Goal: Task Accomplishment & Management: Manage account settings

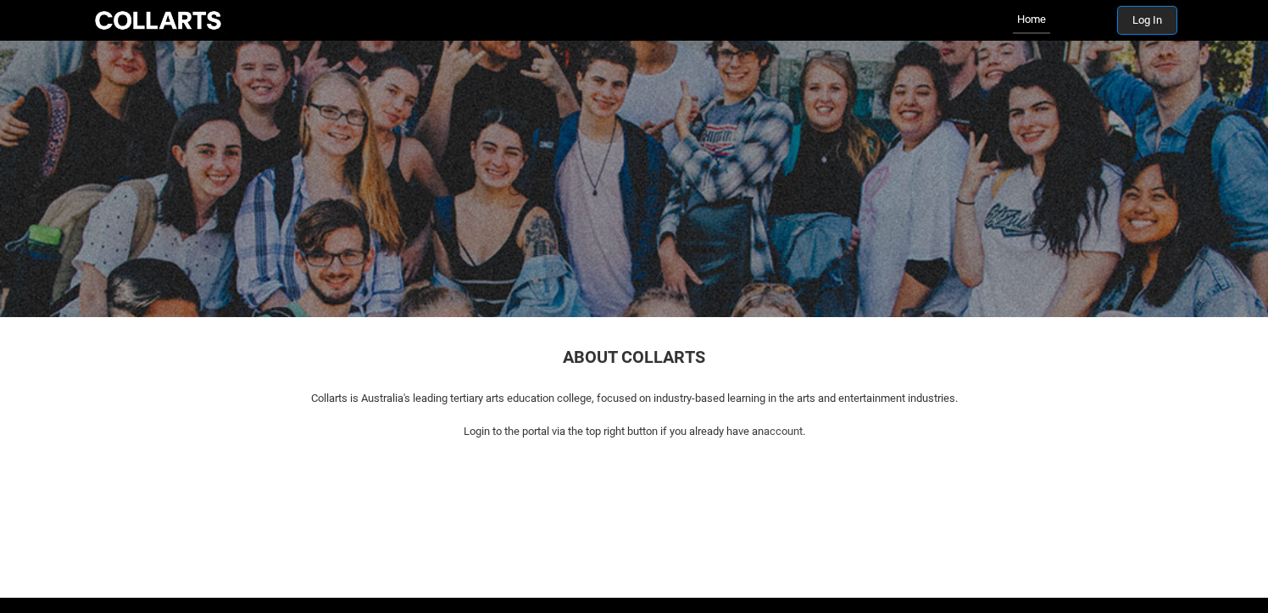
click at [1146, 20] on button "Log In" at bounding box center [1147, 20] width 59 height 27
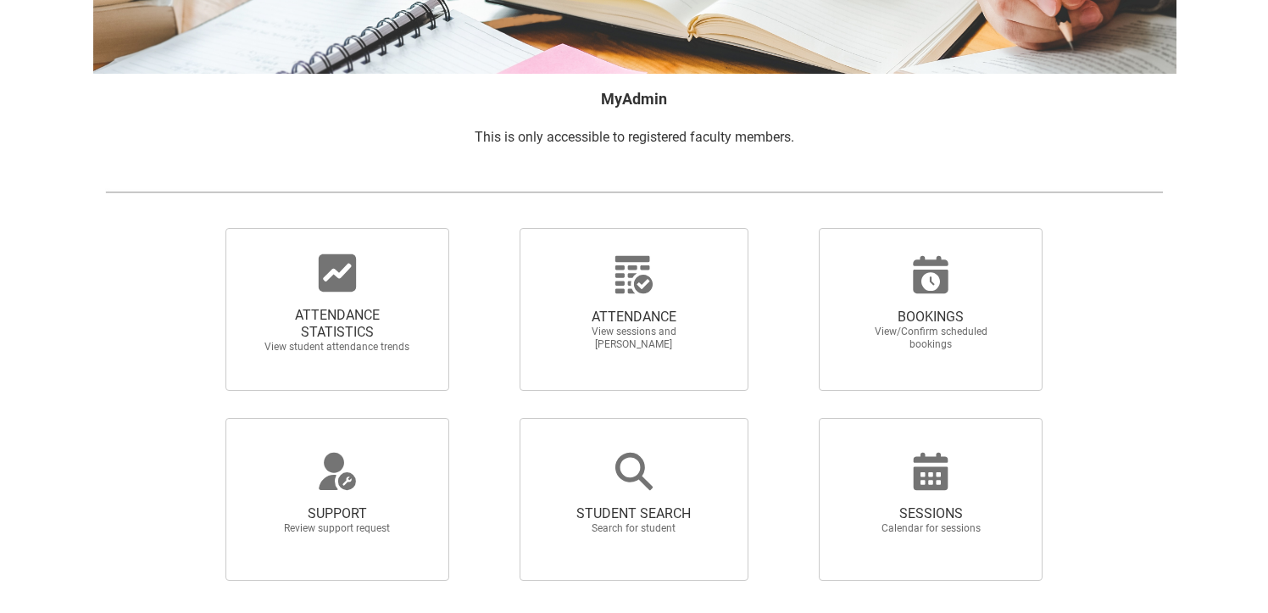
scroll to position [241, 0]
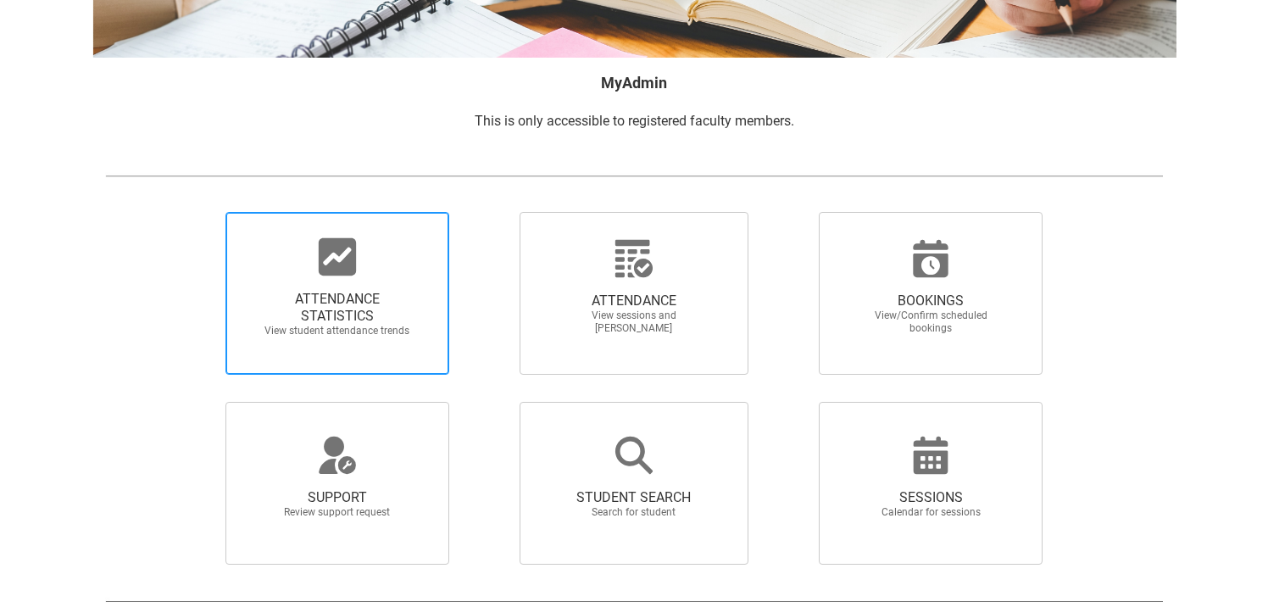
click at [321, 312] on span "ATTENDANCE STATISTICS" at bounding box center [337, 308] width 149 height 34
click at [198, 212] on input "ATTENDANCE STATISTICS View student attendance trends" at bounding box center [197, 211] width 1 height 1
radio input "true"
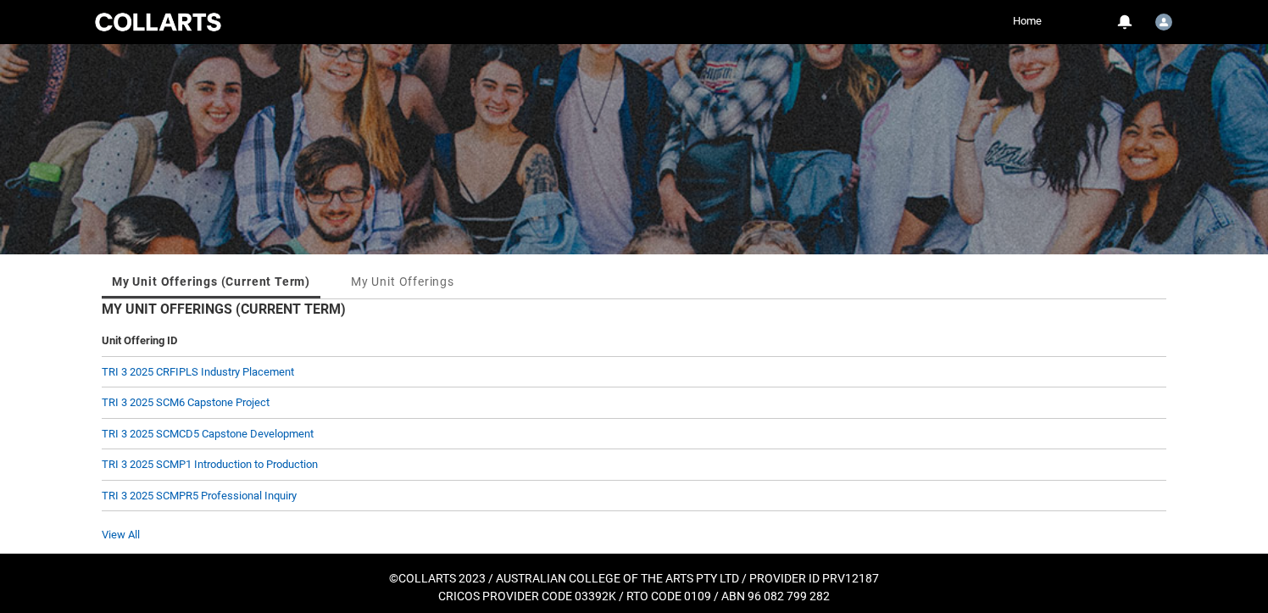
scroll to position [71, 0]
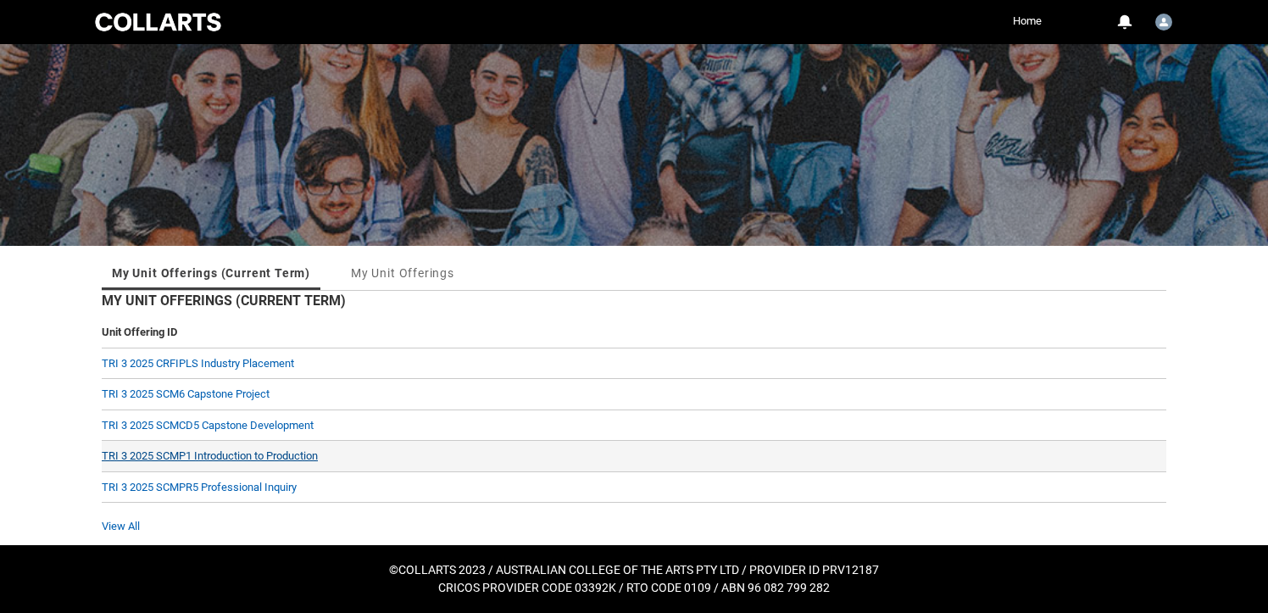
click at [223, 454] on link "TRI 3 2025 SCMP1 Introduction to Production" at bounding box center [210, 455] width 216 height 13
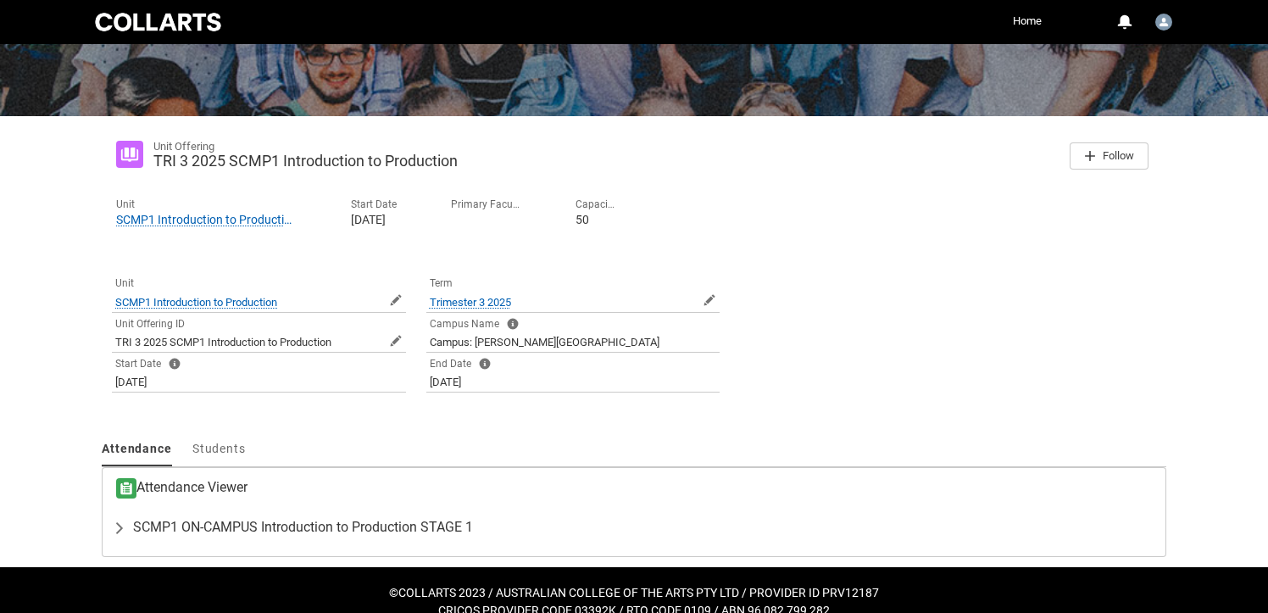
scroll to position [224, 0]
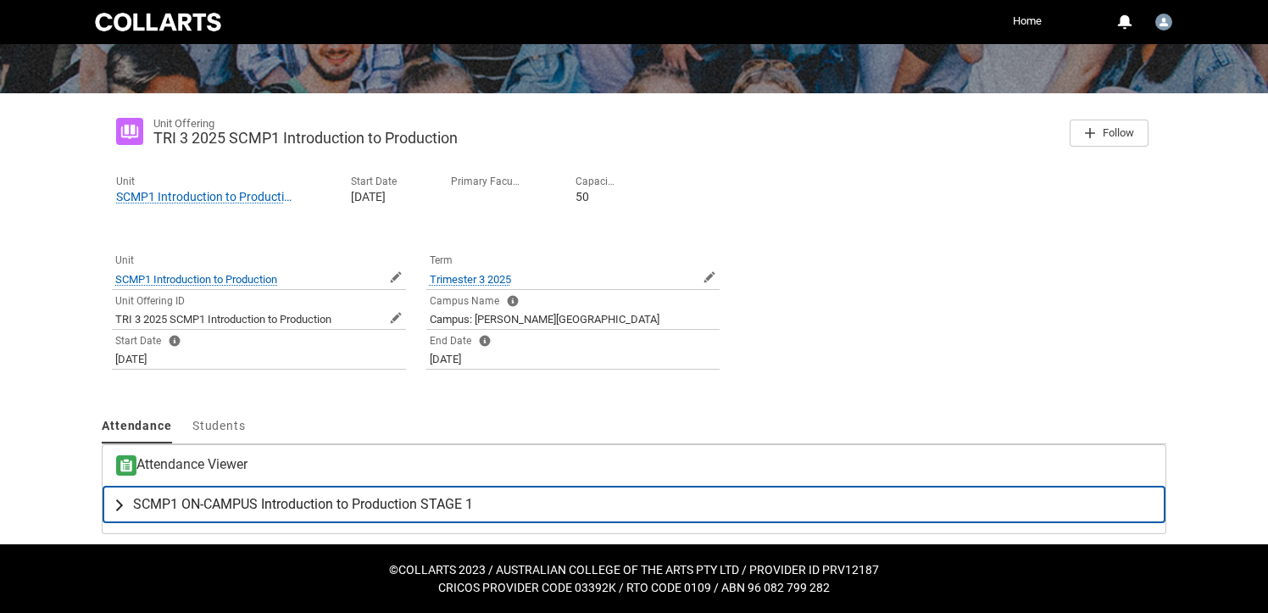
click at [208, 502] on span "SCMP1 ON-CAMPUS Introduction to Production STAGE 1" at bounding box center [303, 504] width 340 height 17
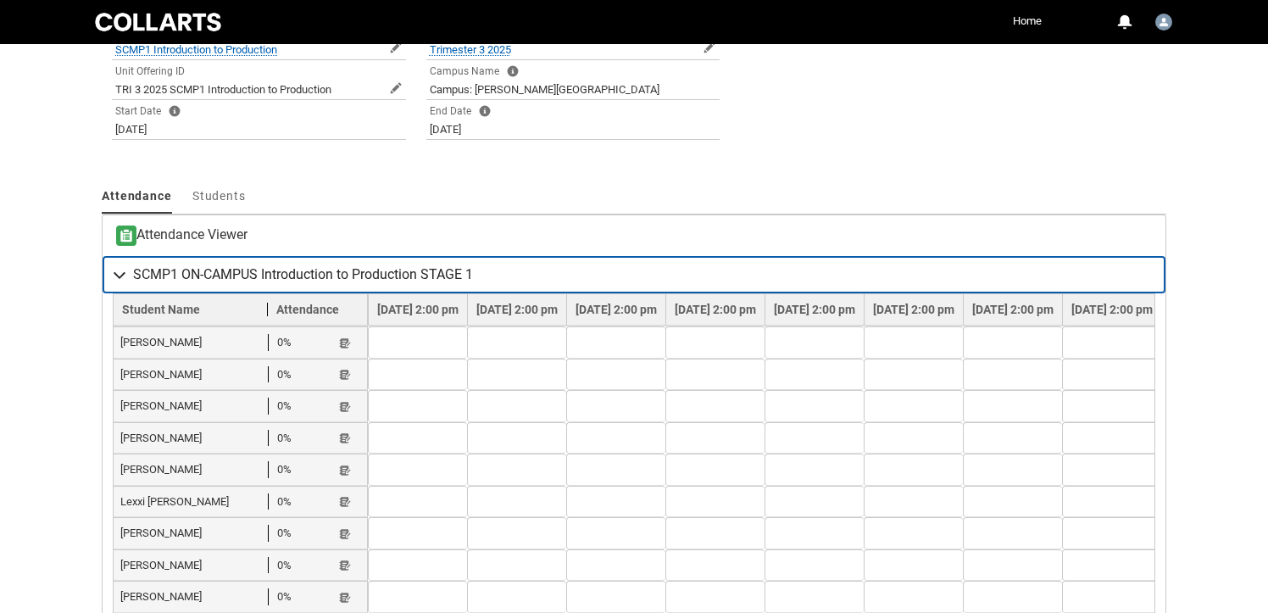
scroll to position [473, 0]
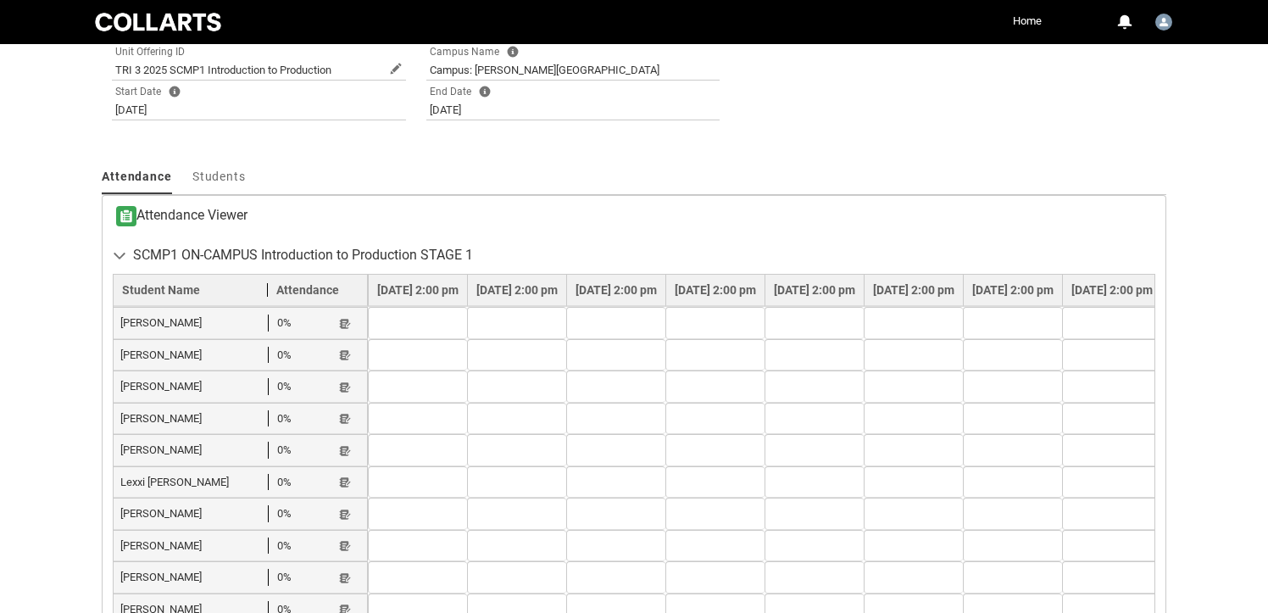
click at [443, 324] on td at bounding box center [417, 323] width 99 height 32
click at [412, 328] on td at bounding box center [417, 323] width 99 height 32
click at [436, 326] on td at bounding box center [417, 323] width 99 height 32
click at [445, 325] on td at bounding box center [417, 323] width 99 height 32
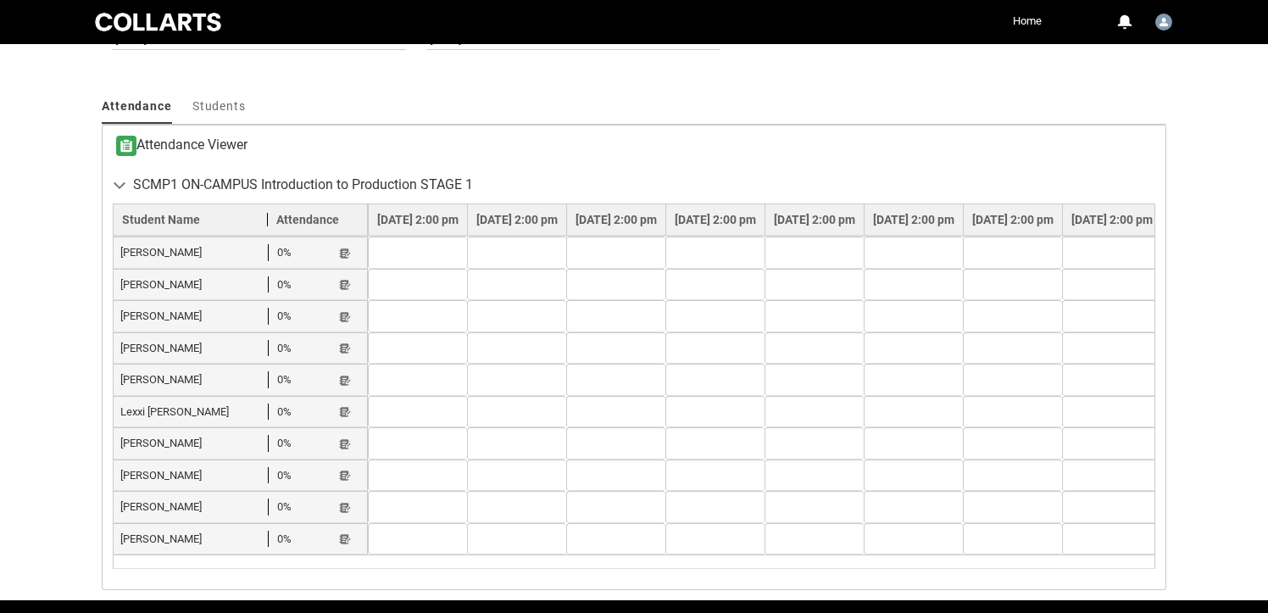
scroll to position [547, 0]
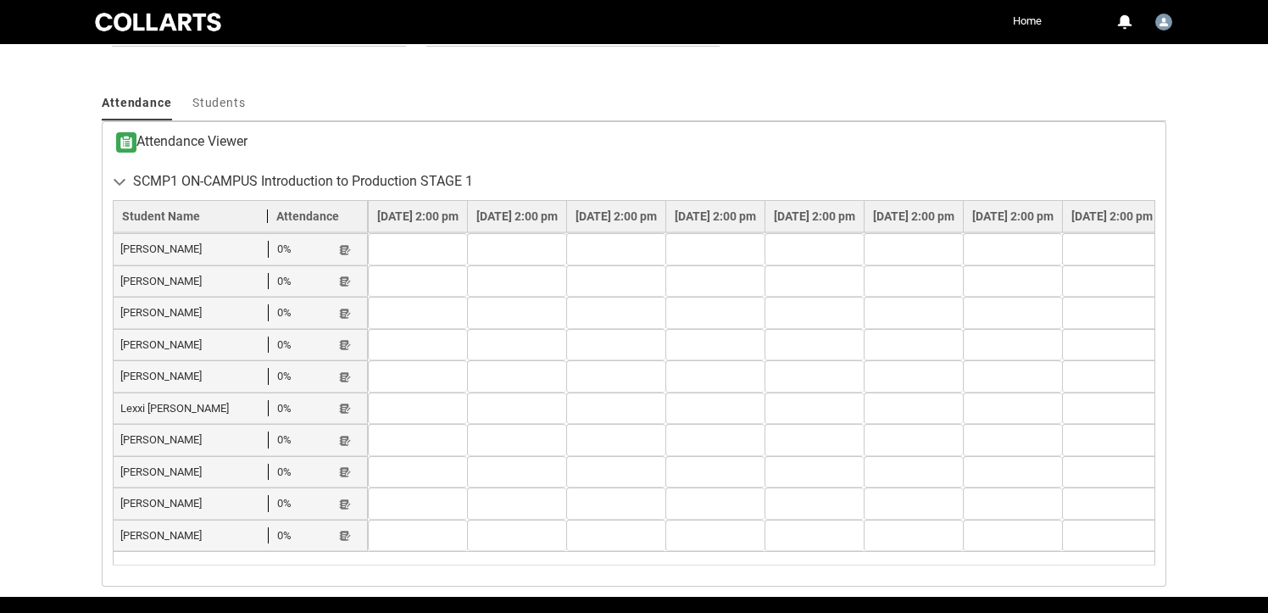
click at [963, 257] on td at bounding box center [1012, 249] width 99 height 32
click at [963, 277] on td at bounding box center [1012, 281] width 99 height 32
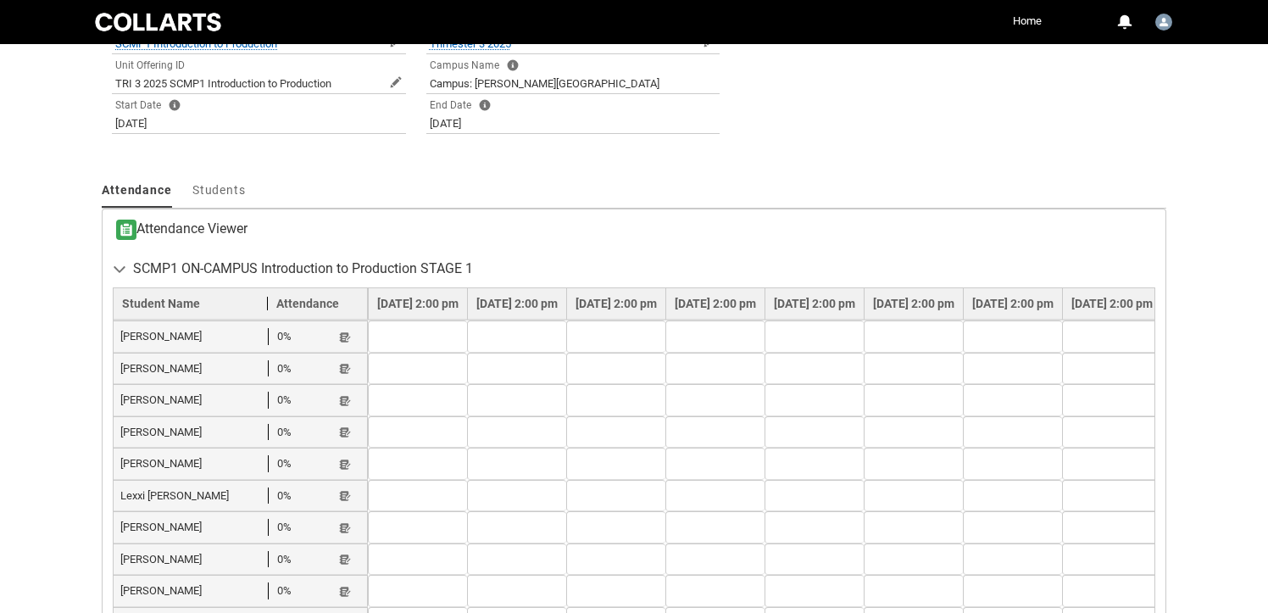
scroll to position [480, 0]
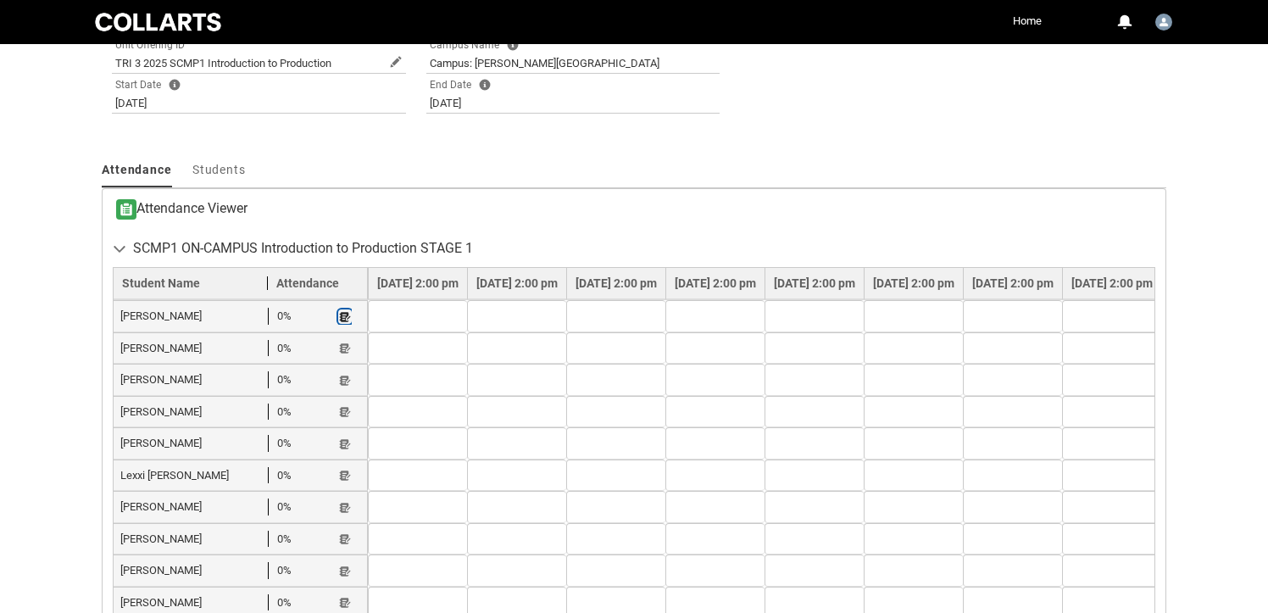
click at [343, 318] on lightning-primitive-icon "button" at bounding box center [345, 316] width 12 height 13
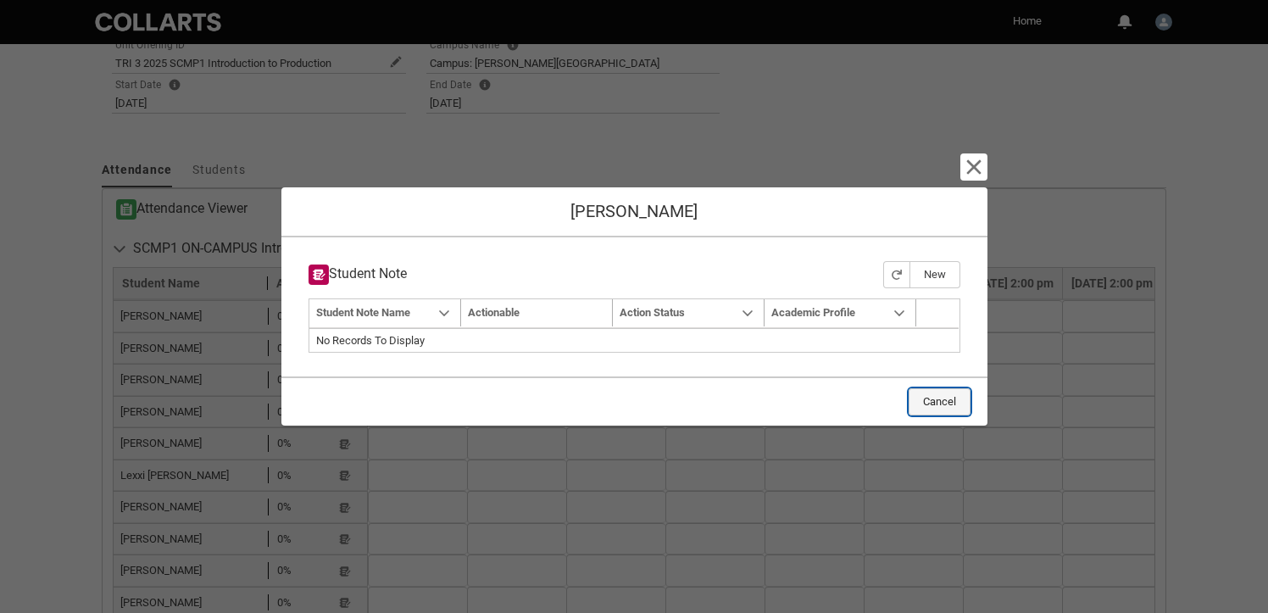
click at [950, 406] on button "Cancel" at bounding box center [940, 401] width 62 height 27
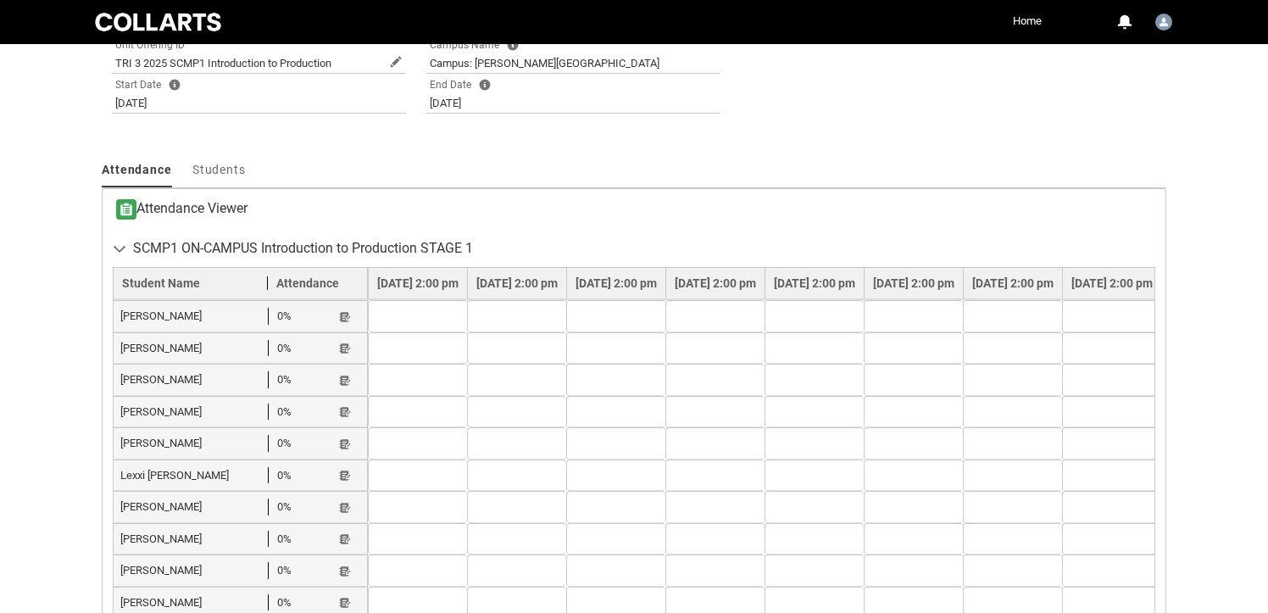
click at [418, 312] on td at bounding box center [417, 316] width 99 height 32
click at [181, 315] on span "Abbe Maggs" at bounding box center [194, 316] width 148 height 17
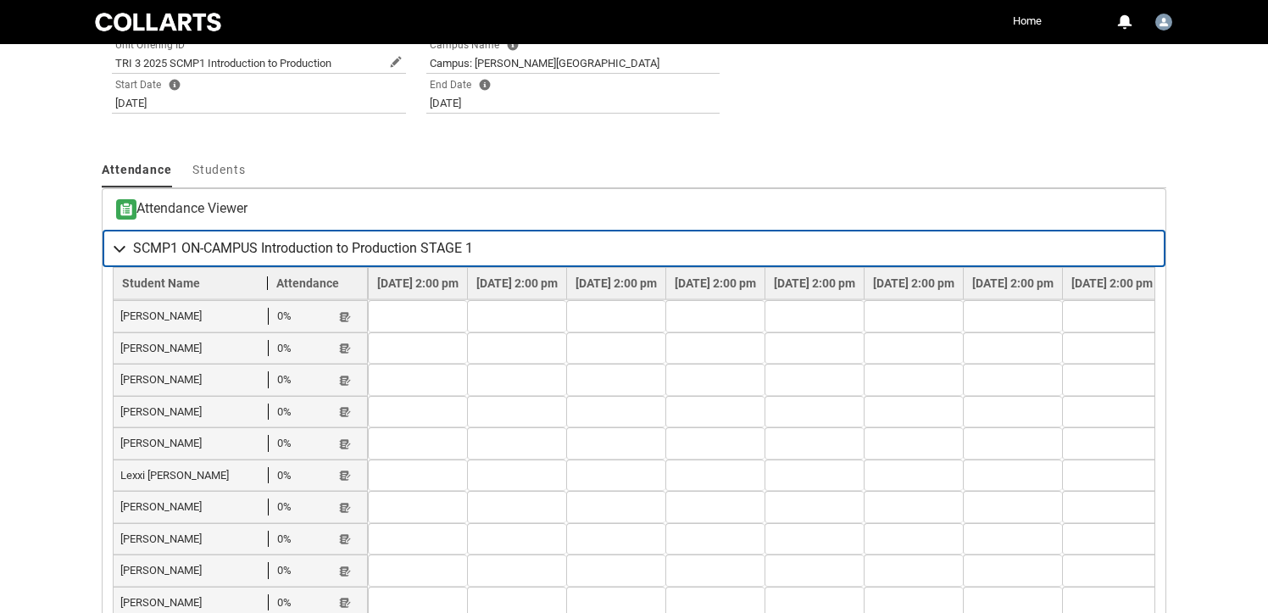
click at [120, 248] on lightning-primitive-icon "button" at bounding box center [123, 248] width 20 height 17
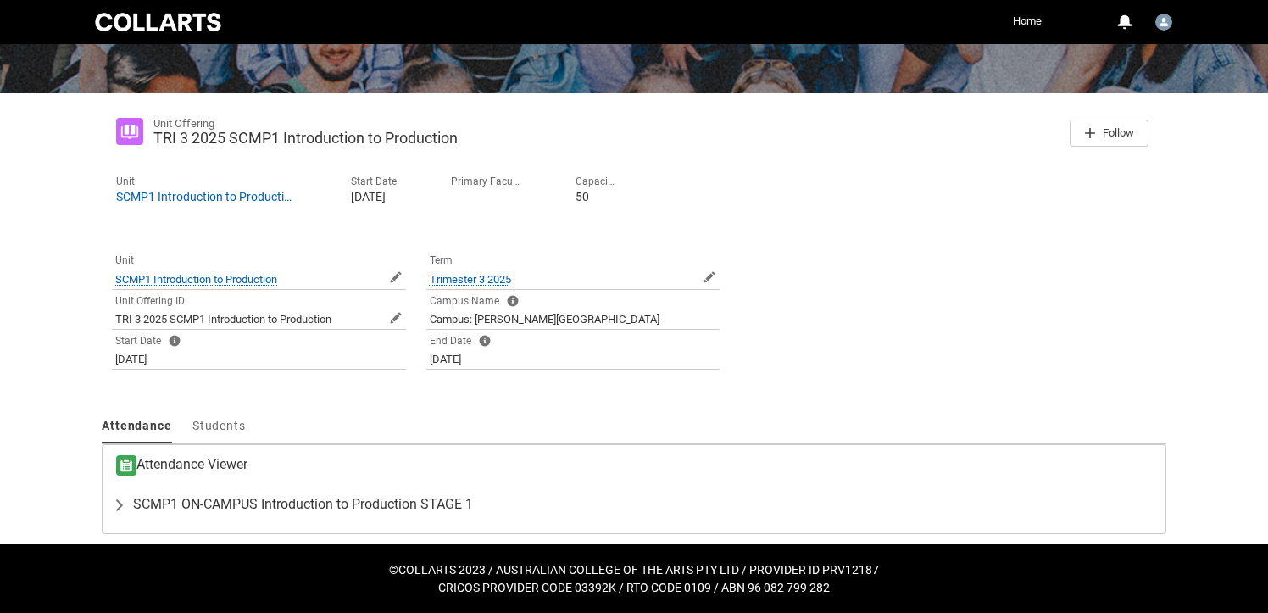
click at [174, 462] on h3 "Attendance Viewer" at bounding box center [181, 465] width 131 height 20
click at [217, 429] on span "Students" at bounding box center [218, 426] width 53 height 14
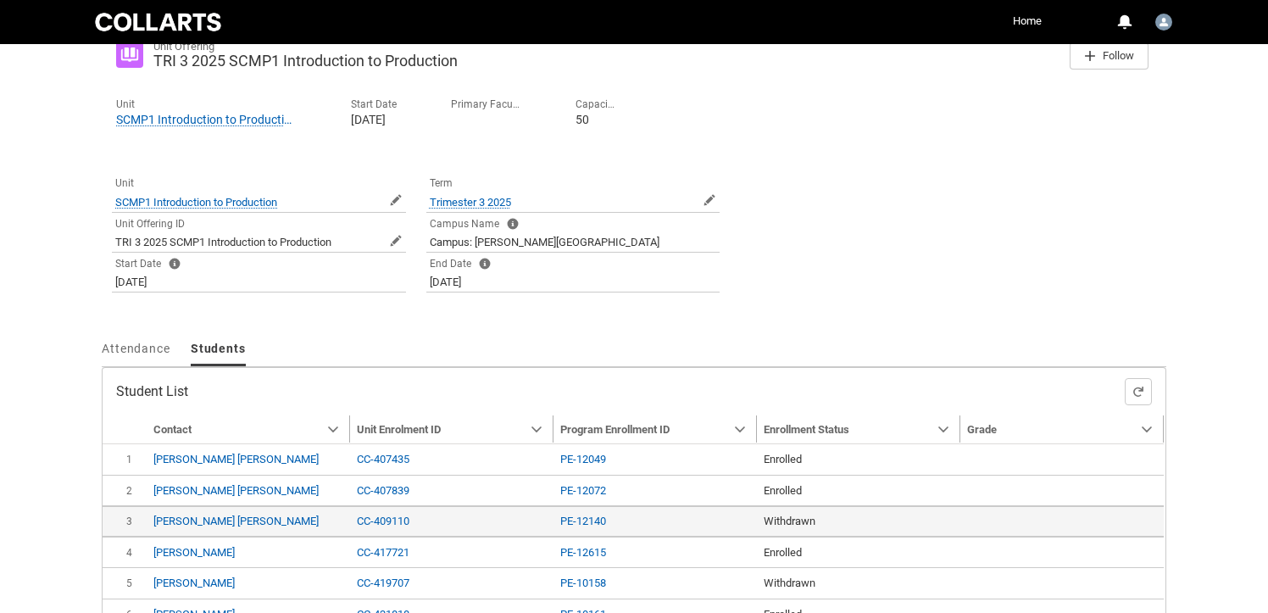
scroll to position [310, 0]
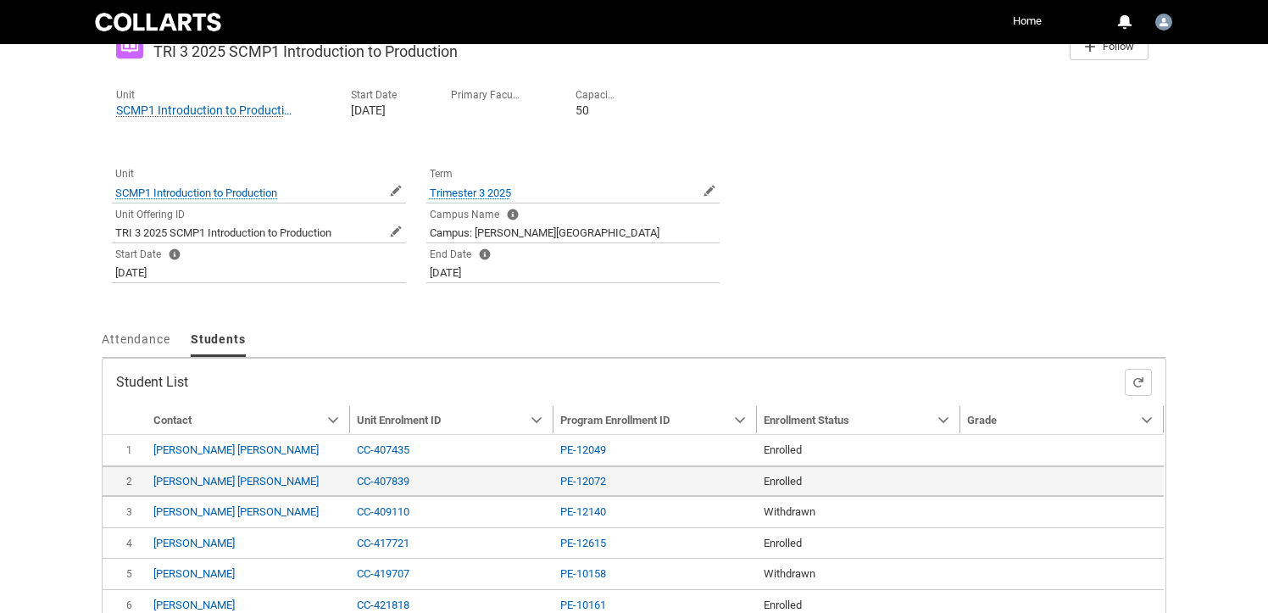
type input "240"
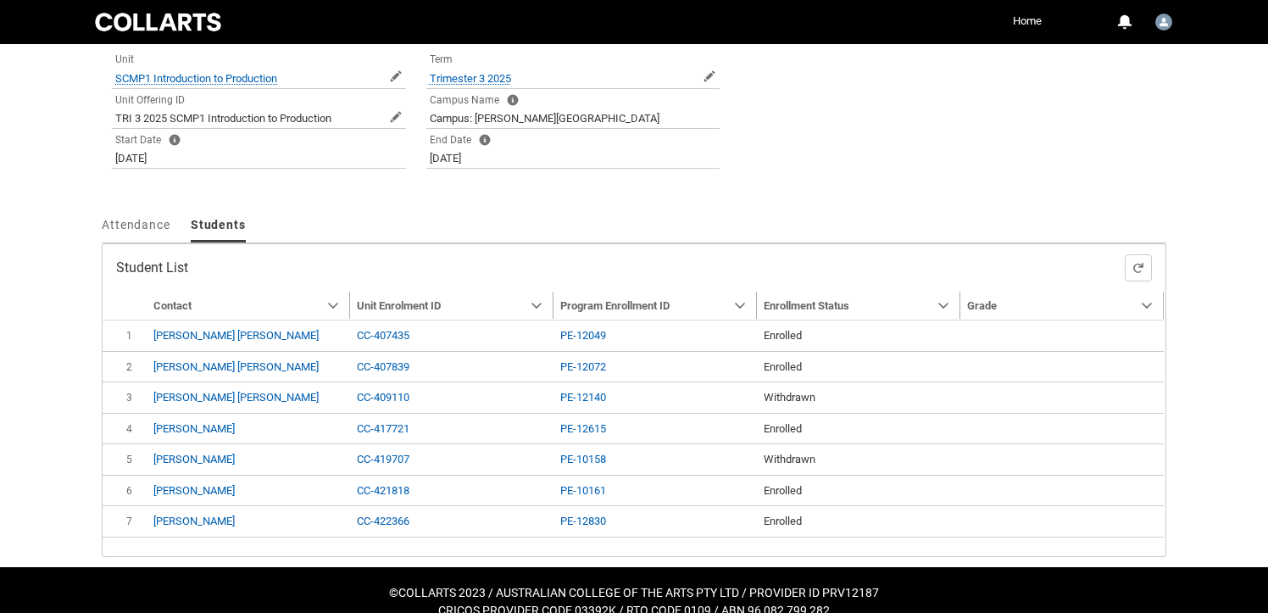
scroll to position [429, 0]
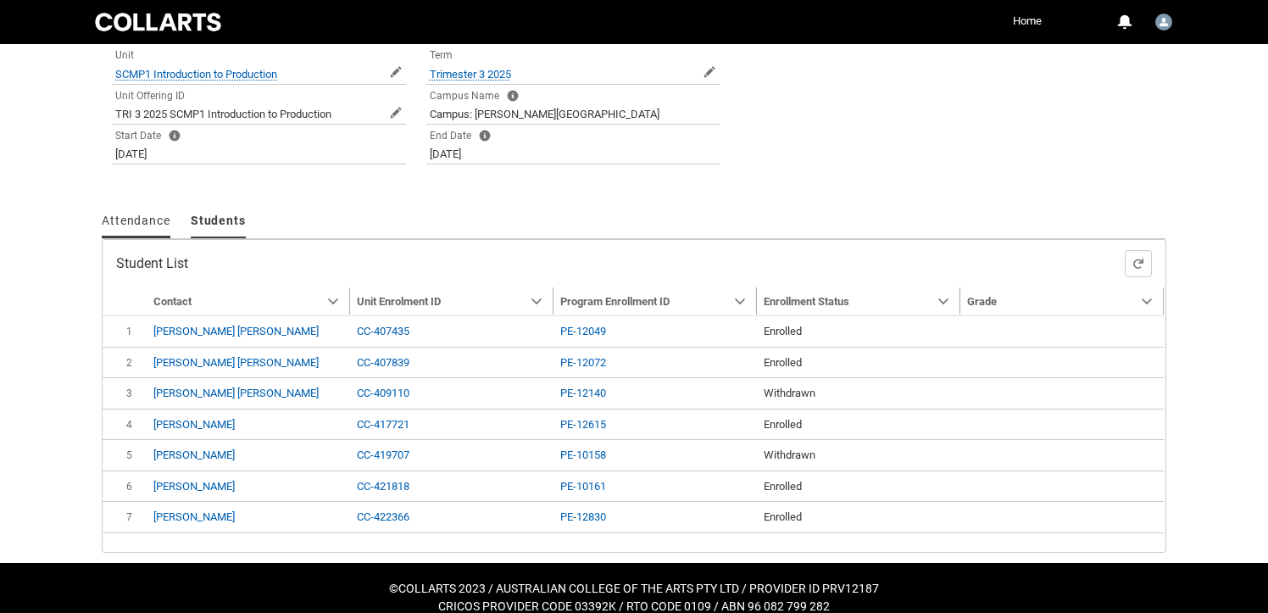
click at [144, 221] on span "Attendance" at bounding box center [136, 221] width 69 height 14
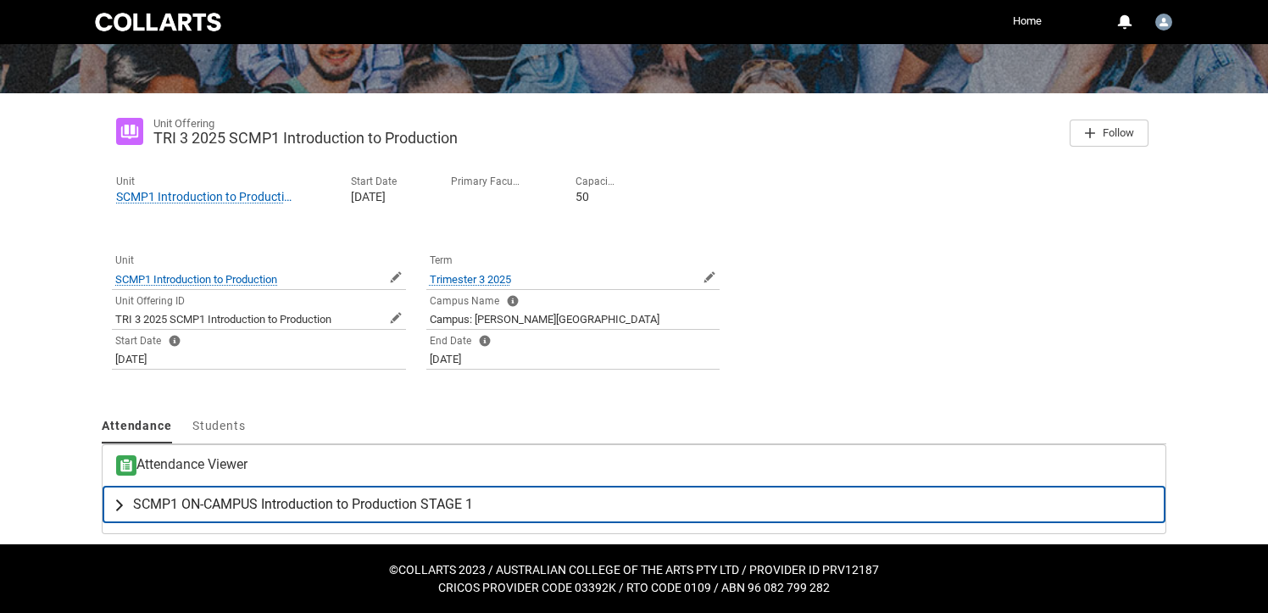
click at [228, 507] on span "SCMP1 ON-CAMPUS Introduction to Production STAGE 1" at bounding box center [303, 504] width 340 height 17
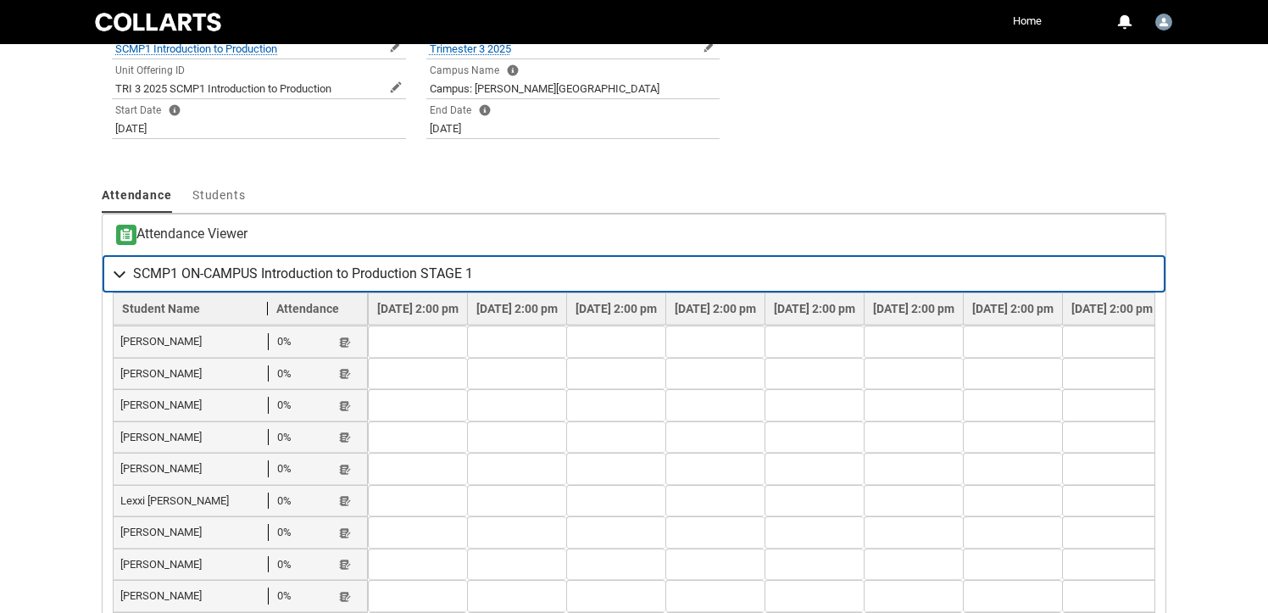
scroll to position [458, 0]
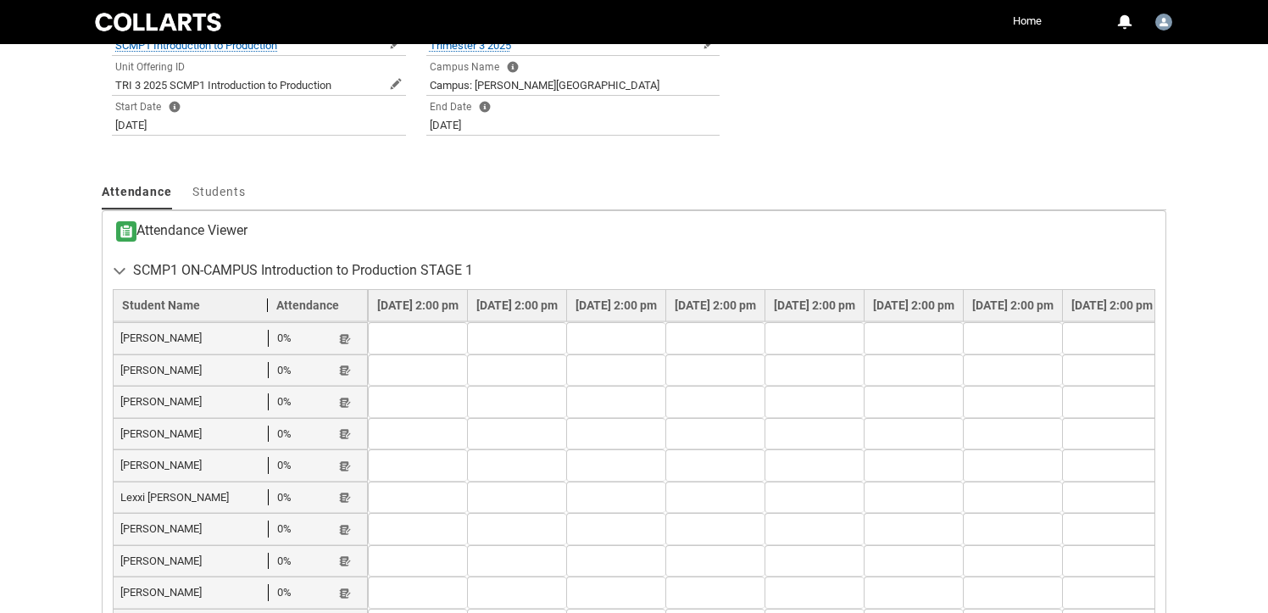
click at [467, 335] on td at bounding box center [417, 338] width 99 height 32
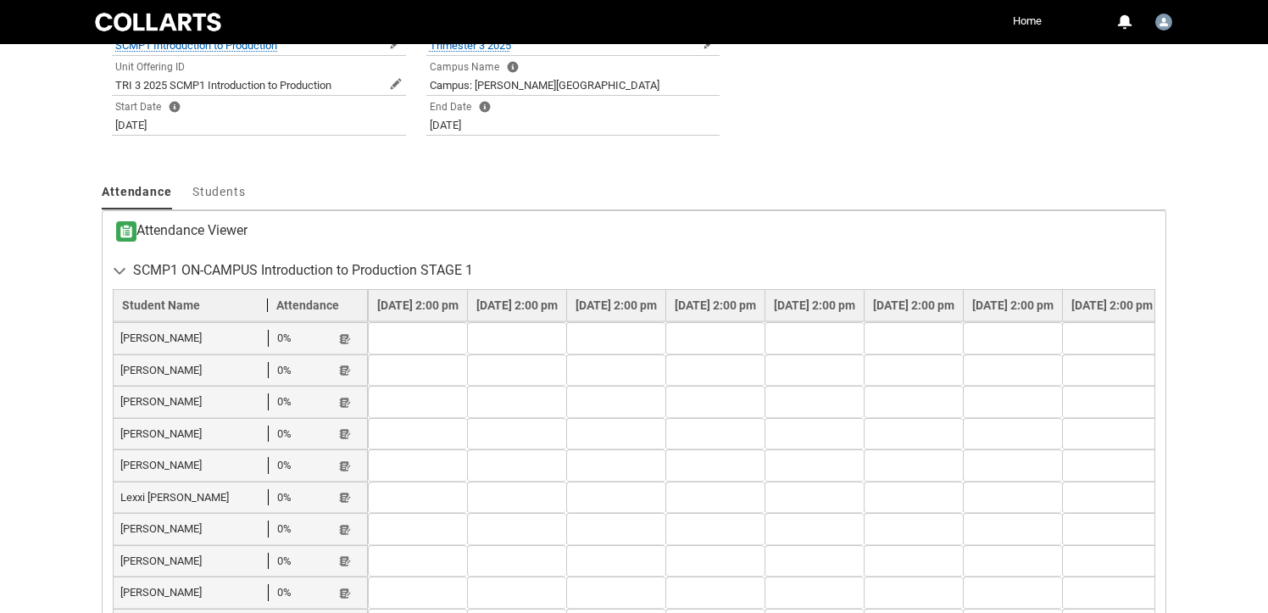
click at [288, 337] on span "0%" at bounding box center [284, 338] width 14 height 17
click at [459, 343] on td at bounding box center [417, 338] width 99 height 32
click at [352, 338] on div "Abbe Maggs 0% Student Note" at bounding box center [240, 338] width 240 height 17
click at [344, 338] on lightning-primitive-icon "button" at bounding box center [345, 338] width 12 height 13
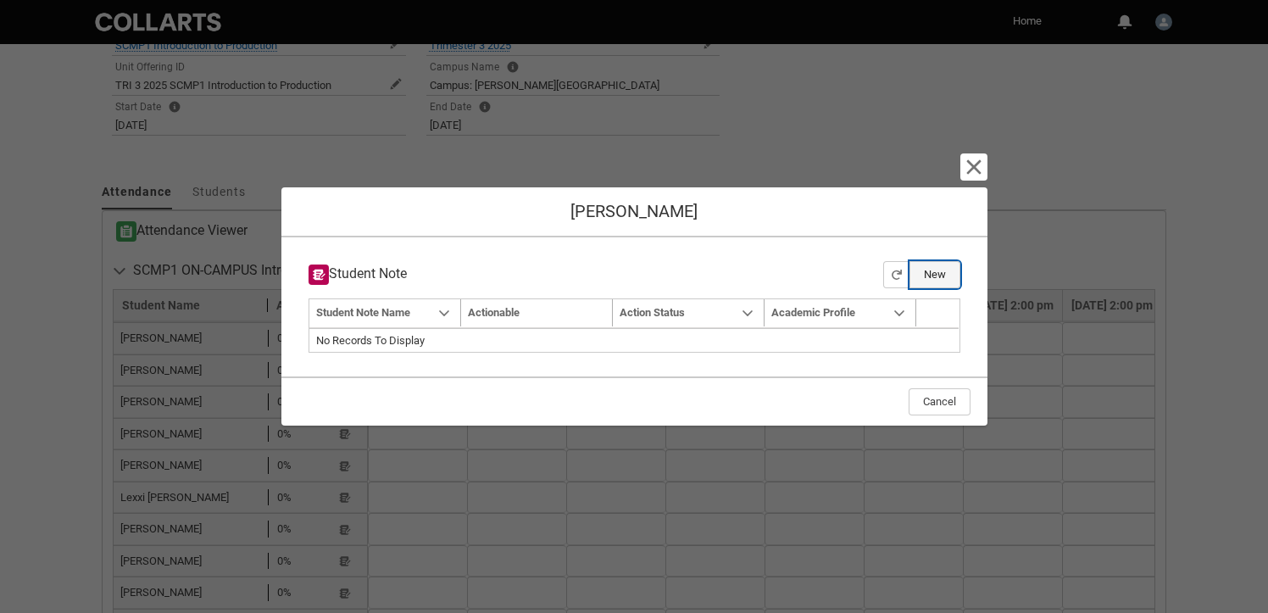
click at [931, 270] on button "New" at bounding box center [935, 274] width 51 height 27
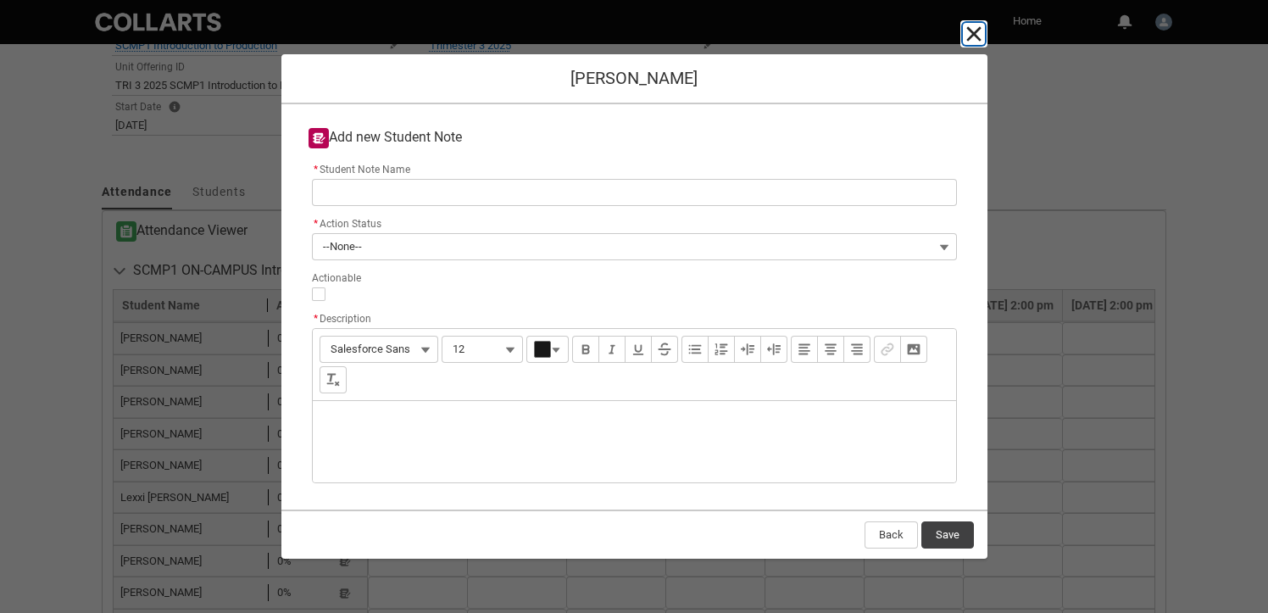
click at [970, 39] on lightning-primitive-icon "button" at bounding box center [974, 34] width 20 height 20
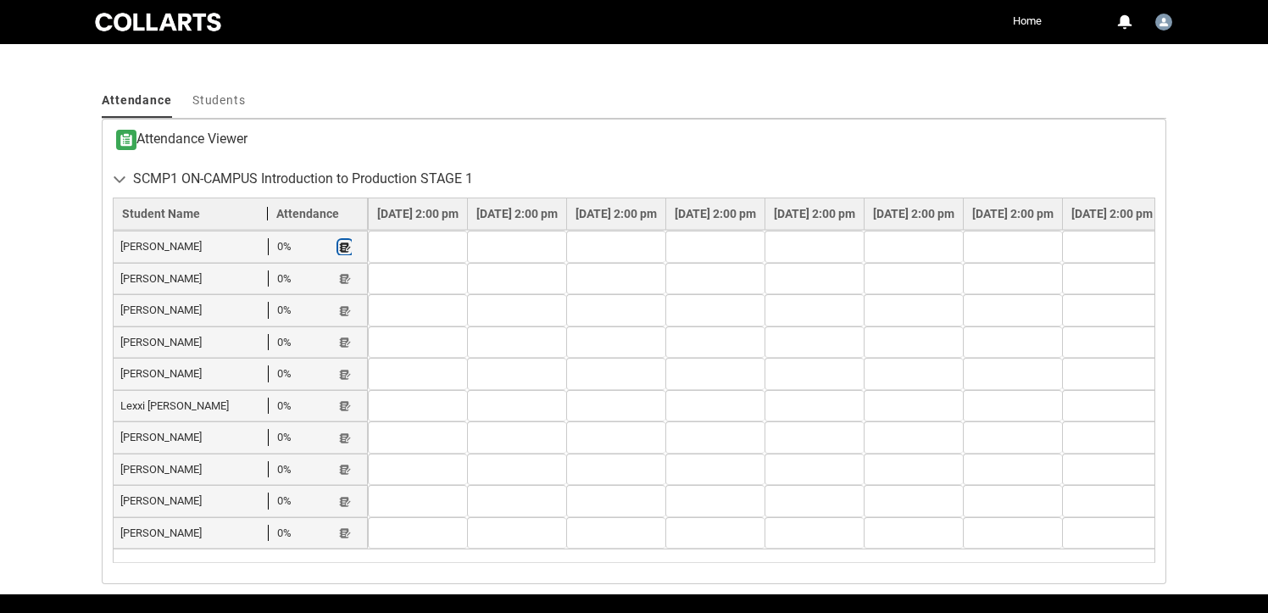
scroll to position [549, 0]
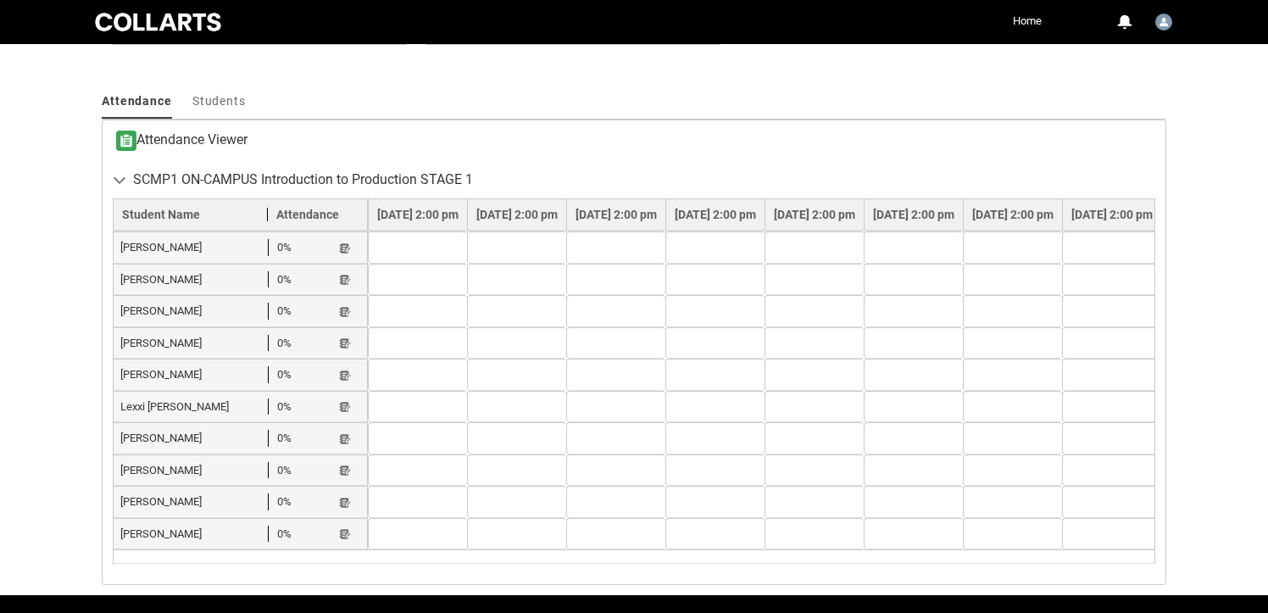
click at [410, 344] on td at bounding box center [417, 343] width 99 height 32
click at [344, 345] on lightning-primitive-icon "button" at bounding box center [345, 343] width 12 height 13
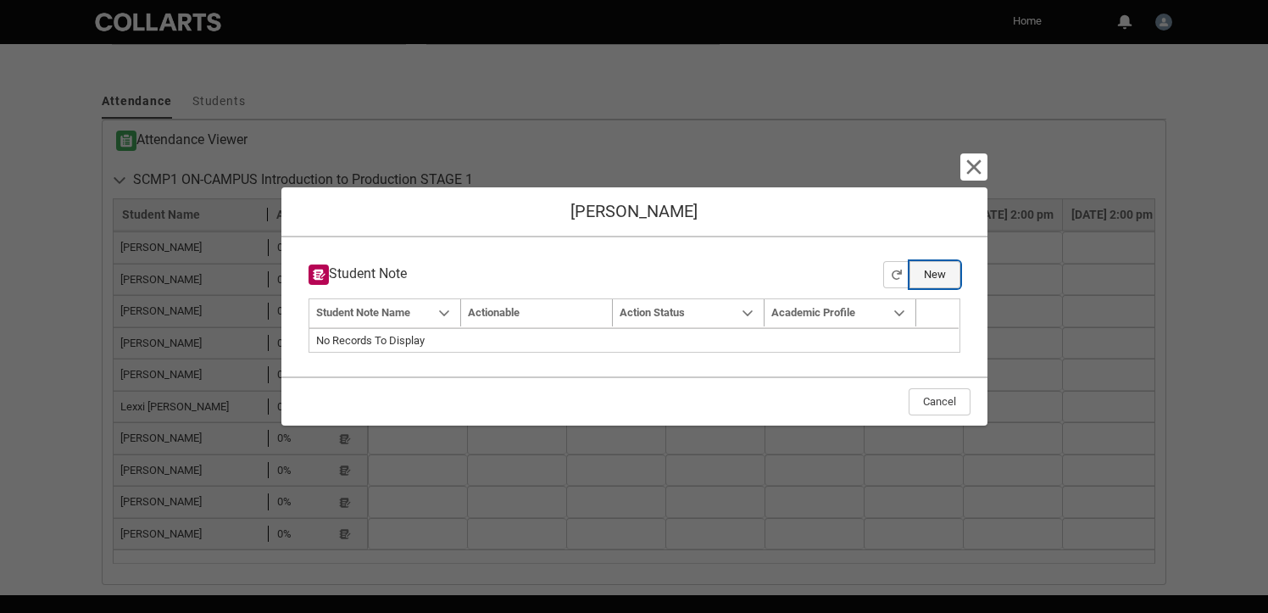
click at [937, 276] on button "New" at bounding box center [935, 274] width 51 height 27
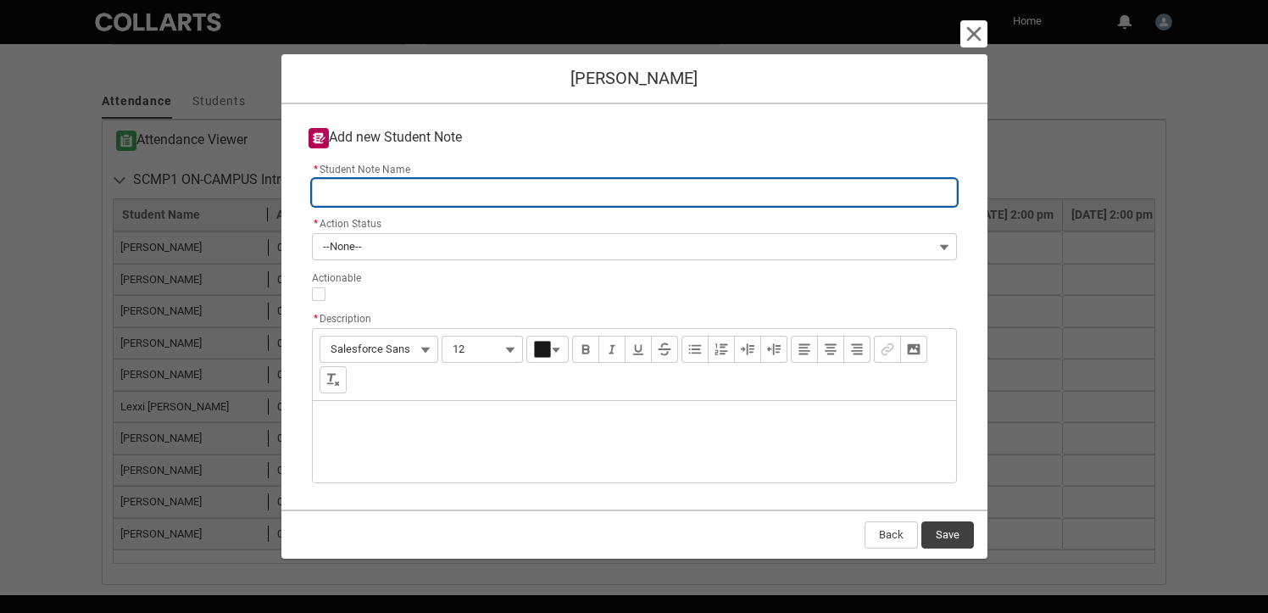
click at [446, 191] on input "* Student Note Name" at bounding box center [634, 192] width 645 height 27
type lightning-primitive-input-simple "A"
type input "A"
type lightning-primitive-input-simple "At"
type input "At"
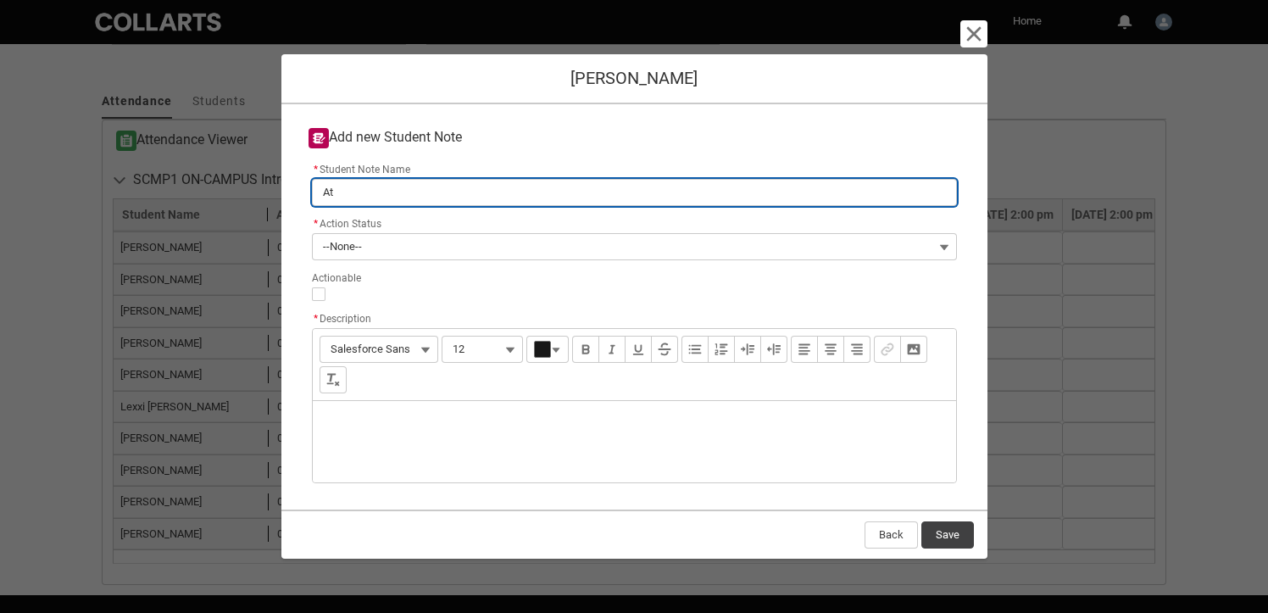
type lightning-primitive-input-simple "Att"
type input "Att"
type lightning-primitive-input-simple "Atte"
type input "Atte"
type lightning-primitive-input-simple "Atten"
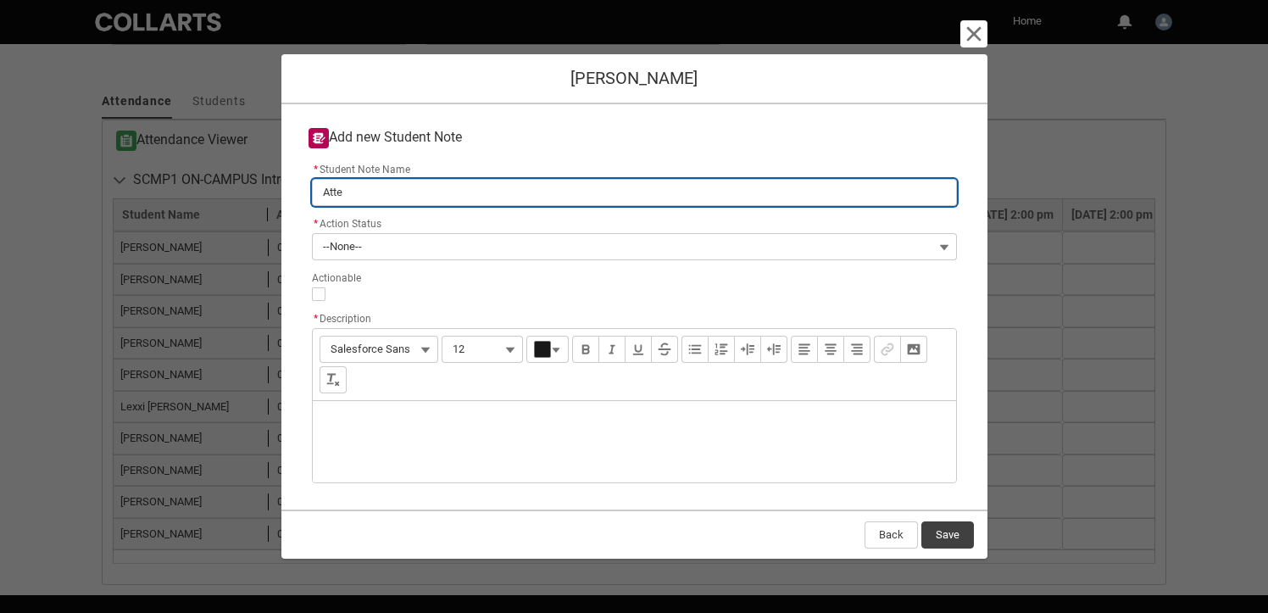
type input "Atten"
type lightning-primitive-input-simple "Attend"
type input "Attend"
type lightning-primitive-input-simple "Attenda"
type input "Attenda"
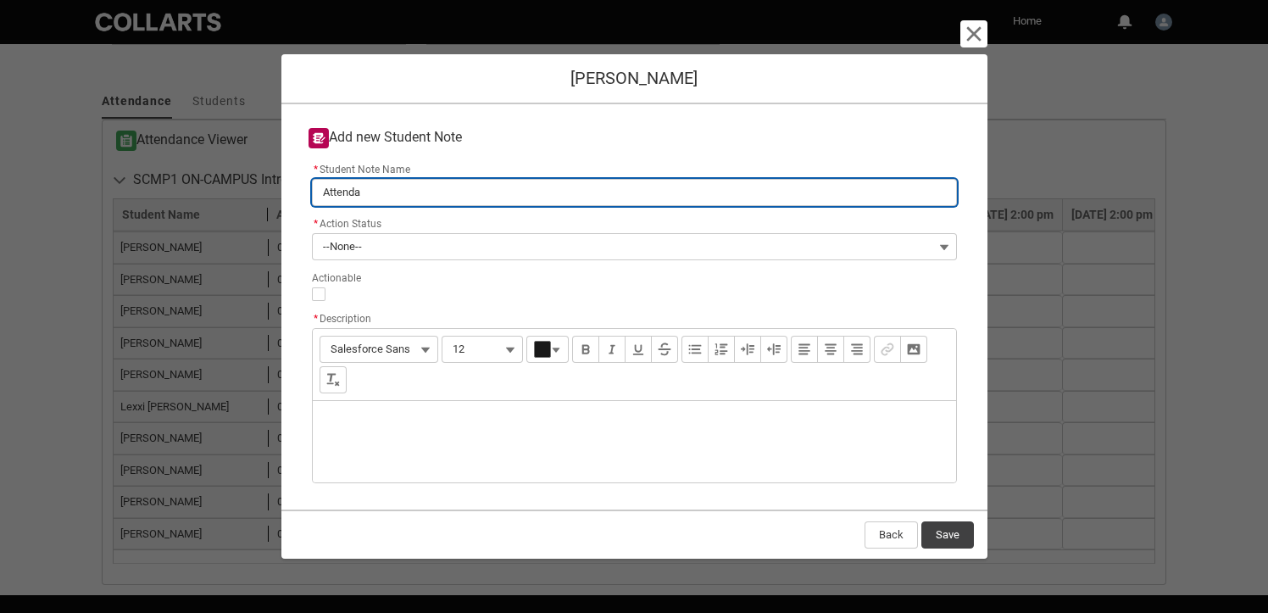
type lightning-primitive-input-simple "Attendan"
type input "Attendan"
type lightning-primitive-input-simple "Attendanc"
type input "Attendanc"
type lightning-primitive-input-simple "Attendance"
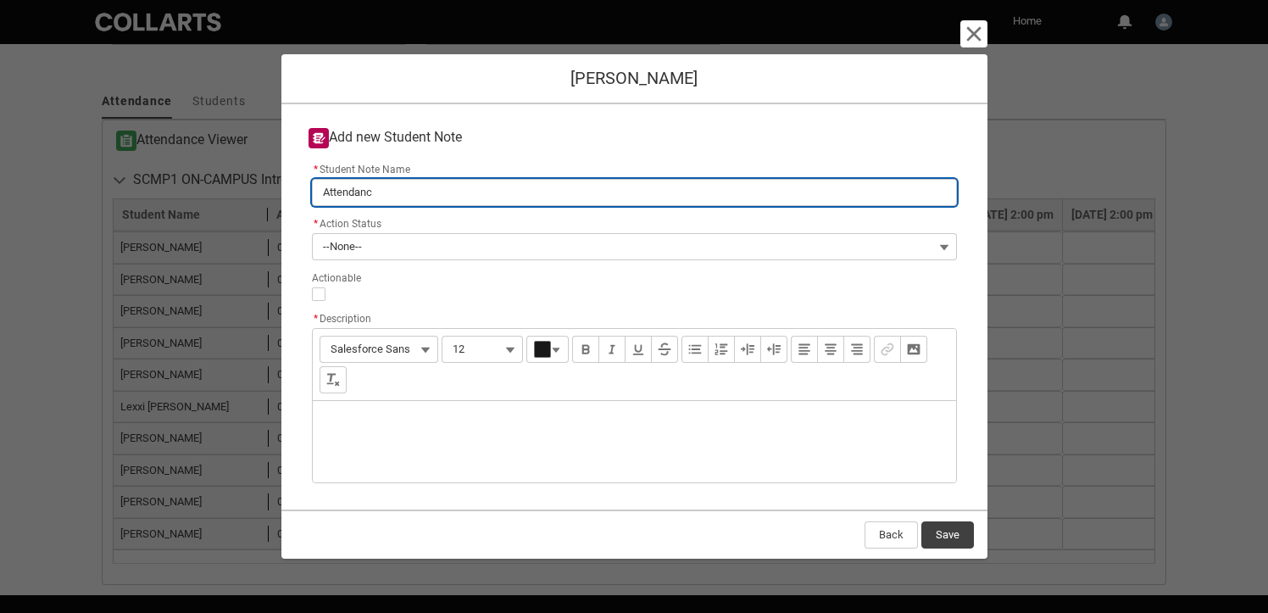
type input "Attendance"
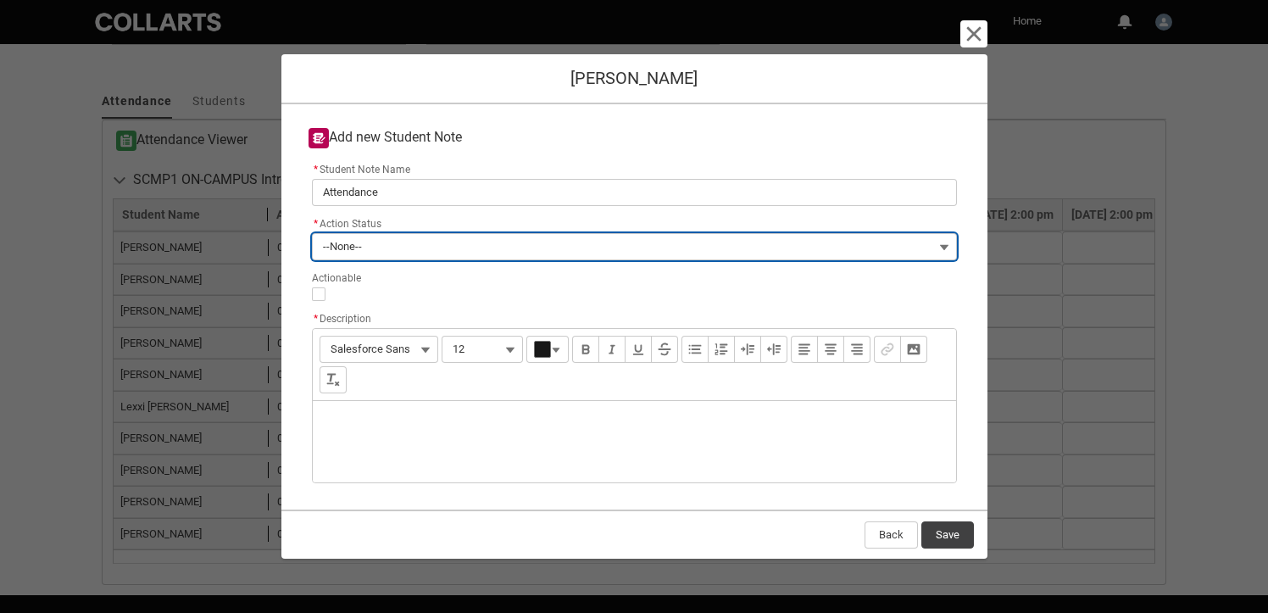
click at [454, 243] on button "--None--" at bounding box center [634, 246] width 645 height 27
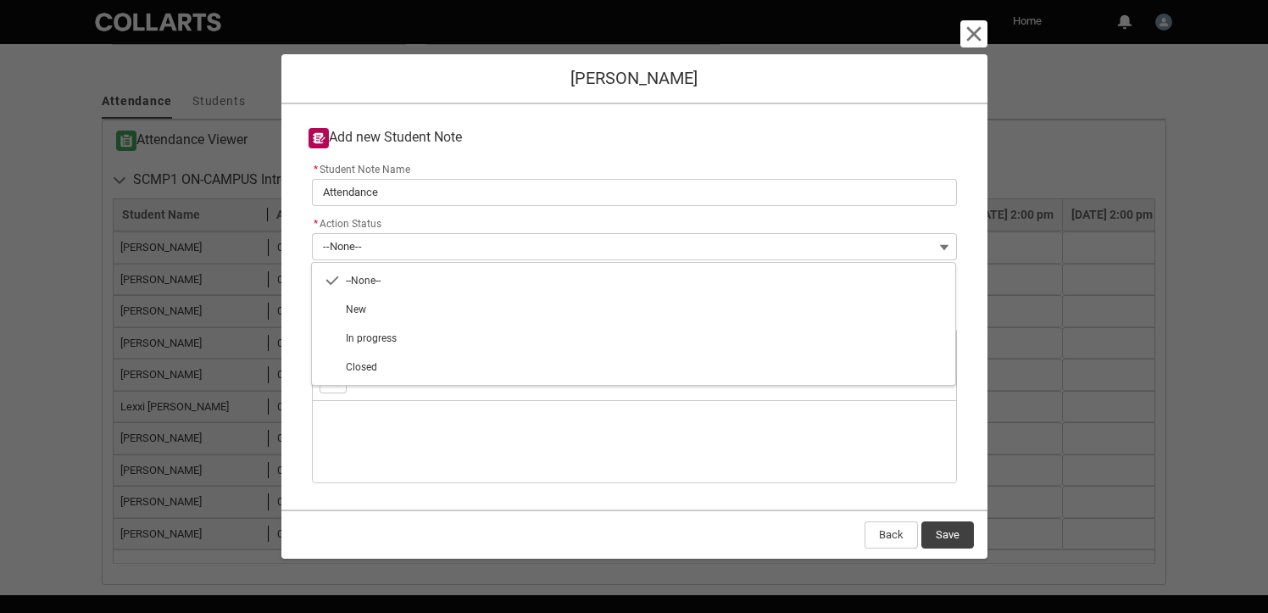
click at [451, 439] on div "Description" at bounding box center [635, 441] width 644 height 81
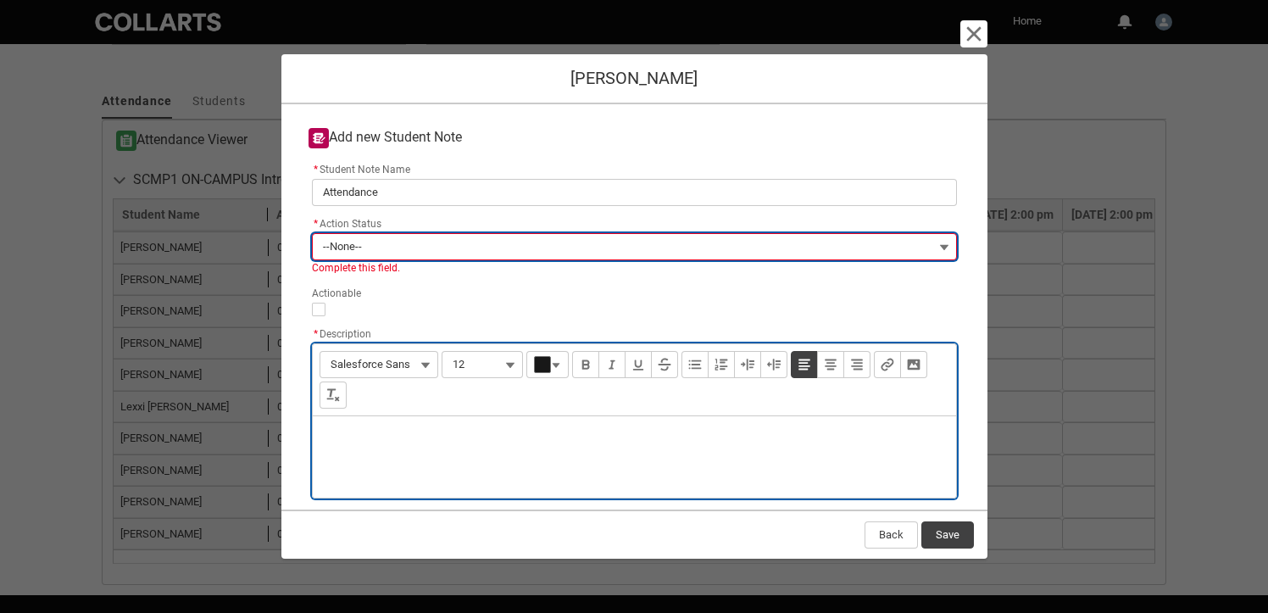
click at [411, 251] on button "--None--" at bounding box center [634, 246] width 645 height 27
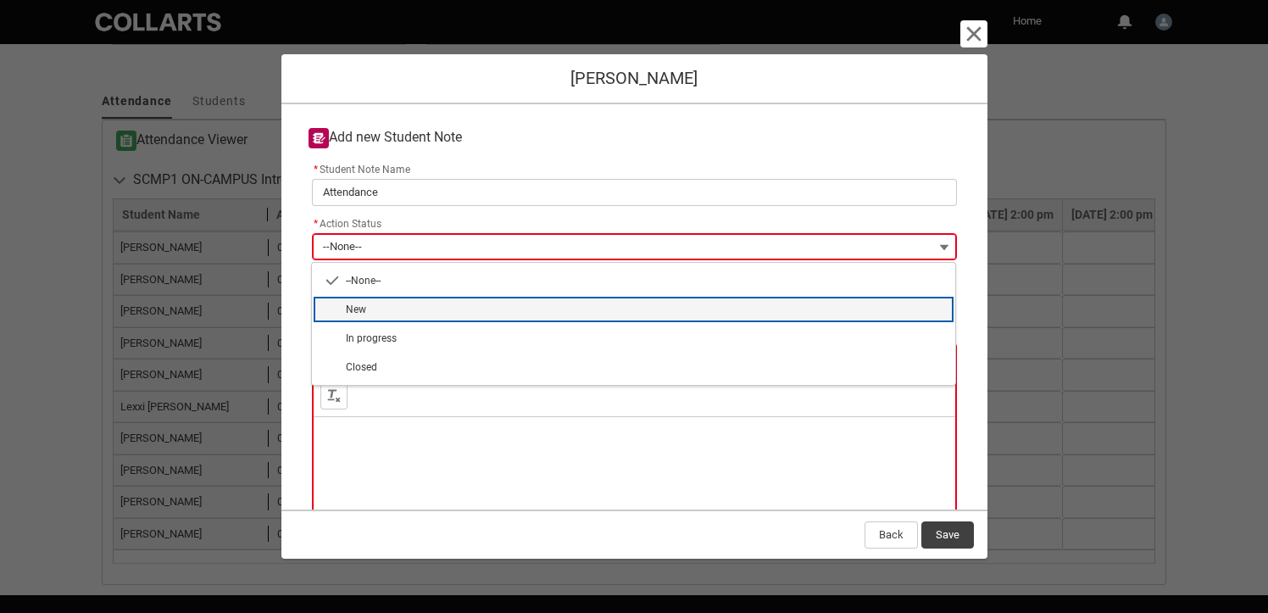
click at [390, 307] on span "New" at bounding box center [645, 309] width 599 height 15
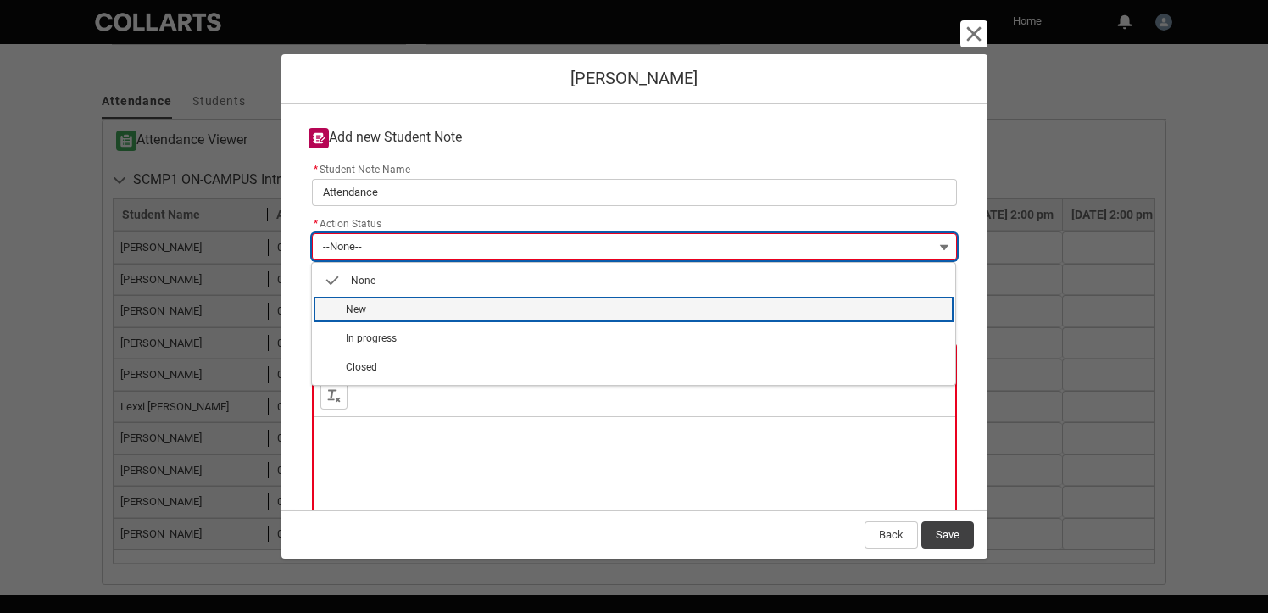
type lightning-combobox "New"
type lightning-picklist "New"
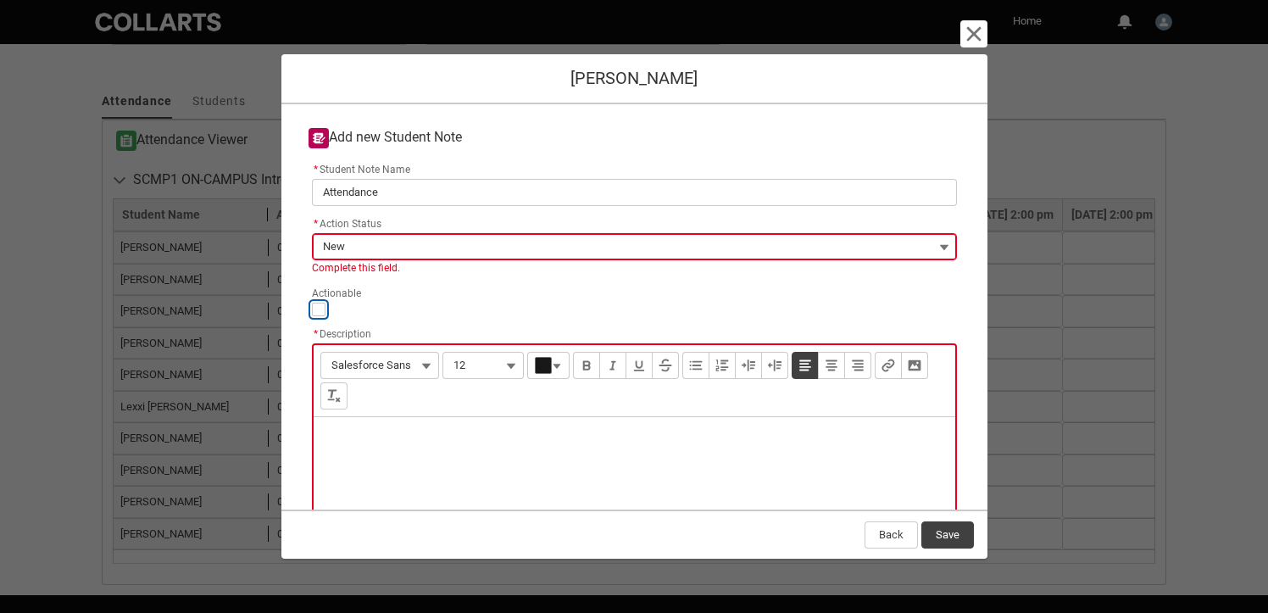
click at [0, 0] on slot "* Student Note Name Attendance * Action Status New --None-- New In progress Clo…" at bounding box center [0, 0] width 0 height 0
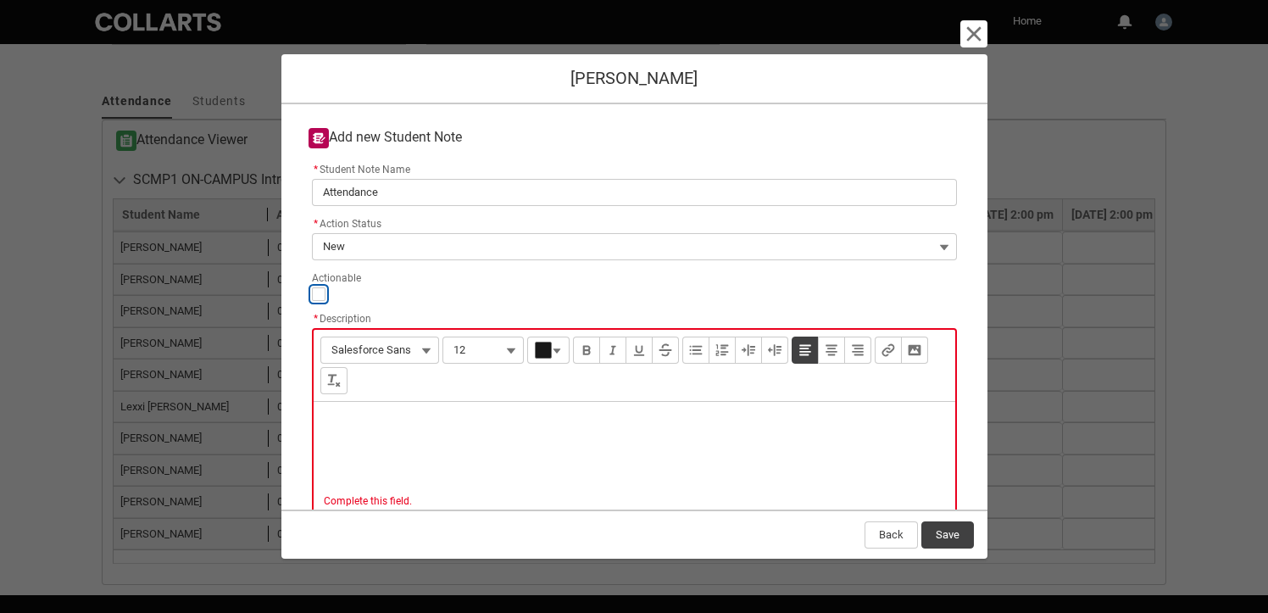
click at [320, 300] on input "Actionable" at bounding box center [319, 294] width 14 height 14
type lightning-input "true"
checkbox input "true"
click at [376, 426] on p "Description" at bounding box center [634, 423] width 615 height 17
type lightning-input-rich-text "<p>G</p>"
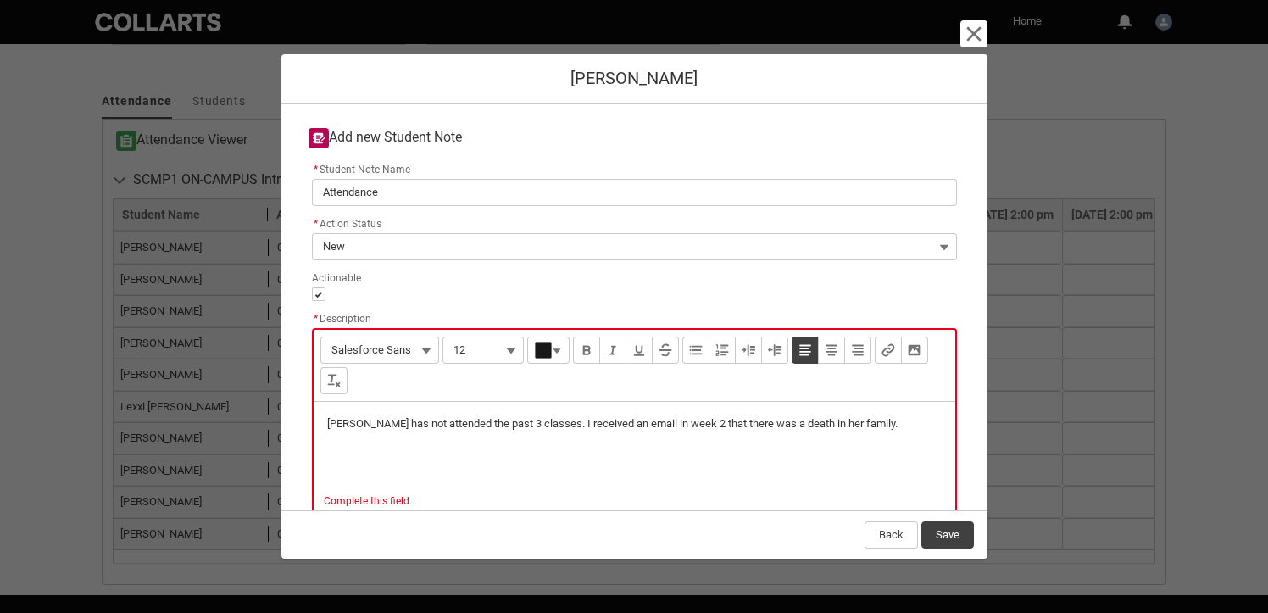
type lightning-input-rich-text "<p>Grace has not attended the past 3 classes. I received an email in week 2 tha…"
click at [489, 421] on div "Grace has not attended the past 3 classes. I received an email in week 2 that t…" at bounding box center [635, 442] width 642 height 81
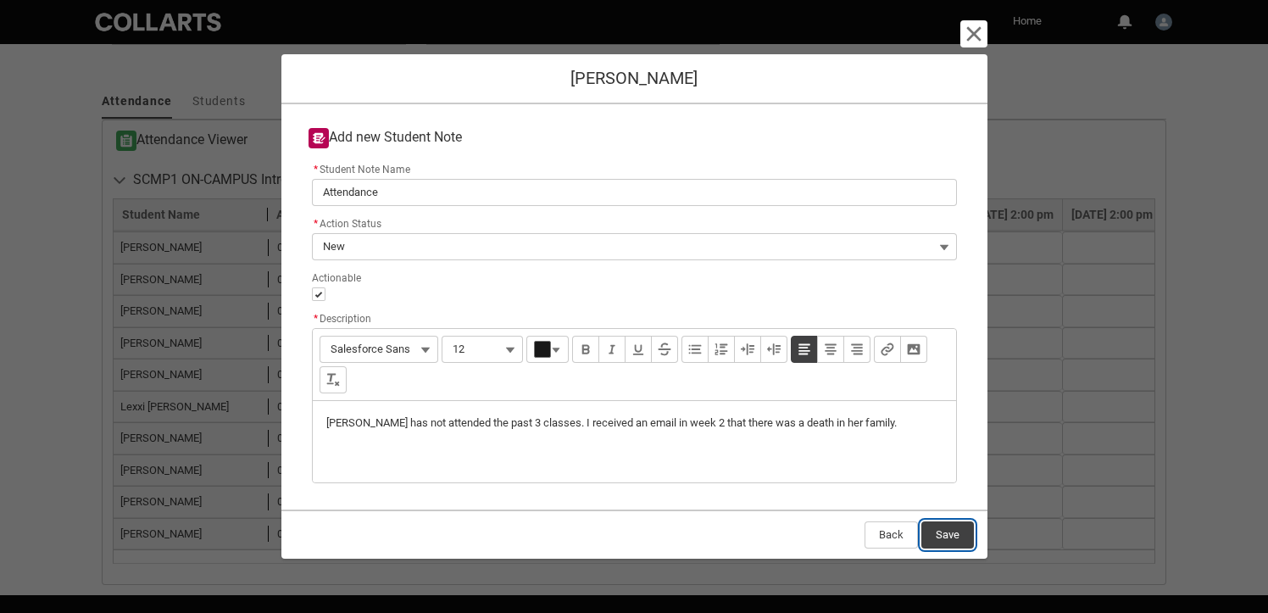
click at [947, 532] on button "Save" at bounding box center [948, 534] width 53 height 27
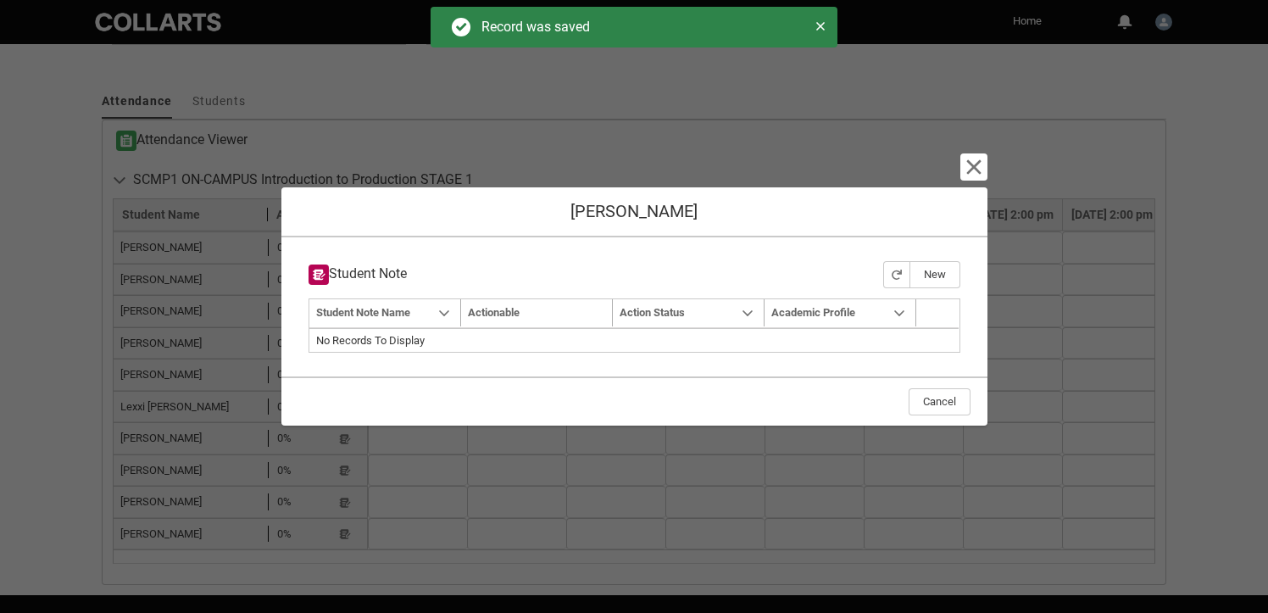
type input "179"
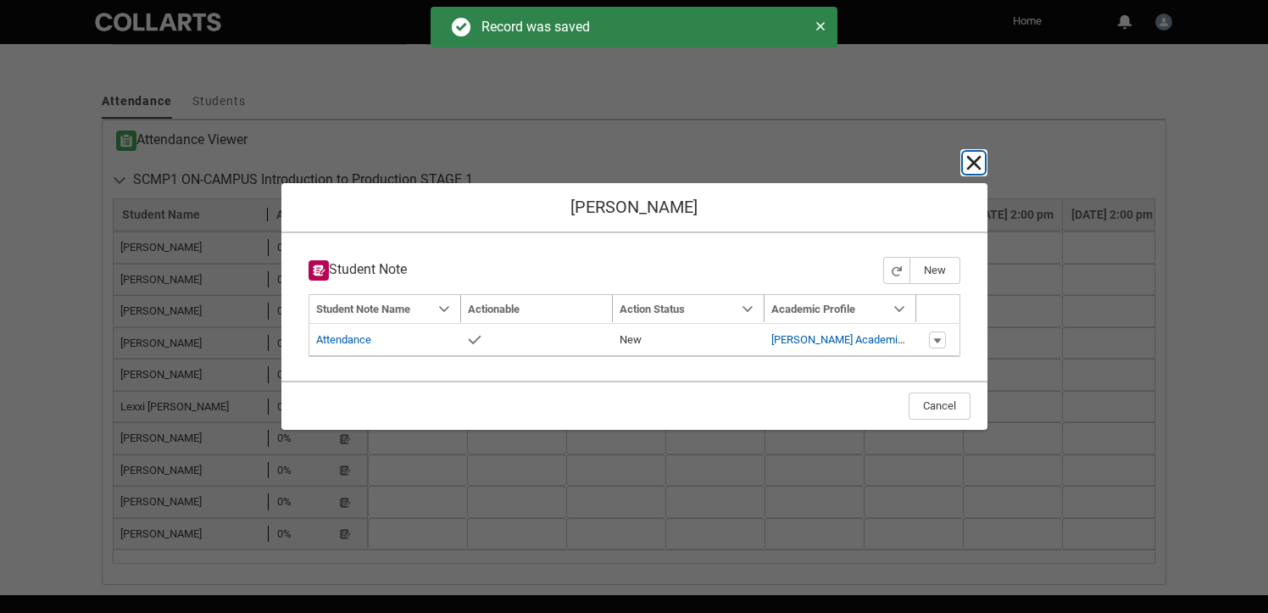
click at [968, 164] on lightning-primitive-icon "button" at bounding box center [974, 163] width 20 height 20
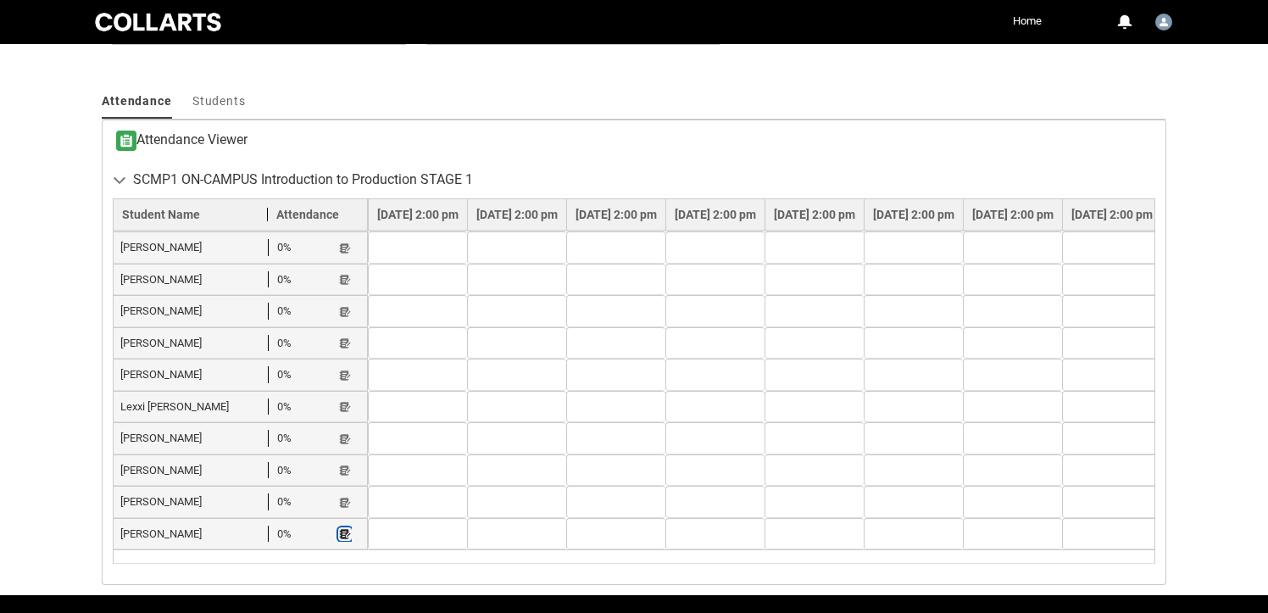
click at [344, 535] on lightning-primitive-icon "button" at bounding box center [345, 534] width 12 height 13
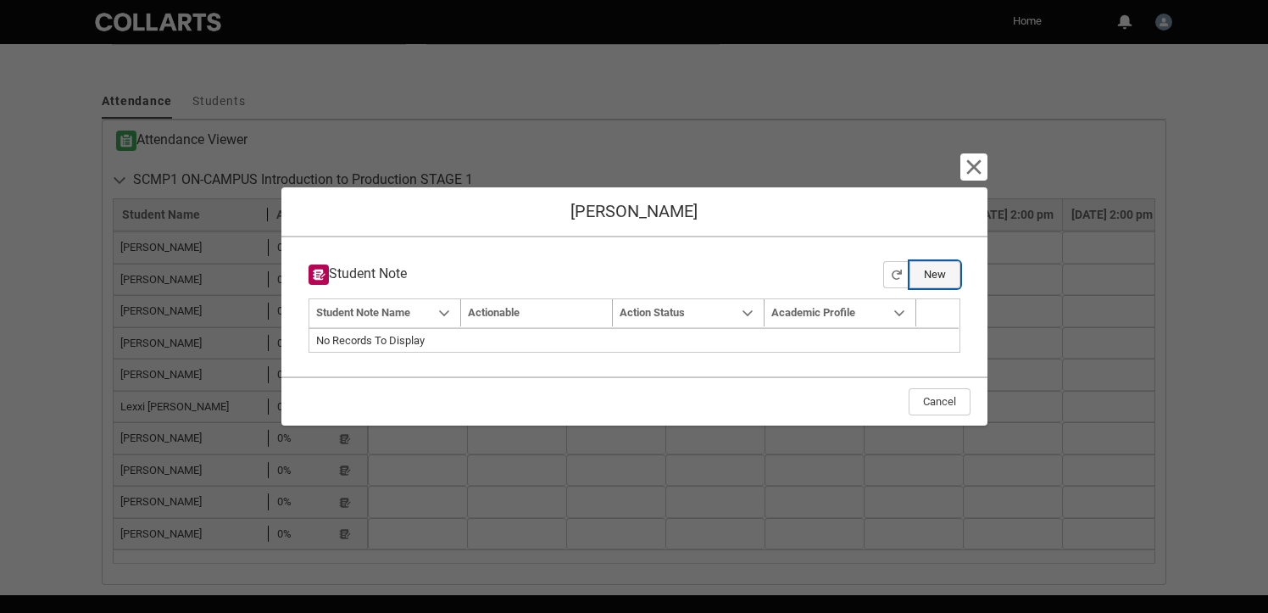
click at [944, 269] on button "New" at bounding box center [935, 274] width 51 height 27
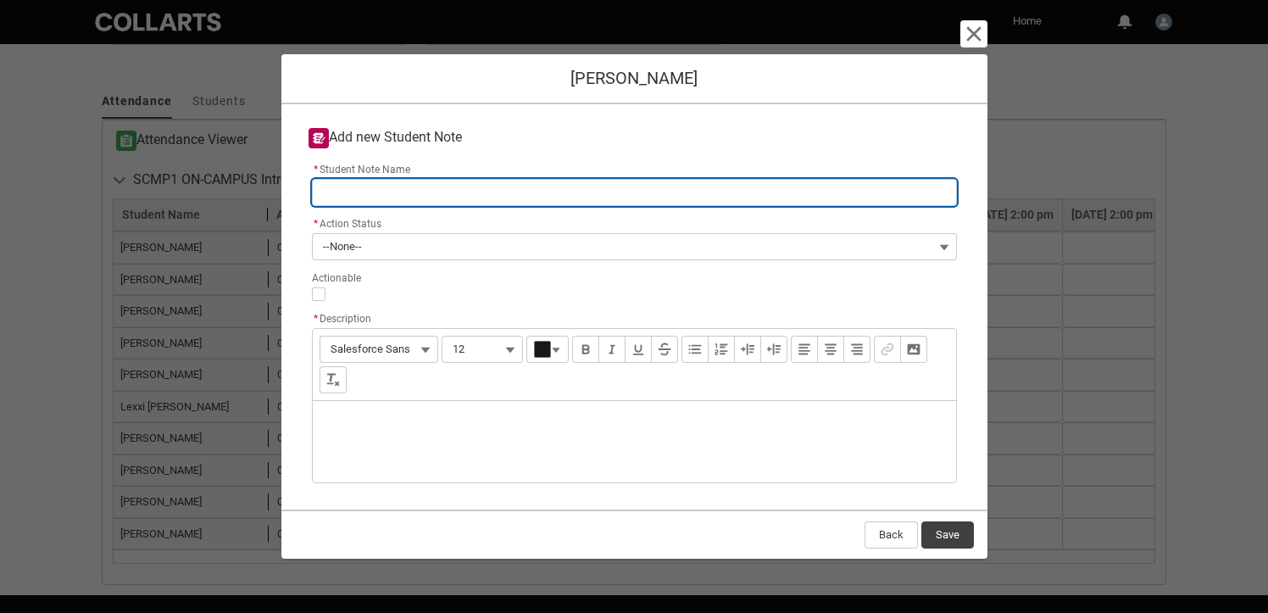
click at [398, 202] on input "* Student Note Name" at bounding box center [634, 192] width 645 height 27
type lightning-primitive-input-simple "A"
type input "A"
type lightning-primitive-input-simple "At"
type input "At"
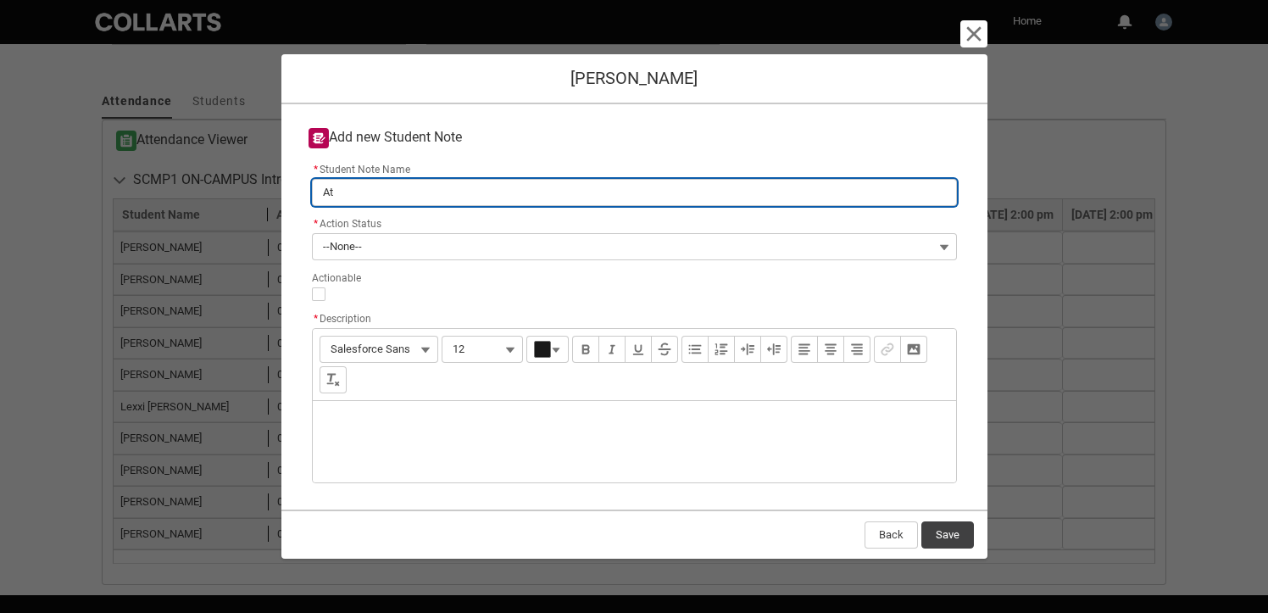
type lightning-primitive-input-simple "Att"
type input "Att"
type lightning-primitive-input-simple "Atte"
type input "Atte"
type lightning-primitive-input-simple "Atten"
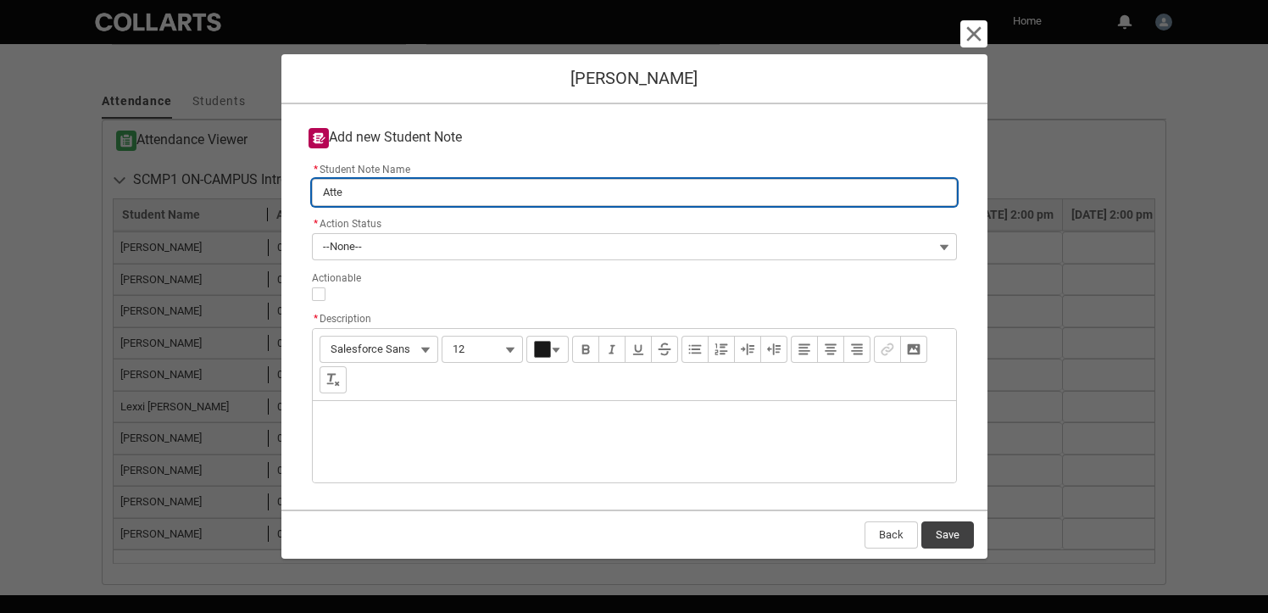
type input "Atten"
type lightning-primitive-input-simple "Attend"
type input "Attend"
type lightning-primitive-input-simple "Attenda"
type input "Attenda"
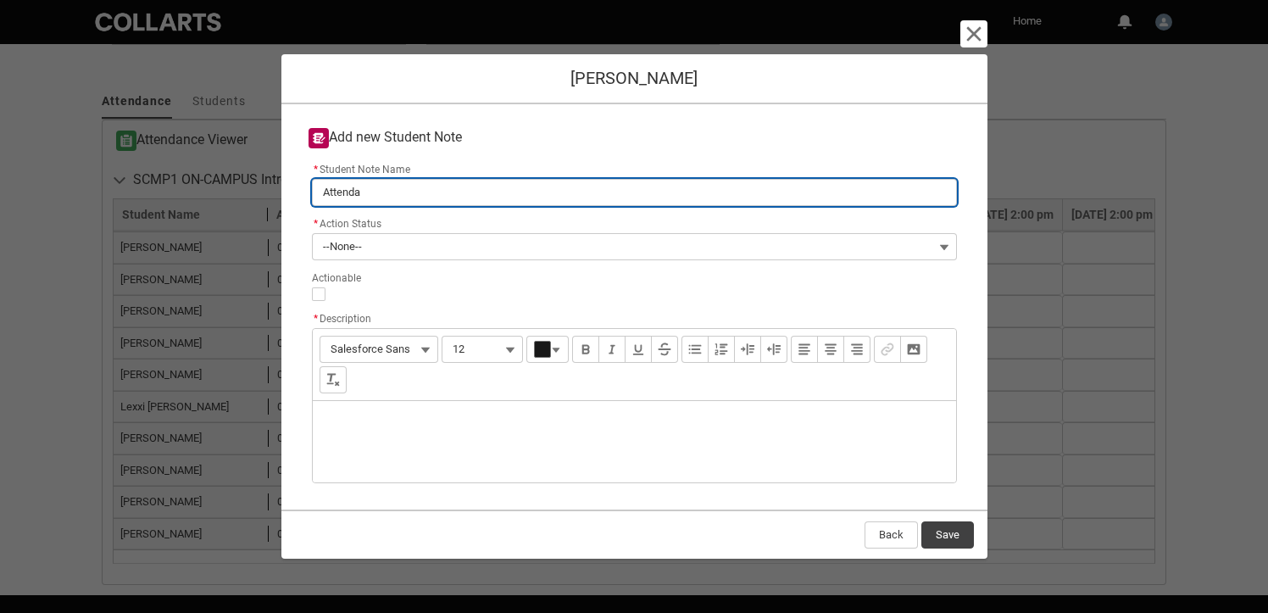
type lightning-primitive-input-simple "Attendan"
type input "Attendan"
type lightning-primitive-input-simple "Attendanc"
type input "Attendanc"
type lightning-primitive-input-simple "Attendance"
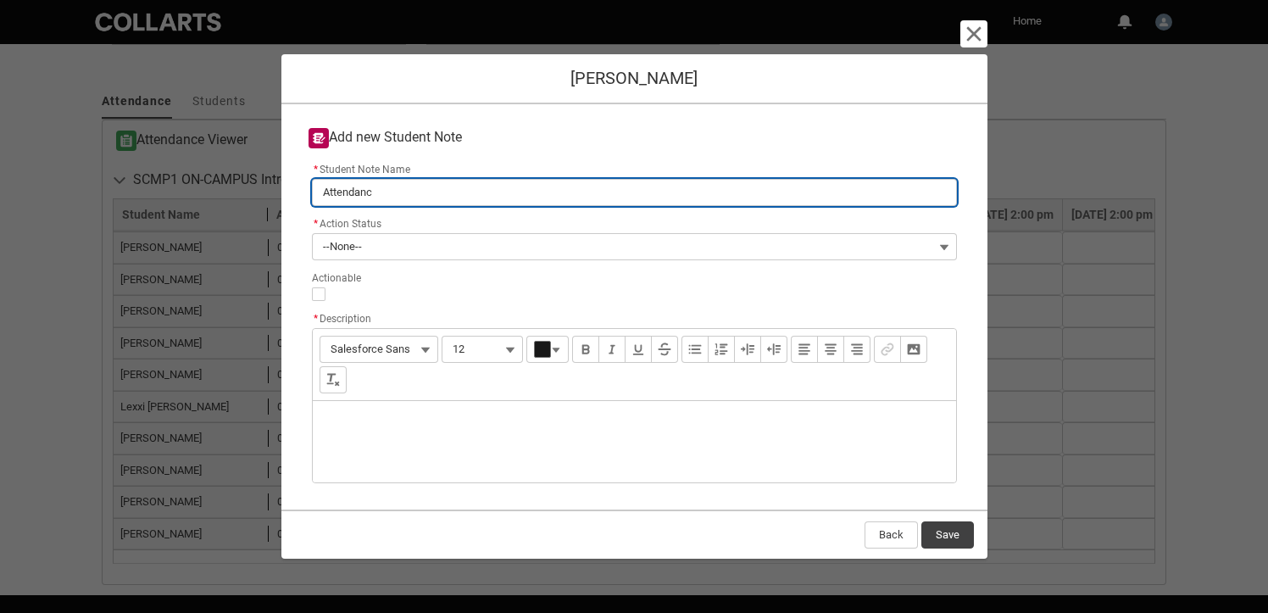
type input "Attendance"
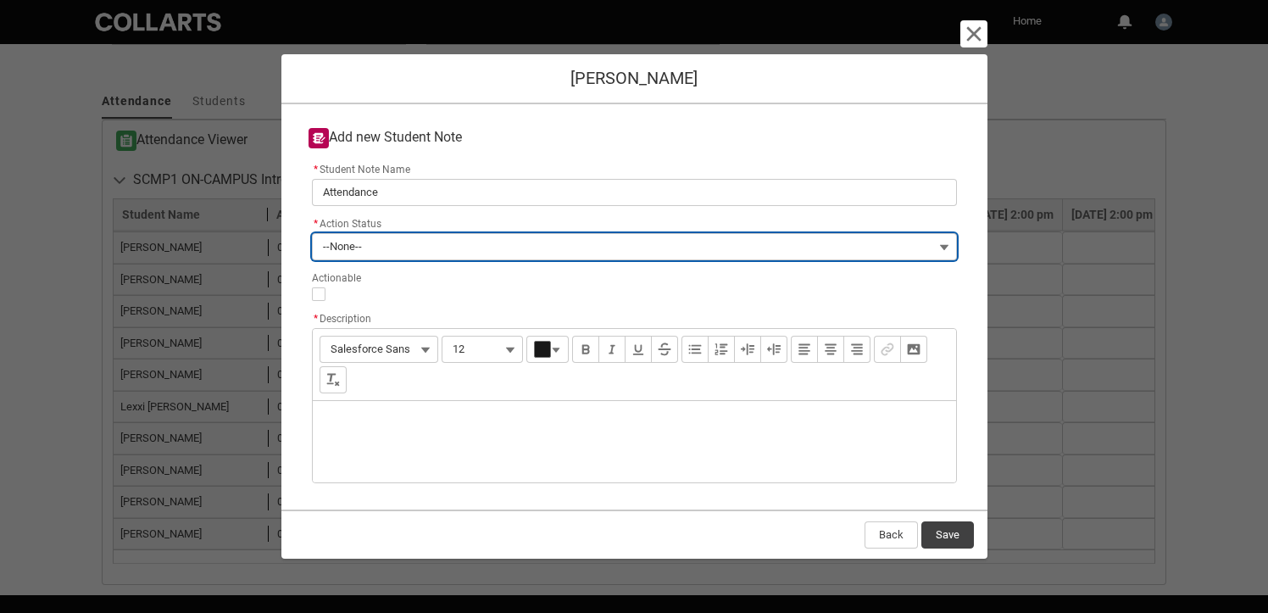
click at [380, 247] on button "--None--" at bounding box center [634, 246] width 645 height 27
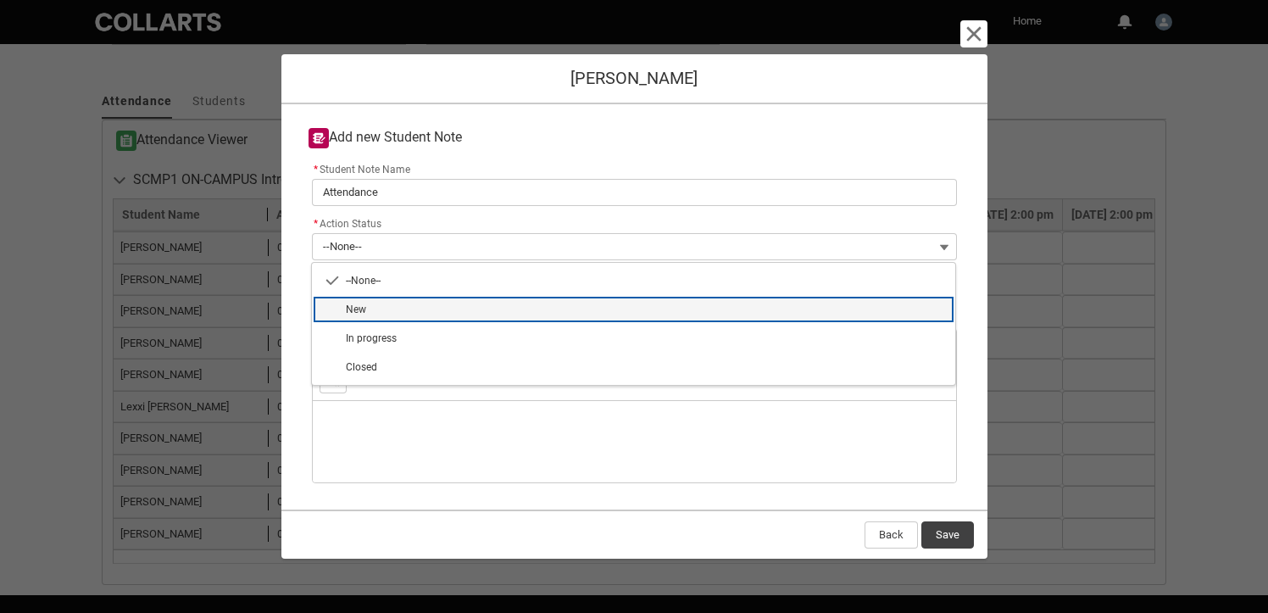
click at [376, 316] on span "New" at bounding box center [645, 309] width 599 height 15
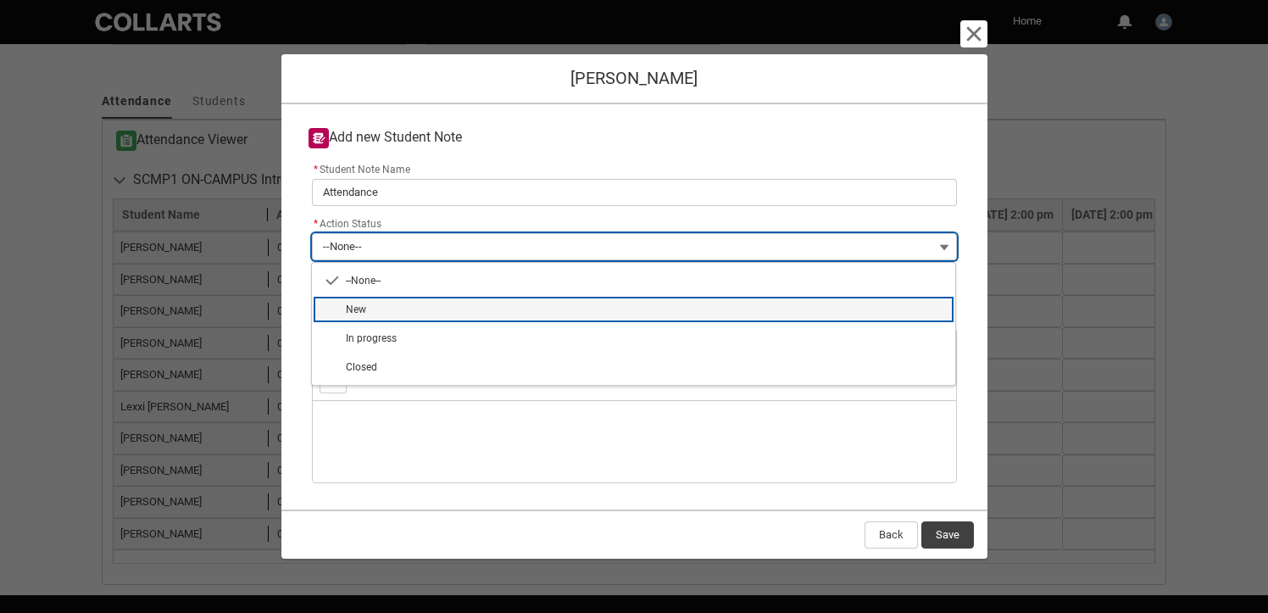
type lightning-combobox "New"
type lightning-picklist "New"
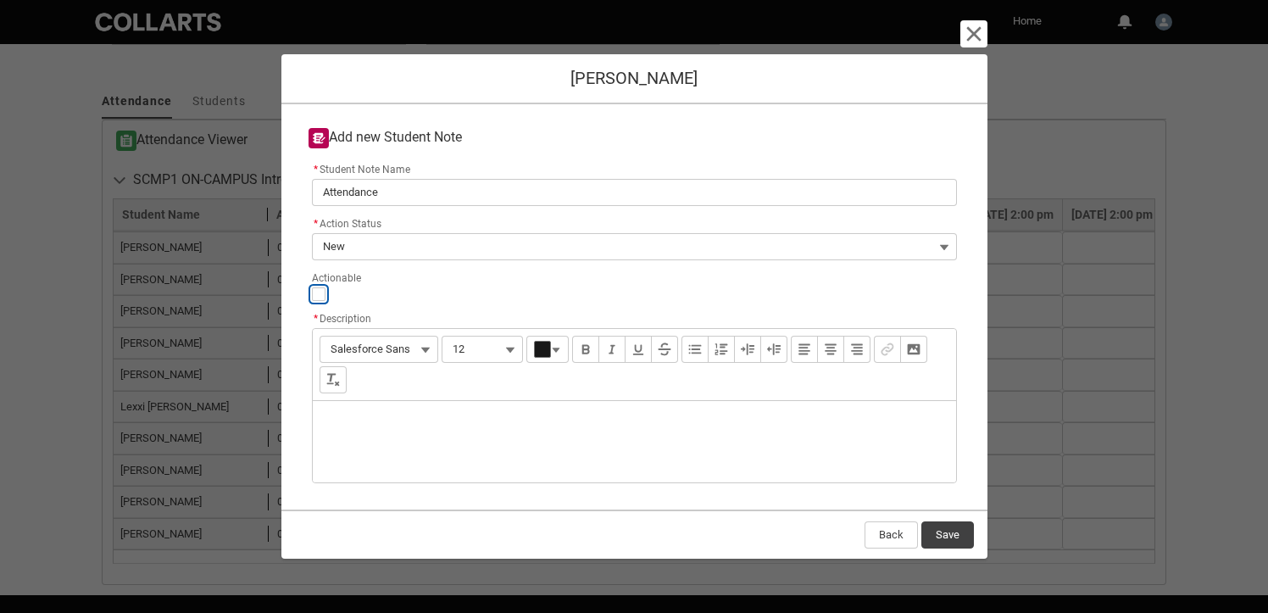
click at [319, 297] on input "Actionable" at bounding box center [319, 294] width 14 height 14
type lightning-input "true"
checkbox input "true"
click at [377, 425] on div "Description" at bounding box center [635, 441] width 644 height 81
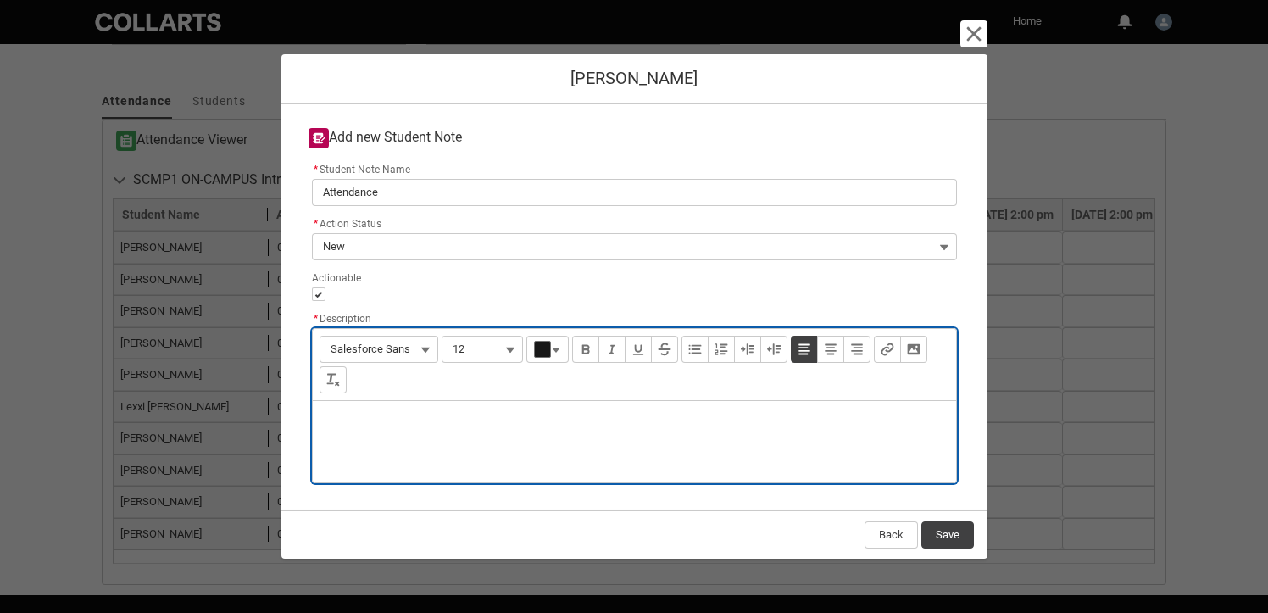
type lightning-input-rich-text "<p>T</p>"
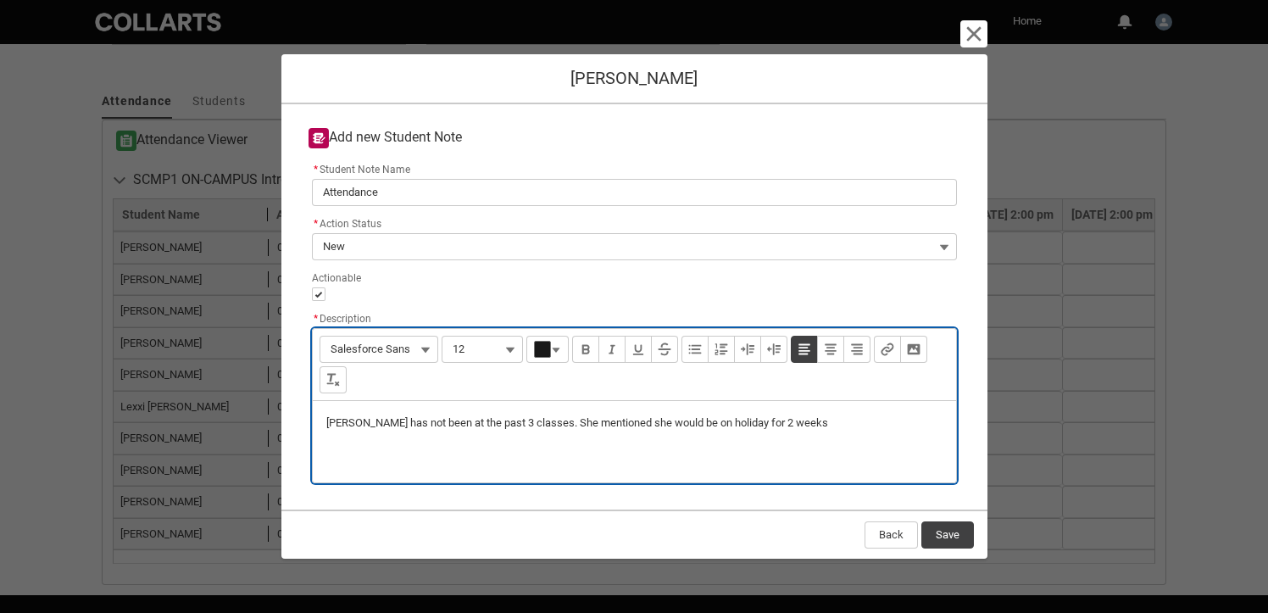
type lightning-input-rich-text "<p>Tracy has not been at the past 3 classes. She mentioned she would be on holi…"
click at [321, 294] on input "Actionable" at bounding box center [319, 294] width 14 height 14
type lightning-input "false"
checkbox input "false"
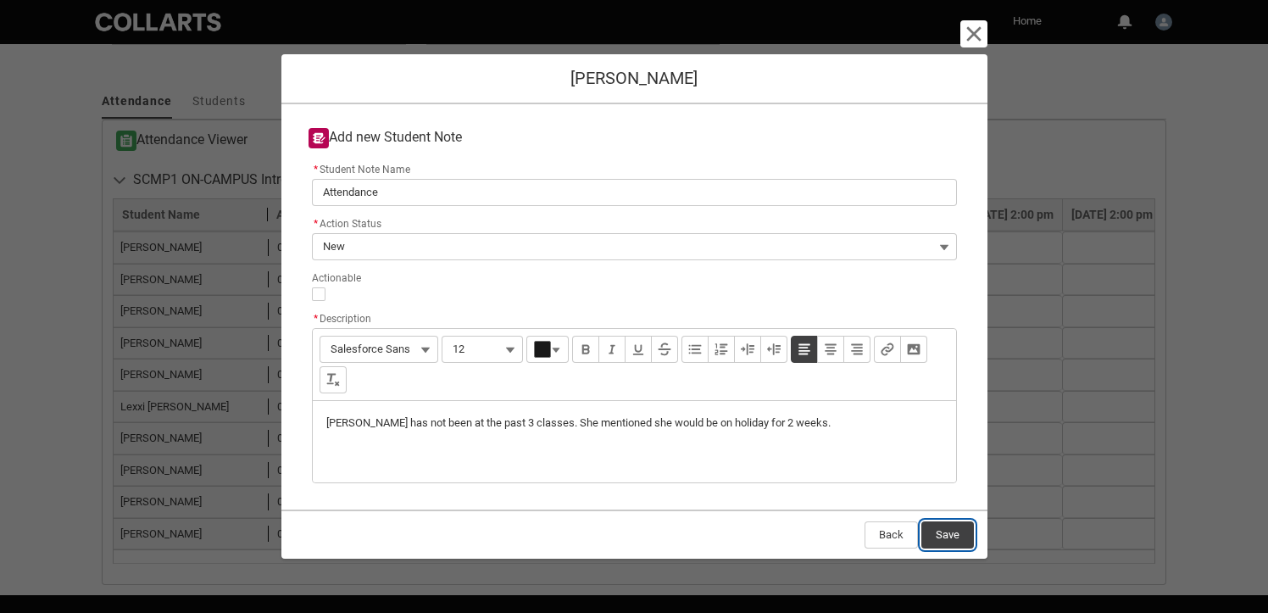
click at [945, 536] on button "Save" at bounding box center [948, 534] width 53 height 27
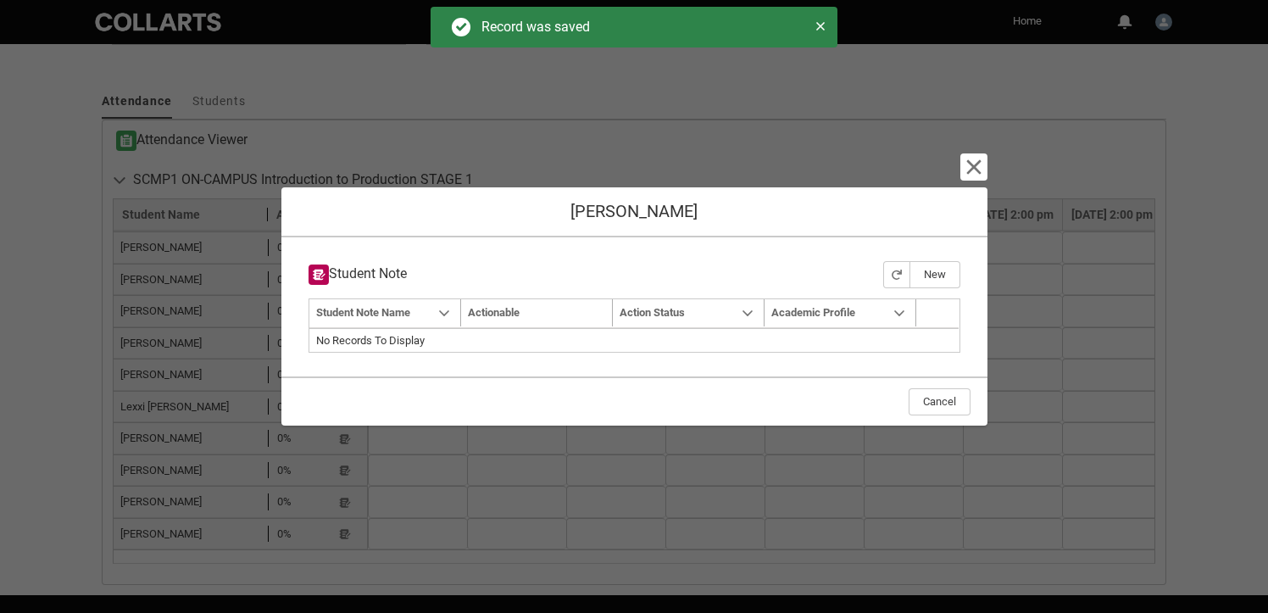
type input "179"
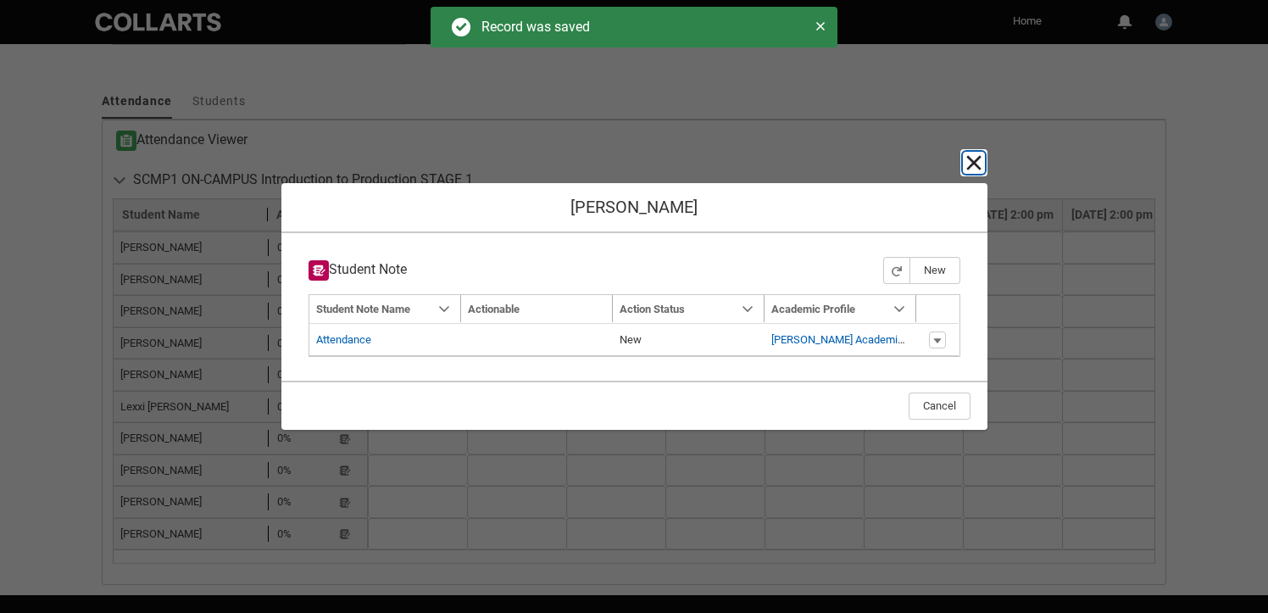
click at [971, 161] on lightning-primitive-icon "button" at bounding box center [974, 163] width 20 height 20
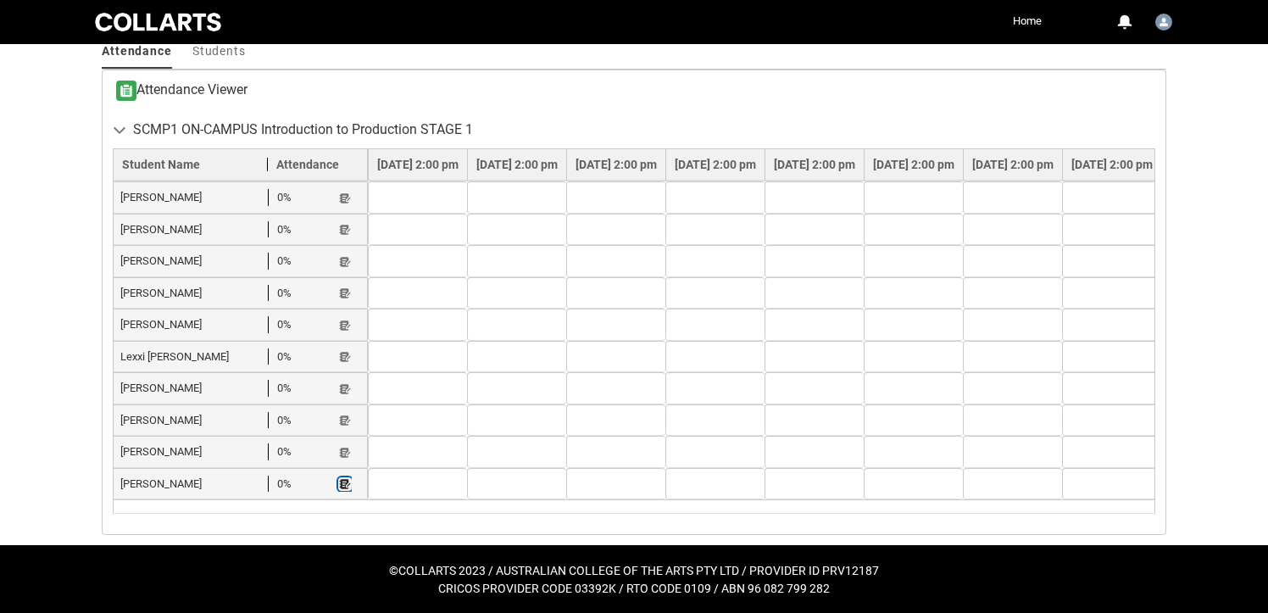
scroll to position [598, 0]
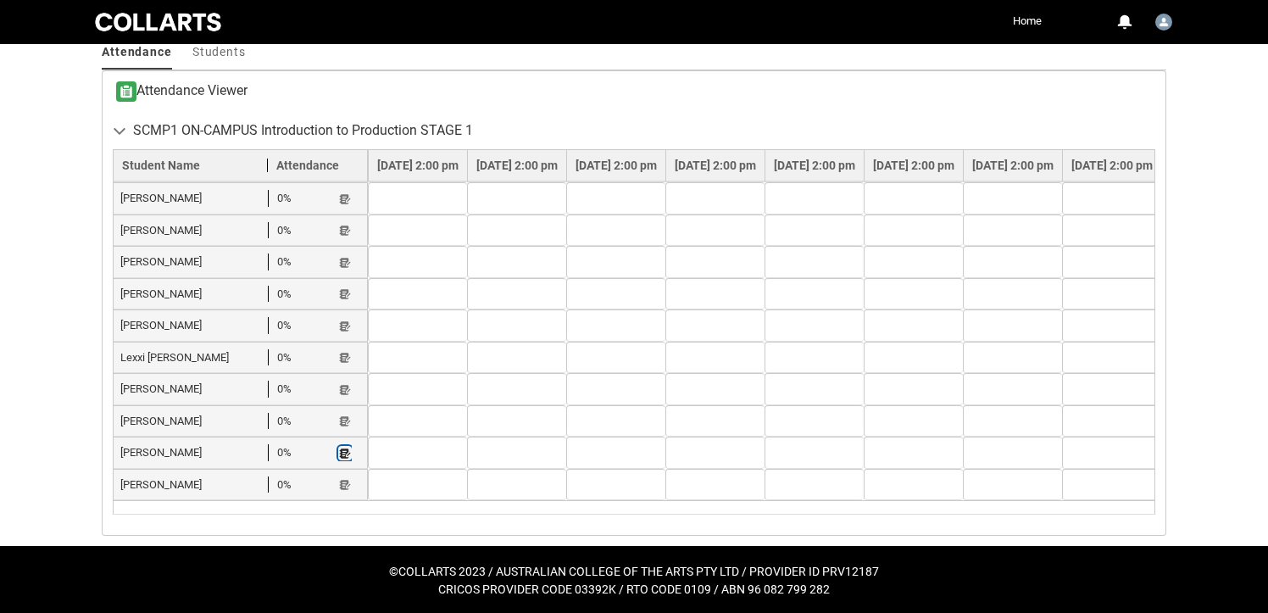
click at [344, 450] on lightning-primitive-icon "button" at bounding box center [345, 453] width 12 height 13
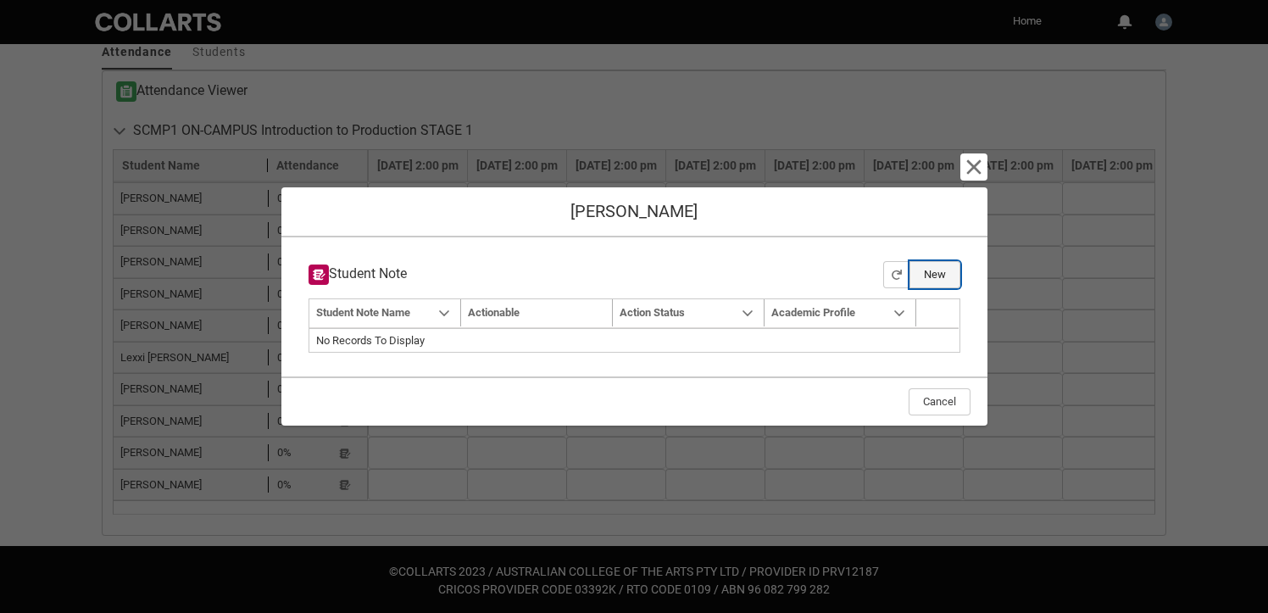
click at [926, 275] on button "New" at bounding box center [935, 274] width 51 height 27
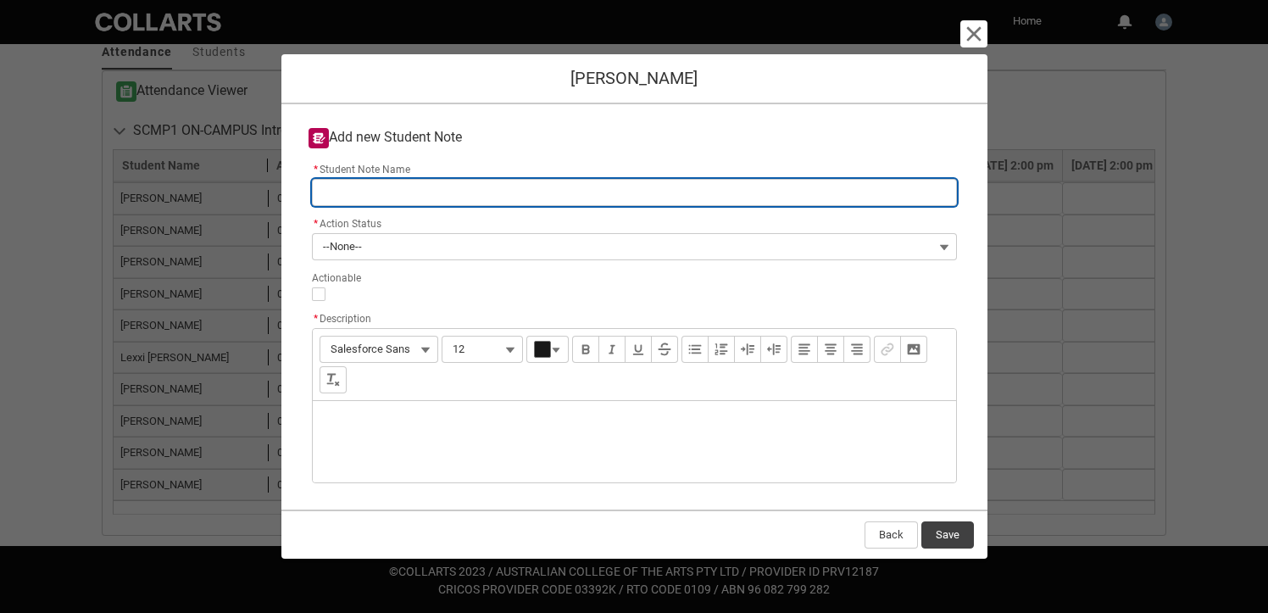
click at [393, 199] on input "* Student Note Name" at bounding box center [634, 192] width 645 height 27
type lightning-primitive-input-simple "A"
type input "A"
type lightning-primitive-input-simple "Attendance"
type input "Attendance"
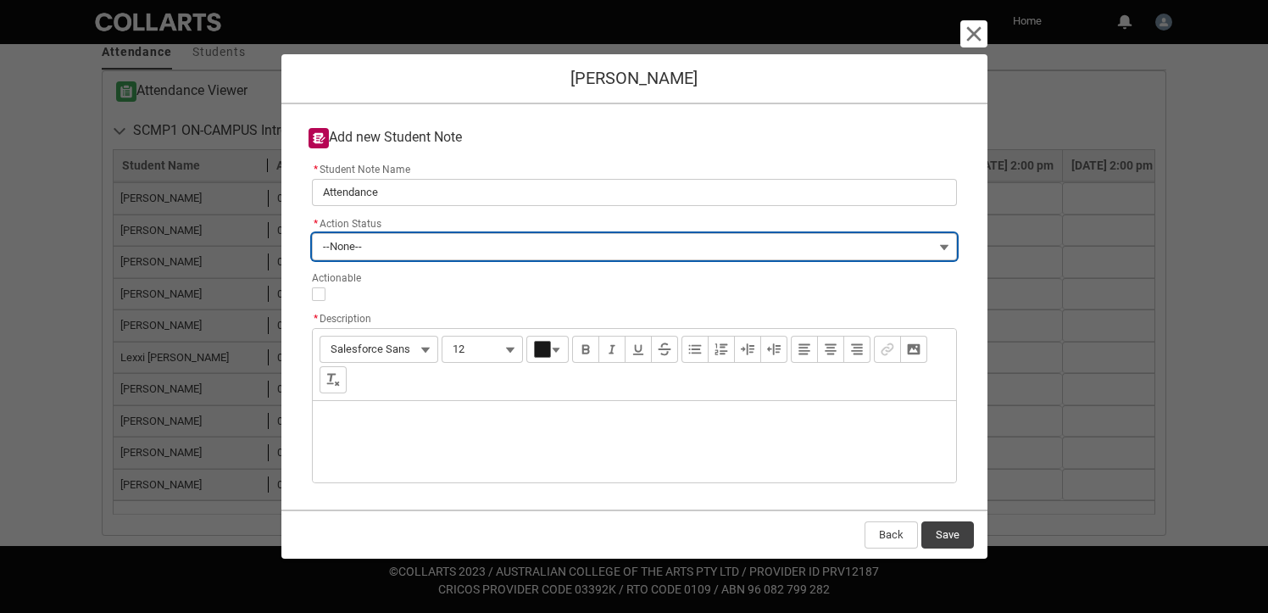
click at [400, 248] on button "--None--" at bounding box center [634, 246] width 645 height 27
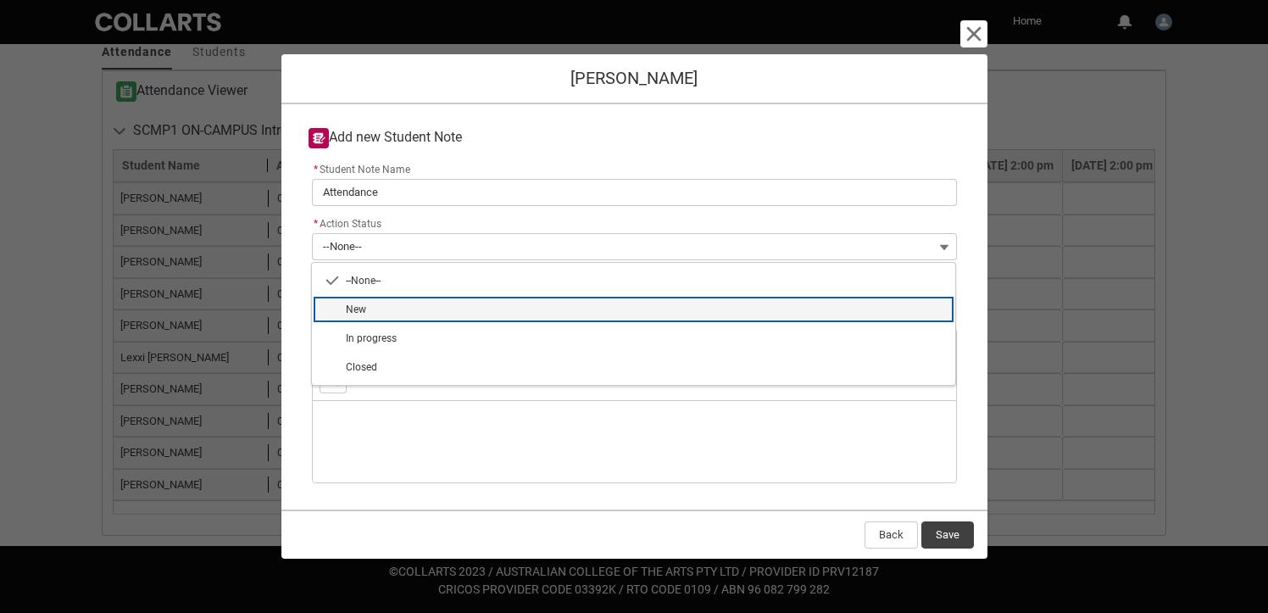
click at [377, 298] on lightning-base-combobox-item "New" at bounding box center [634, 309] width 644 height 29
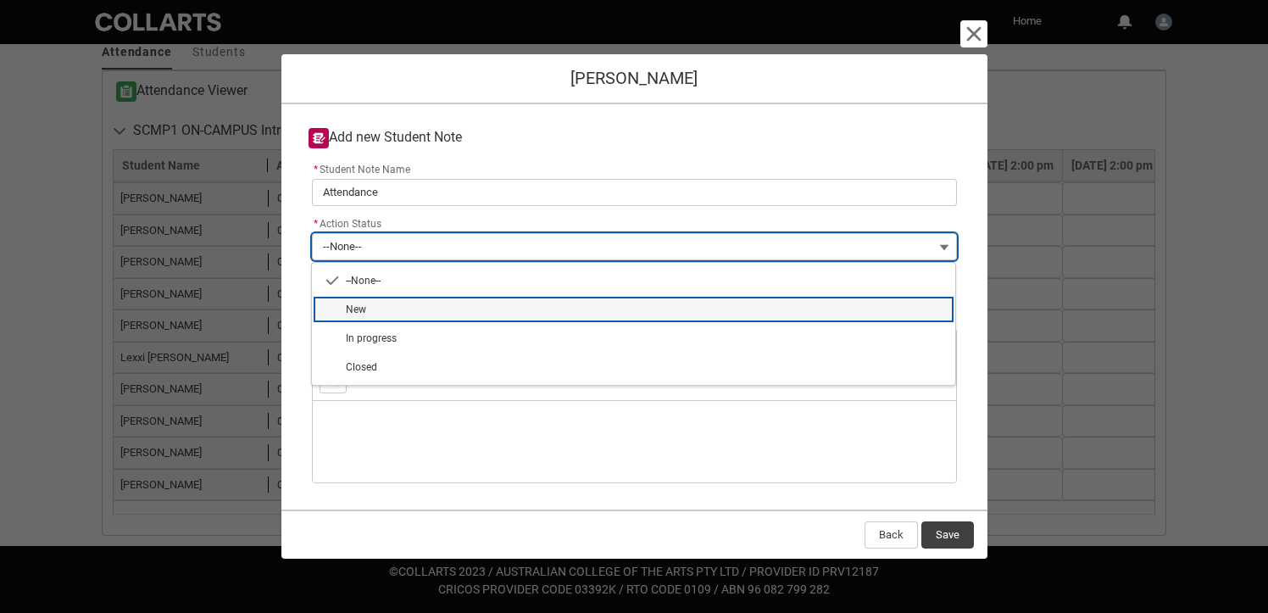
type lightning-combobox "New"
type lightning-picklist "New"
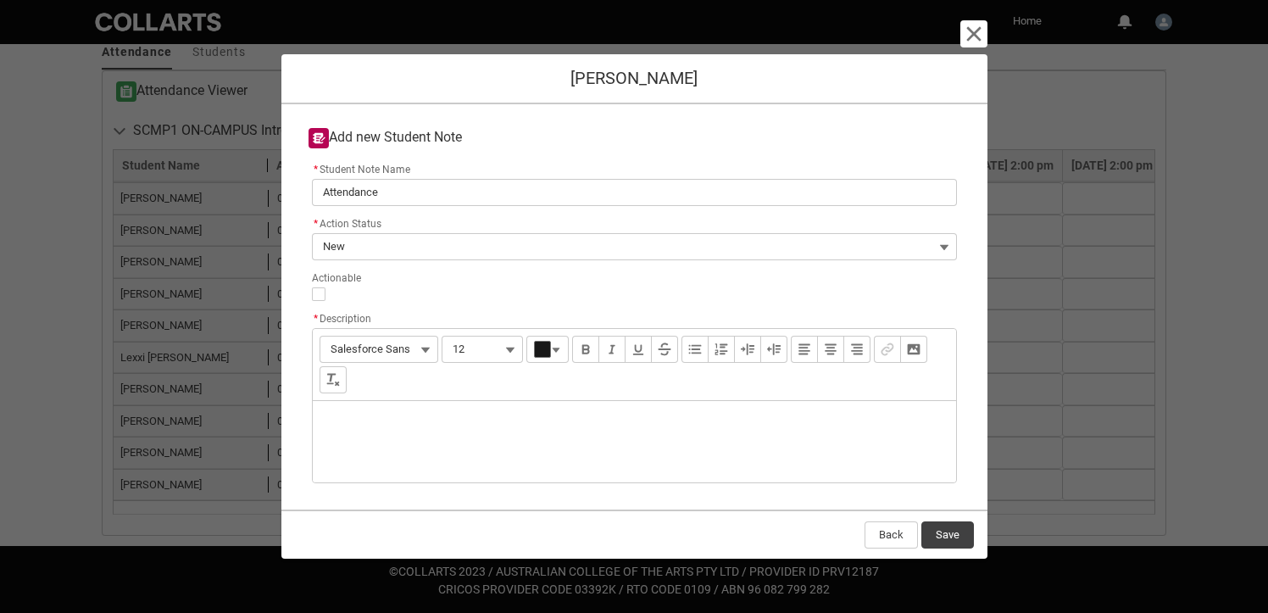
click at [400, 418] on div "Description" at bounding box center [635, 441] width 644 height 81
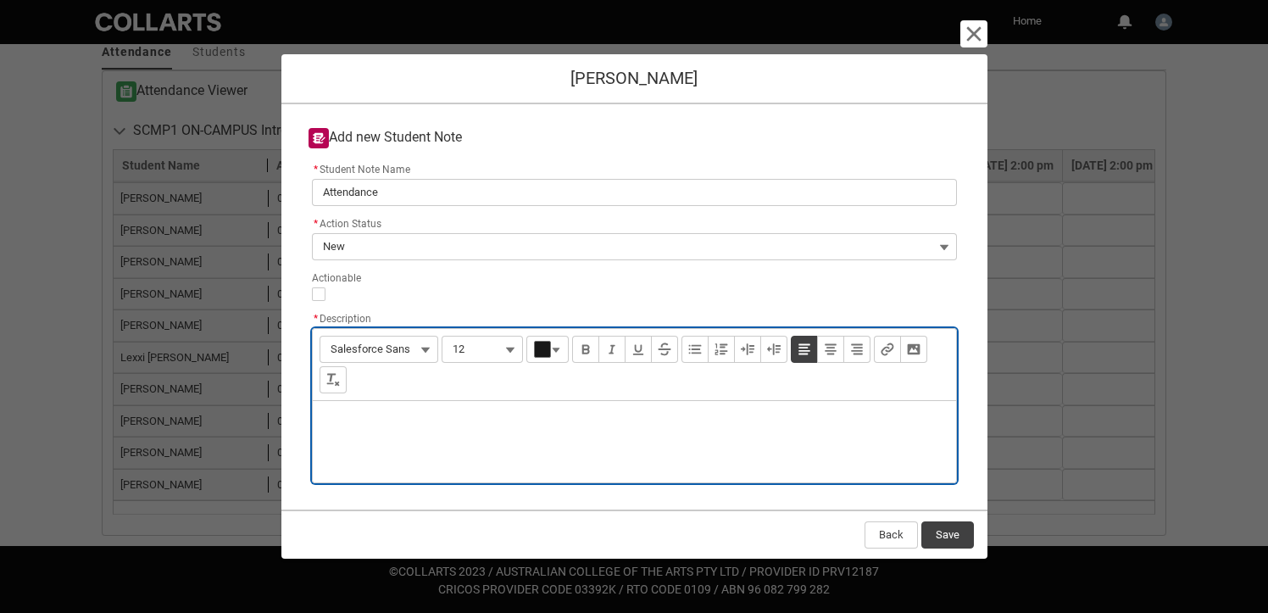
type lightning-input-rich-text "<p>Rah</p>"
click at [354, 422] on p "Rahif attended 1 class in week 3." at bounding box center [634, 423] width 616 height 17
click at [560, 412] on div "Rahif has only attended 1 class in week 3." at bounding box center [635, 441] width 644 height 81
click at [560, 421] on p "Rahif has only attended 1 class in week 3." at bounding box center [634, 423] width 616 height 17
type lightning-input-rich-text "<p>Rahif has only attended 1 class in week 3. Absent again this week.</p>"
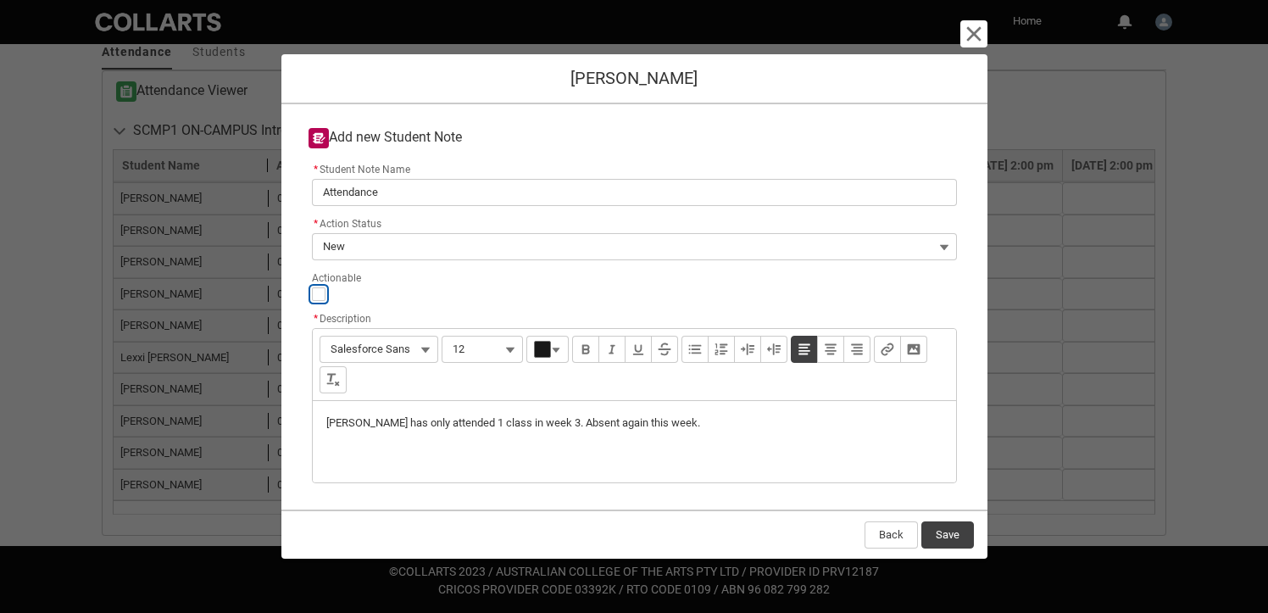
click at [320, 294] on input "Actionable" at bounding box center [319, 294] width 14 height 14
type lightning-input "true"
checkbox input "true"
click at [948, 532] on button "Save" at bounding box center [948, 534] width 53 height 27
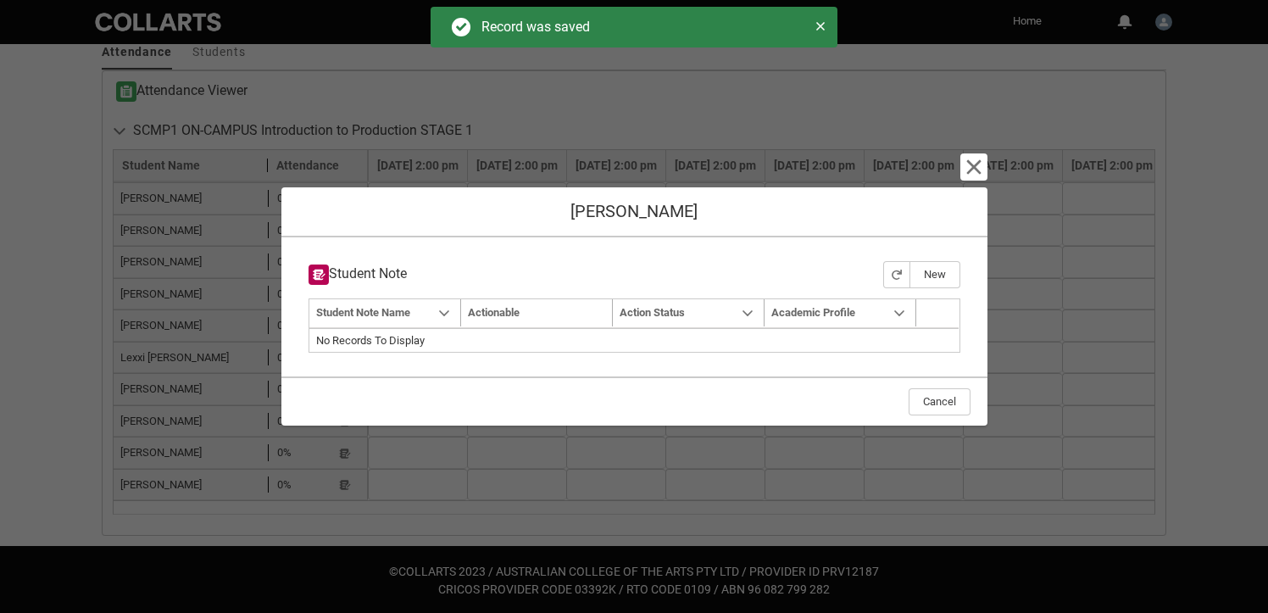
type input "179"
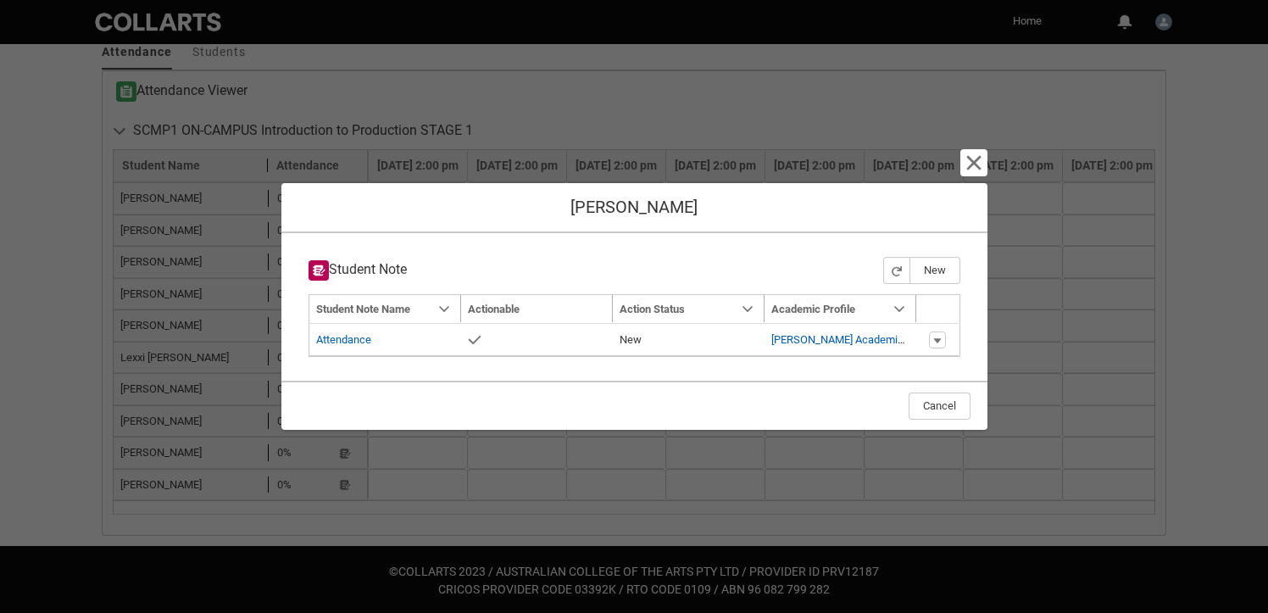
click at [982, 148] on div "Cancel and close Rahif Hasan Khan Alif Student Note New Navigation Mode Action …" at bounding box center [635, 306] width 706 height 613
click at [979, 164] on lightning-primitive-icon "button" at bounding box center [974, 163] width 20 height 20
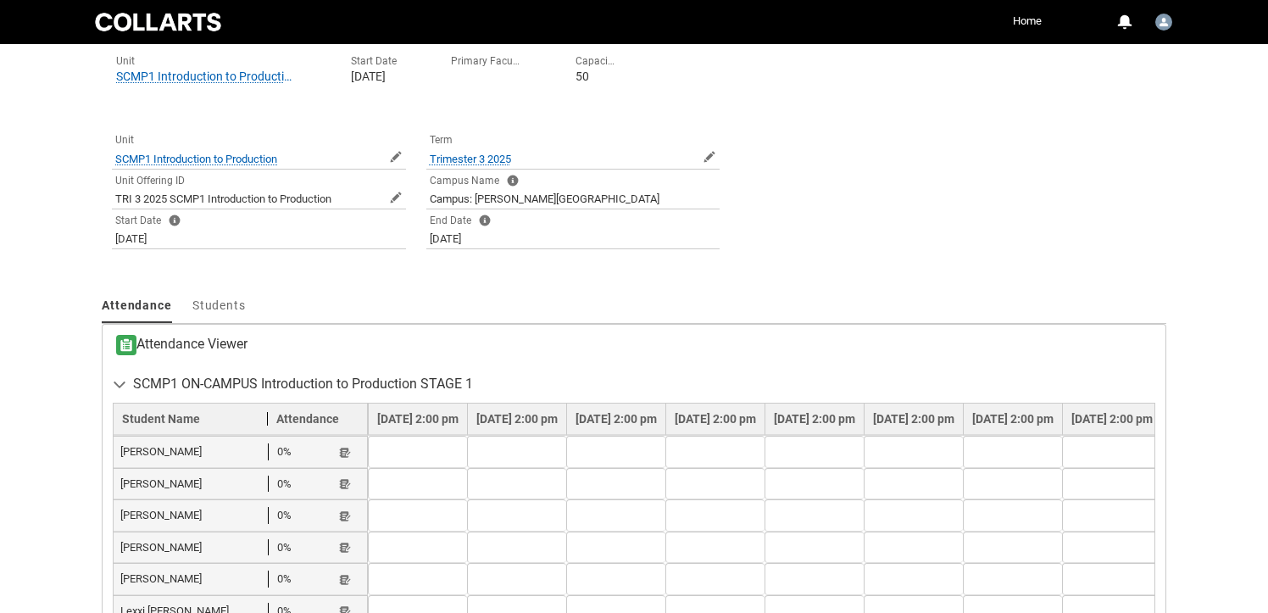
scroll to position [0, 0]
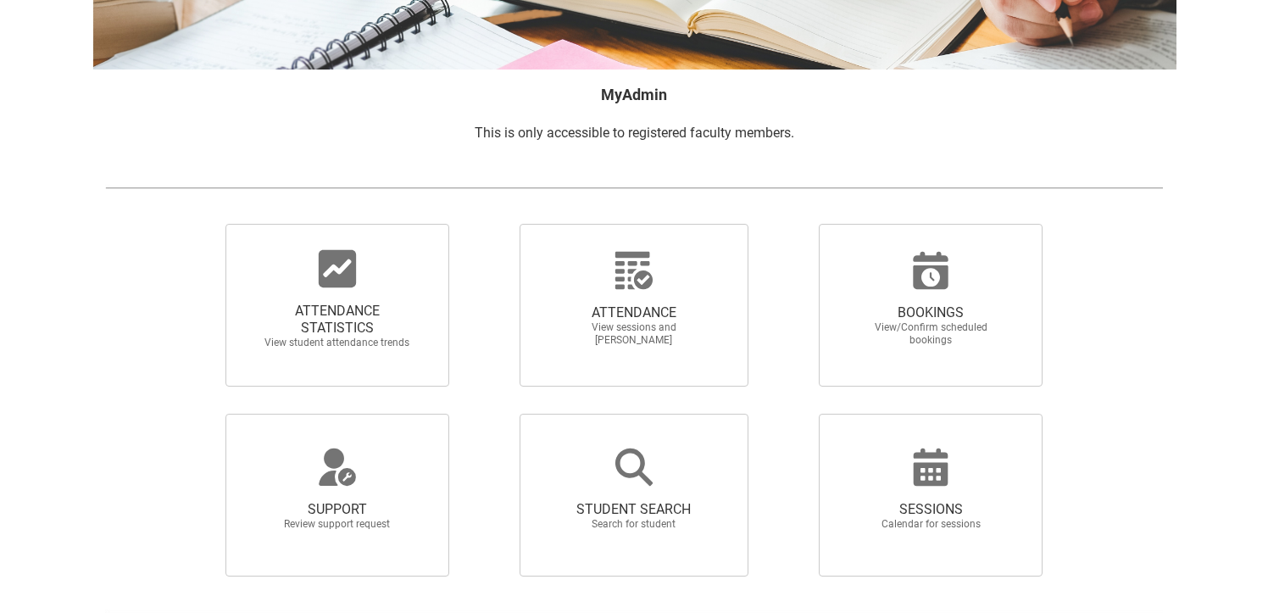
scroll to position [232, 0]
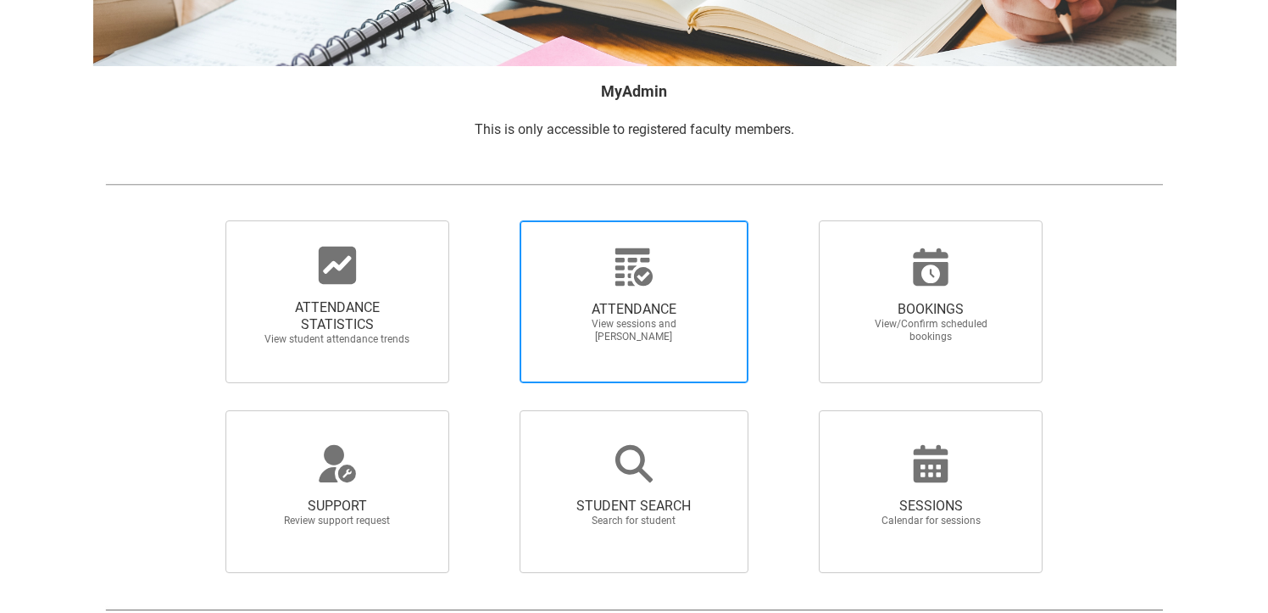
click at [695, 298] on span "ATTENDANCE View sessions and mark attendance" at bounding box center [634, 322] width 163 height 70
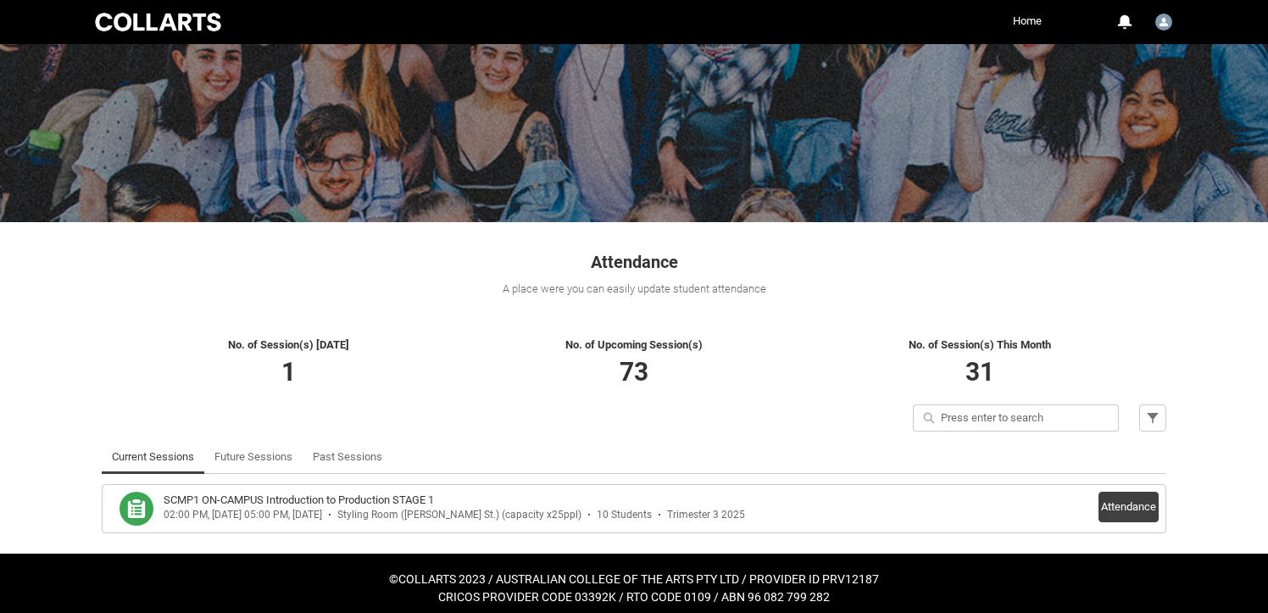
scroll to position [104, 0]
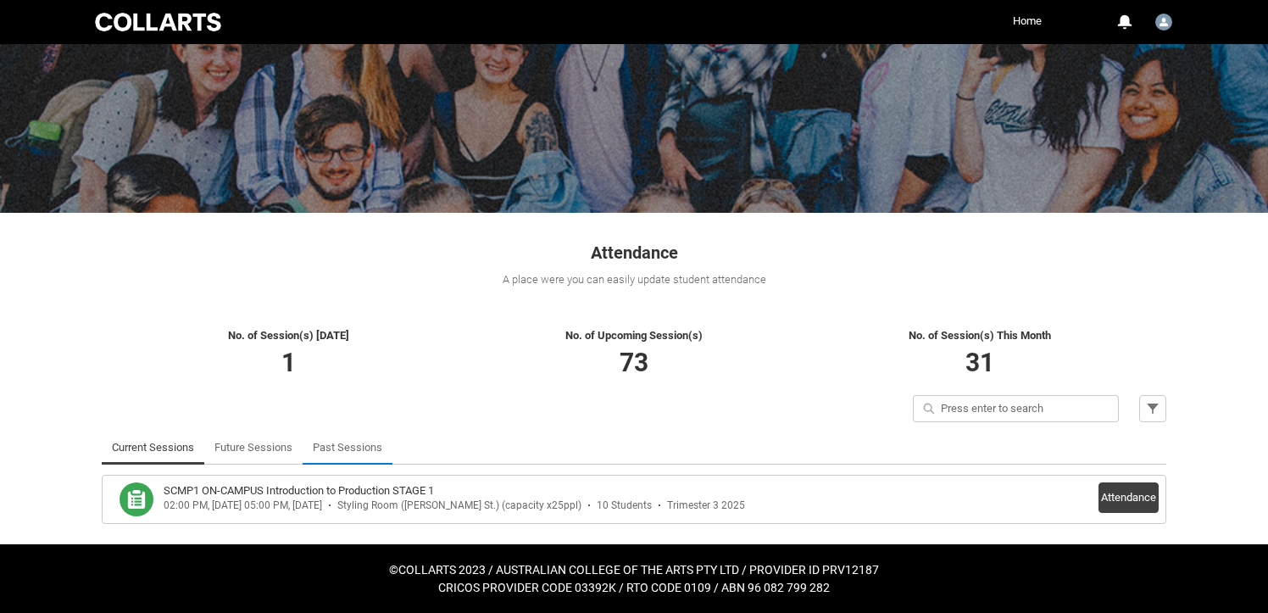
click at [356, 444] on link "Past Sessions" at bounding box center [348, 448] width 70 height 34
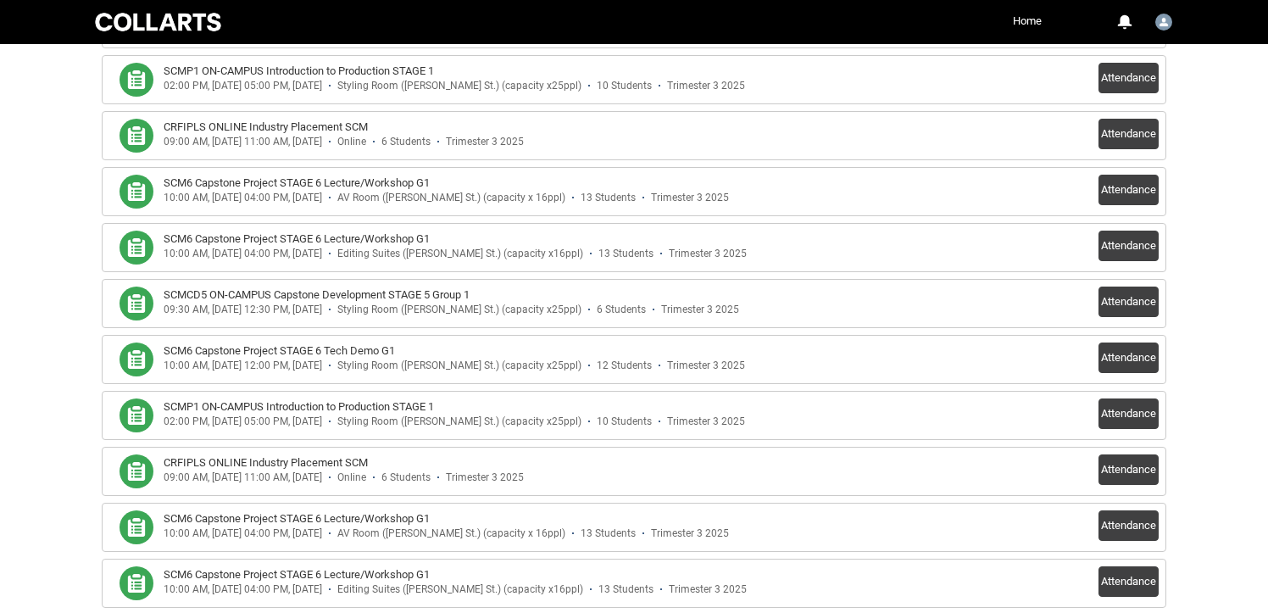
scroll to position [1085, 0]
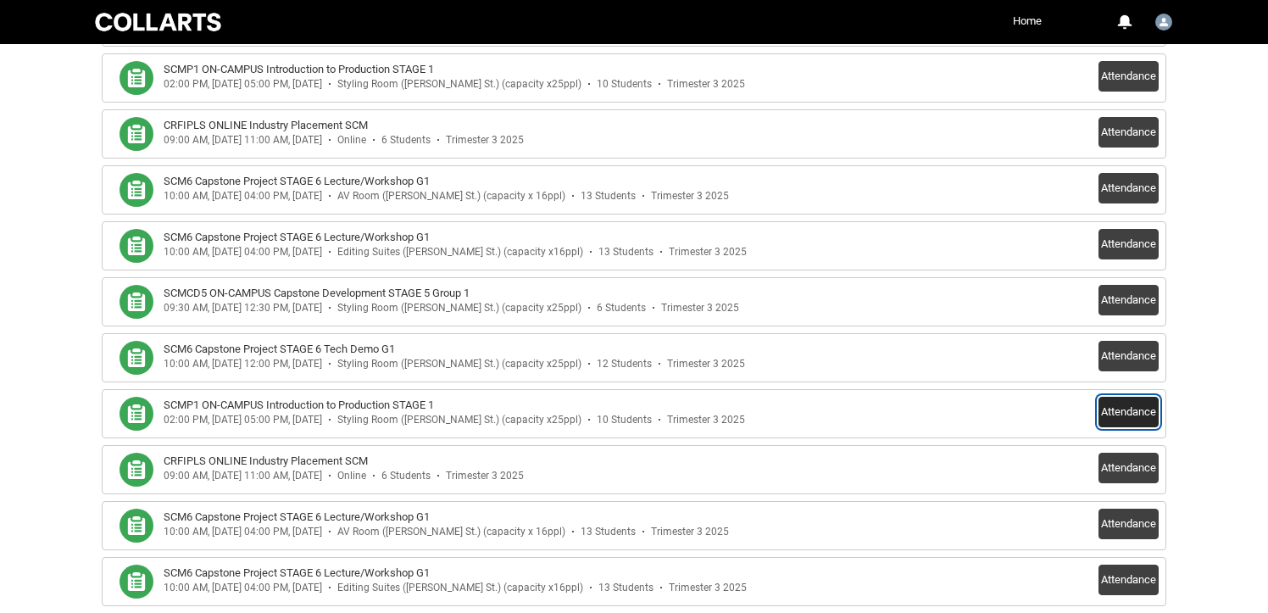
click at [1126, 406] on button "Attendance" at bounding box center [1129, 412] width 60 height 31
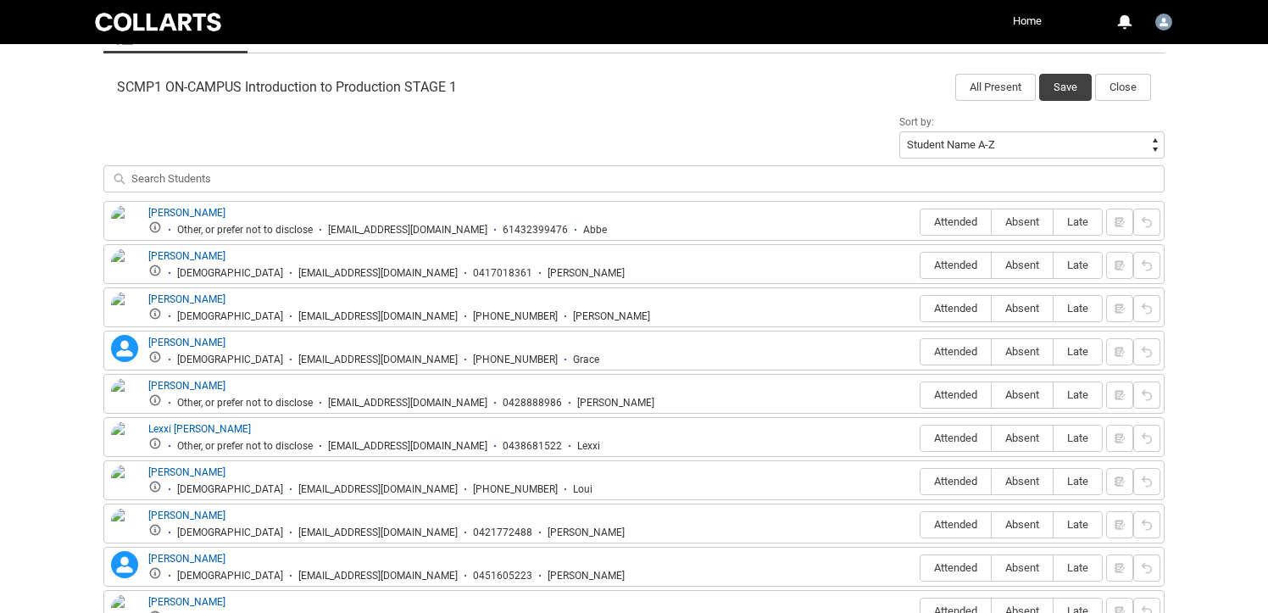
scroll to position [538, 0]
click at [947, 220] on span "Attended" at bounding box center [956, 220] width 70 height 13
click at [921, 220] on input "Attended" at bounding box center [920, 220] width 1 height 1
type lightning-radio-group "Attended"
radio input "true"
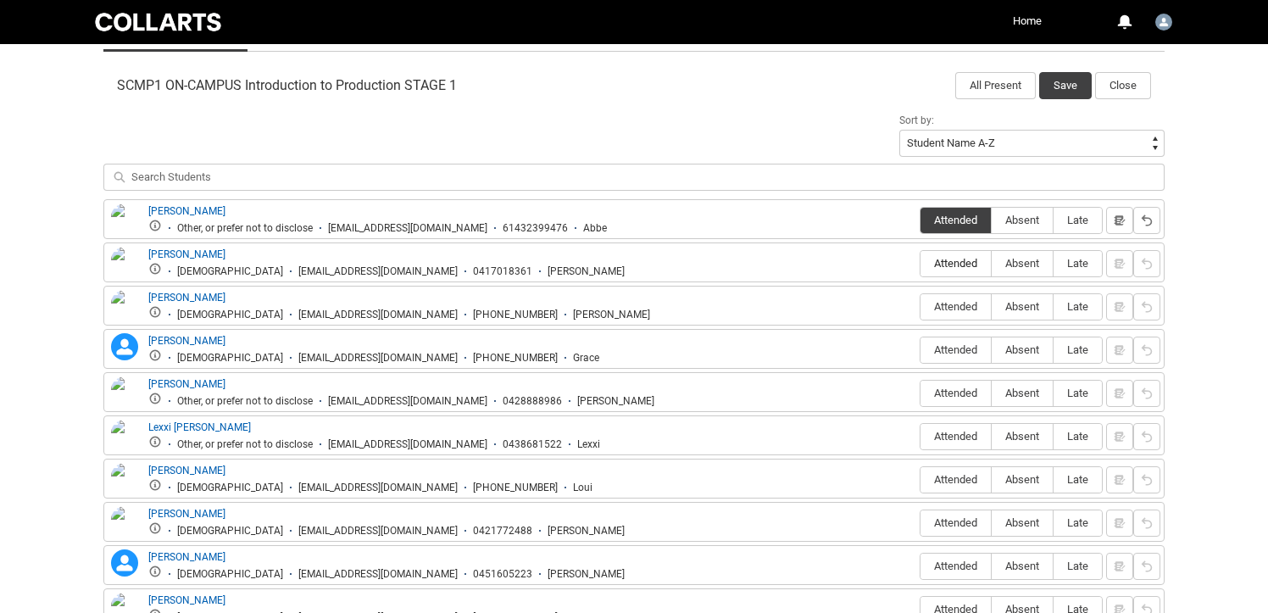
click at [955, 265] on span "Attended" at bounding box center [956, 263] width 70 height 13
click at [921, 264] on input "Attended" at bounding box center [920, 263] width 1 height 1
type lightning-radio-group "Attended"
radio input "true"
click at [960, 304] on span "Attended" at bounding box center [956, 306] width 70 height 13
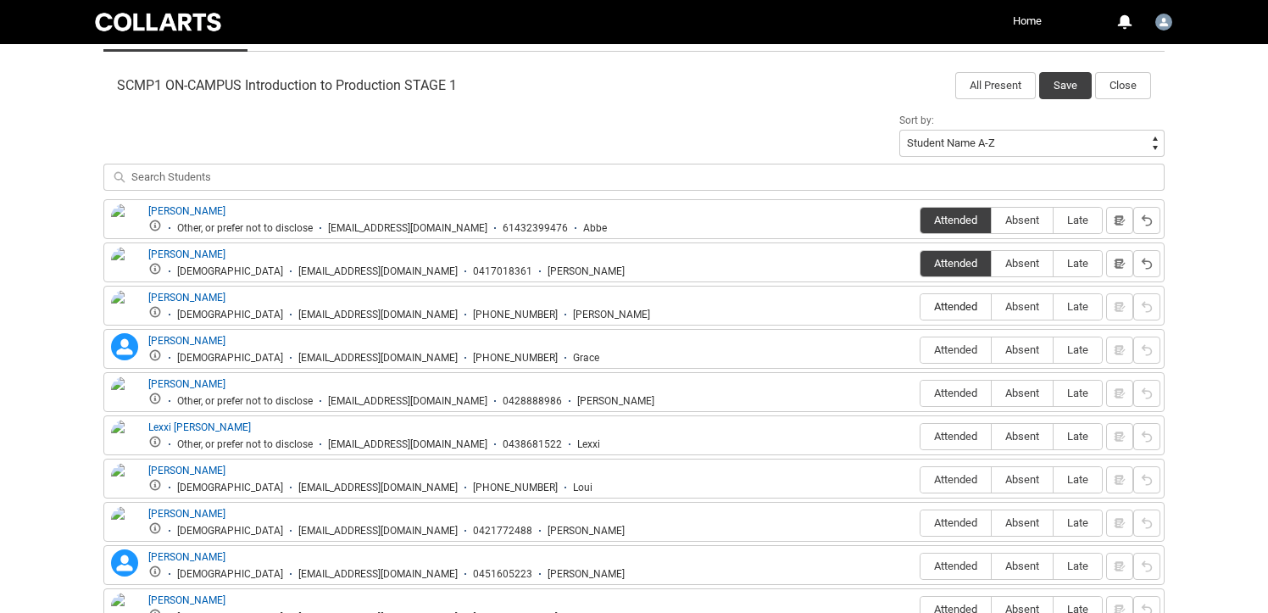
click at [921, 306] on input "Attended" at bounding box center [920, 306] width 1 height 1
type lightning-radio-group "Attended"
radio input "true"
click at [951, 348] on span "Attended" at bounding box center [956, 349] width 70 height 13
click at [921, 349] on input "Attended" at bounding box center [920, 349] width 1 height 1
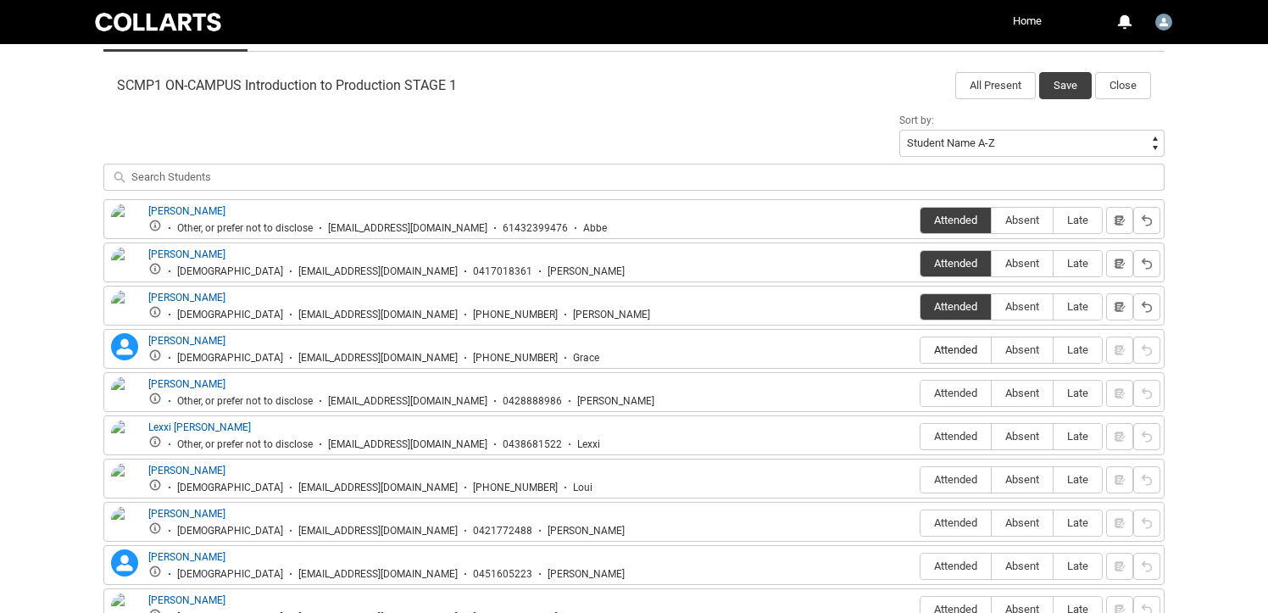
type lightning-radio-group "Attended"
radio input "true"
click at [1034, 396] on span "Absent" at bounding box center [1022, 393] width 61 height 13
click at [992, 393] on input "Absent" at bounding box center [991, 393] width 1 height 1
type lightning-radio-group "Absent"
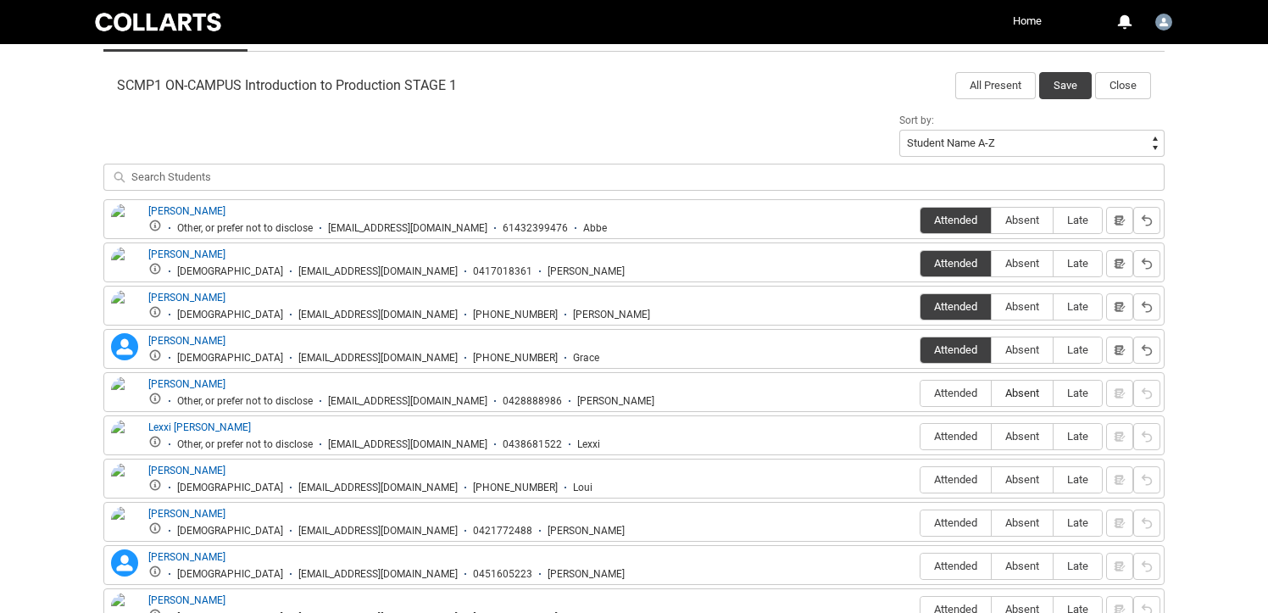
radio input "true"
click at [961, 436] on span "Attended" at bounding box center [956, 436] width 70 height 13
click at [921, 436] on input "Attended" at bounding box center [920, 436] width 1 height 1
type lightning-radio-group "Attended"
radio input "true"
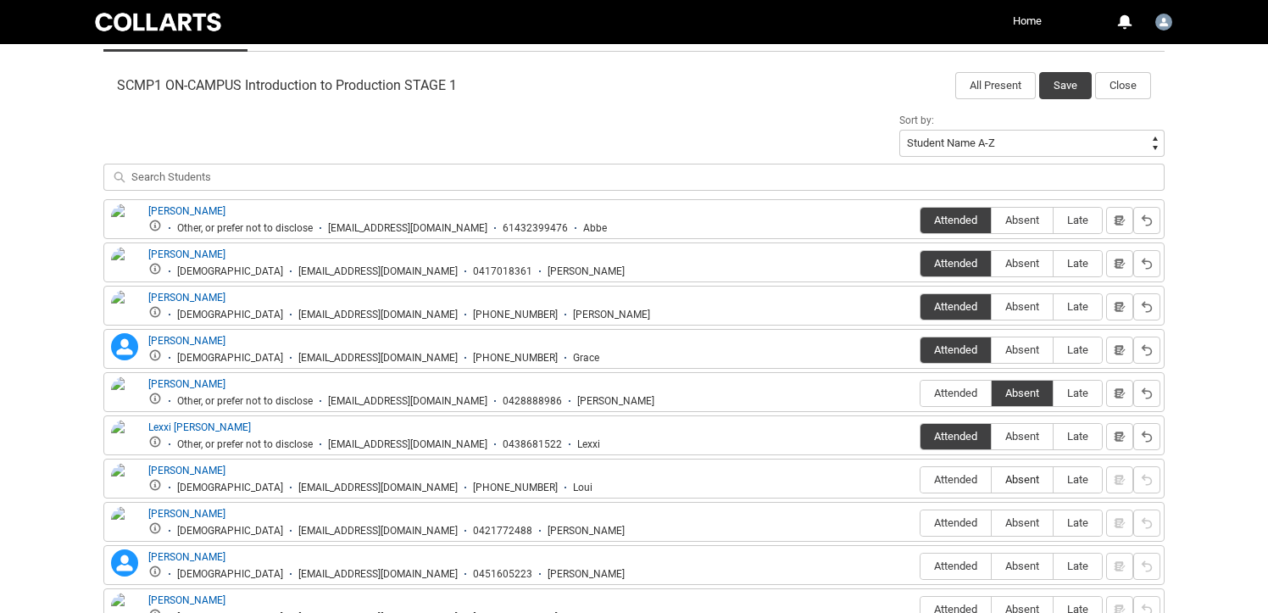
click at [1034, 482] on span "Absent" at bounding box center [1022, 479] width 61 height 13
click at [992, 480] on input "Absent" at bounding box center [991, 479] width 1 height 1
type lightning-radio-group "Absent"
radio input "true"
click at [947, 521] on span "Attended" at bounding box center [956, 522] width 70 height 13
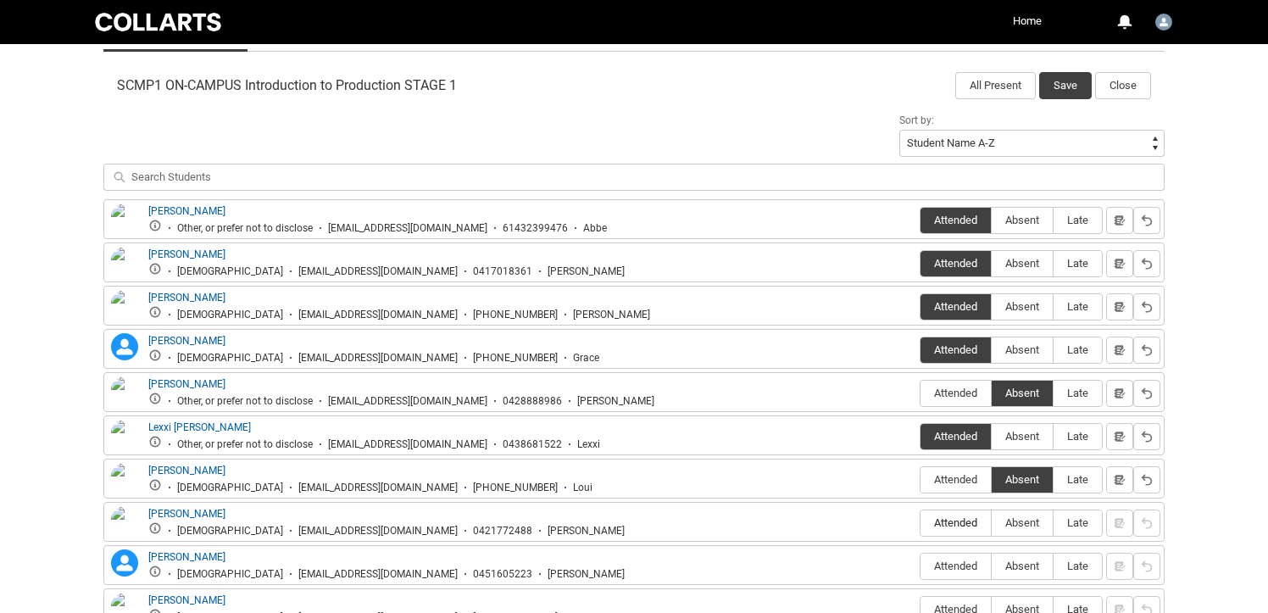
click at [921, 522] on input "Attended" at bounding box center [920, 522] width 1 height 1
type lightning-radio-group "Attended"
radio input "true"
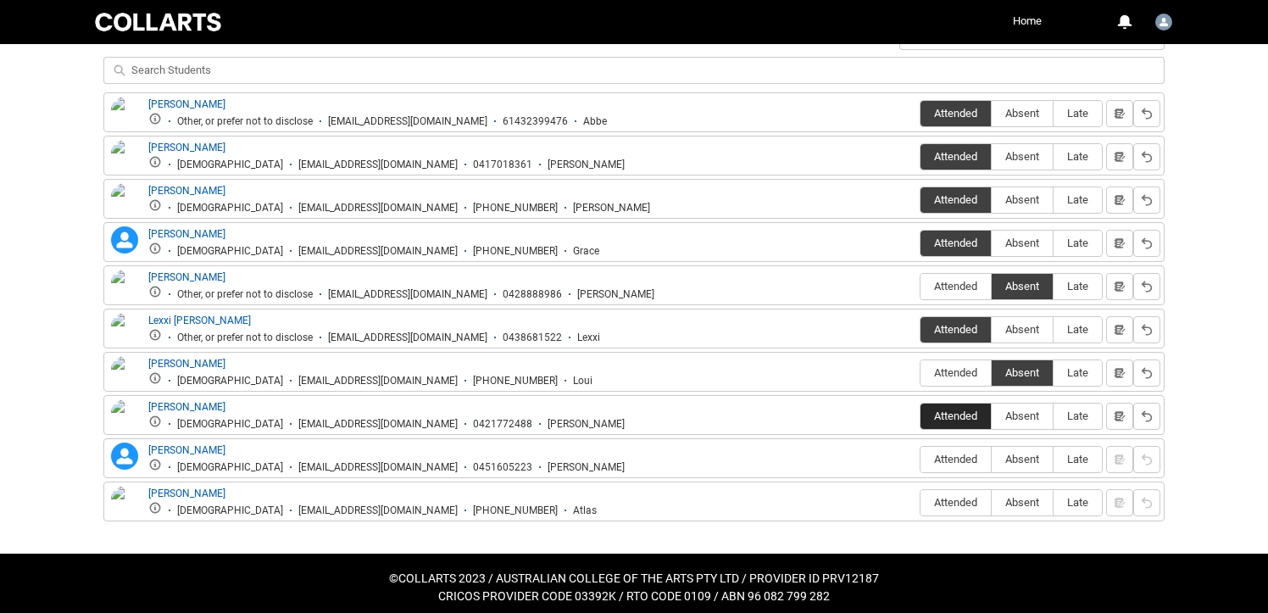
scroll to position [654, 0]
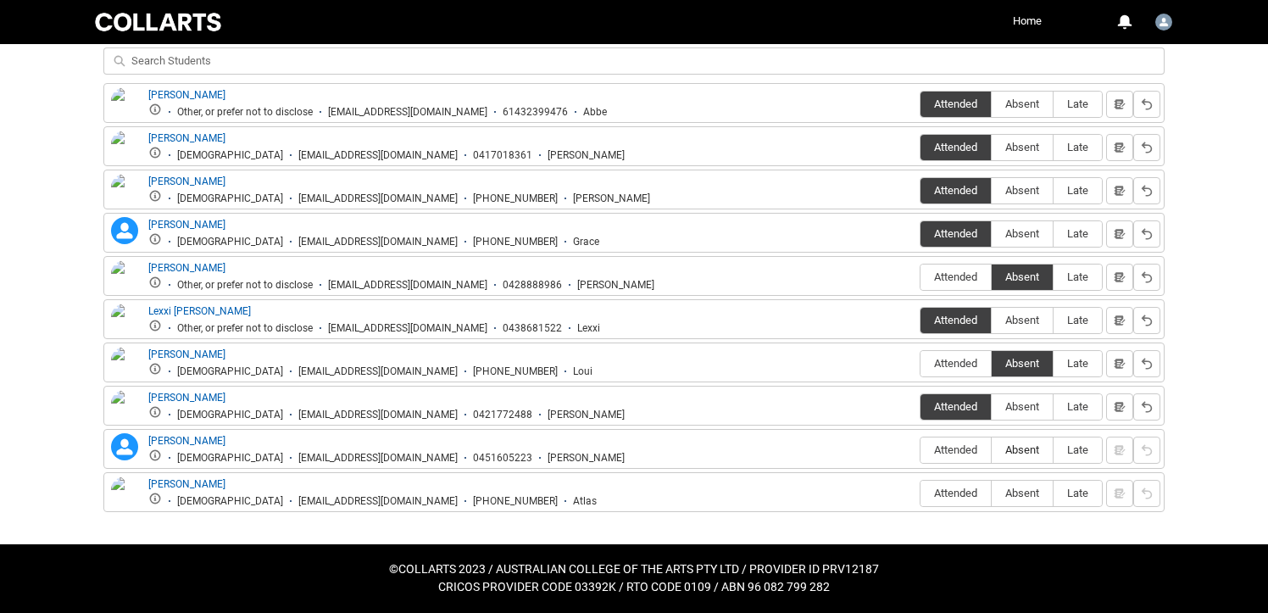
click at [1015, 450] on span "Absent" at bounding box center [1022, 449] width 61 height 13
click at [992, 450] on input "Absent" at bounding box center [991, 449] width 1 height 1
type lightning-radio-group "Absent"
radio input "true"
click at [950, 490] on span "Attended" at bounding box center [956, 493] width 70 height 13
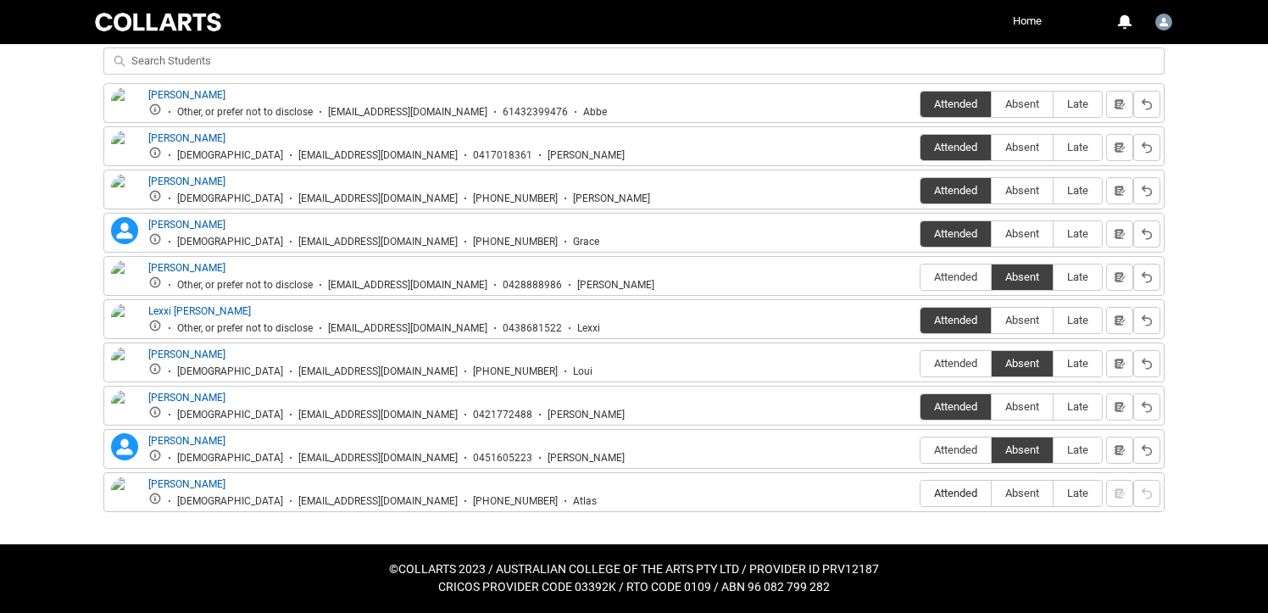
click at [921, 493] on input "Attended" at bounding box center [920, 493] width 1 height 1
type lightning-radio-group "Attended"
radio input "true"
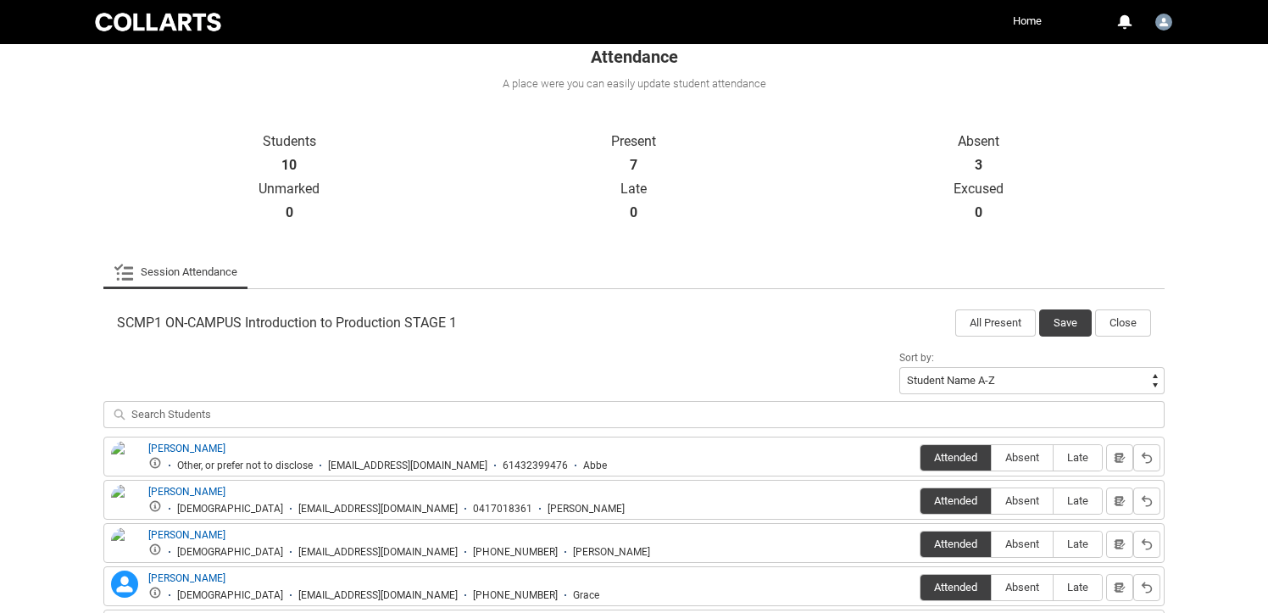
scroll to position [313, 0]
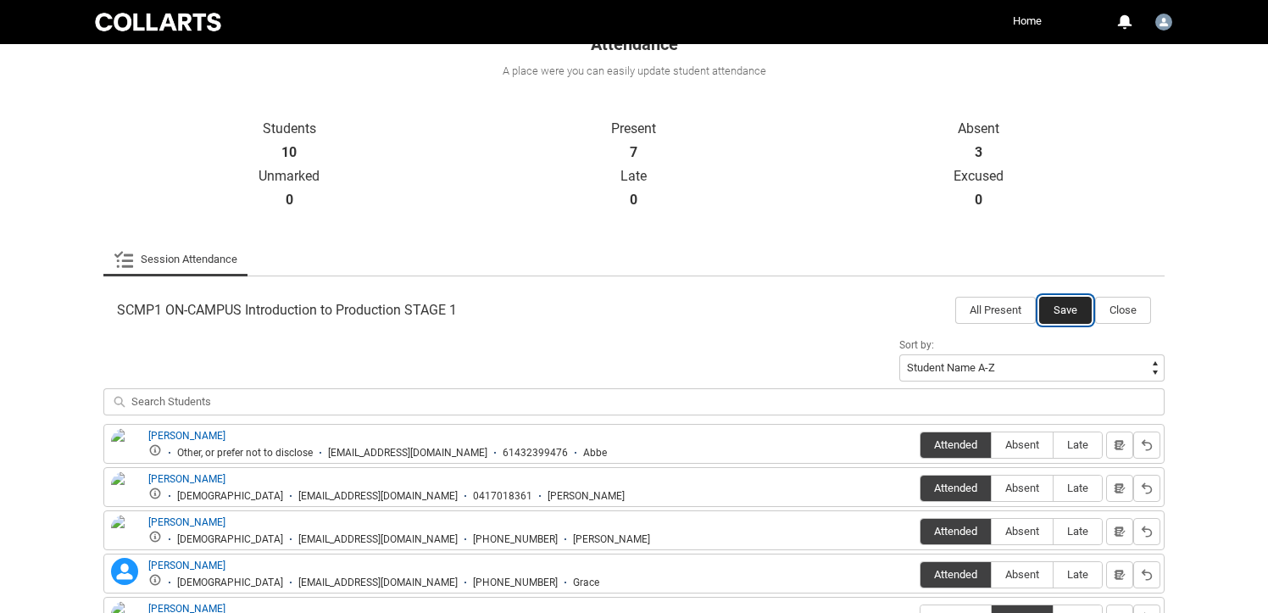
click at [1051, 311] on button "Save" at bounding box center [1066, 310] width 53 height 27
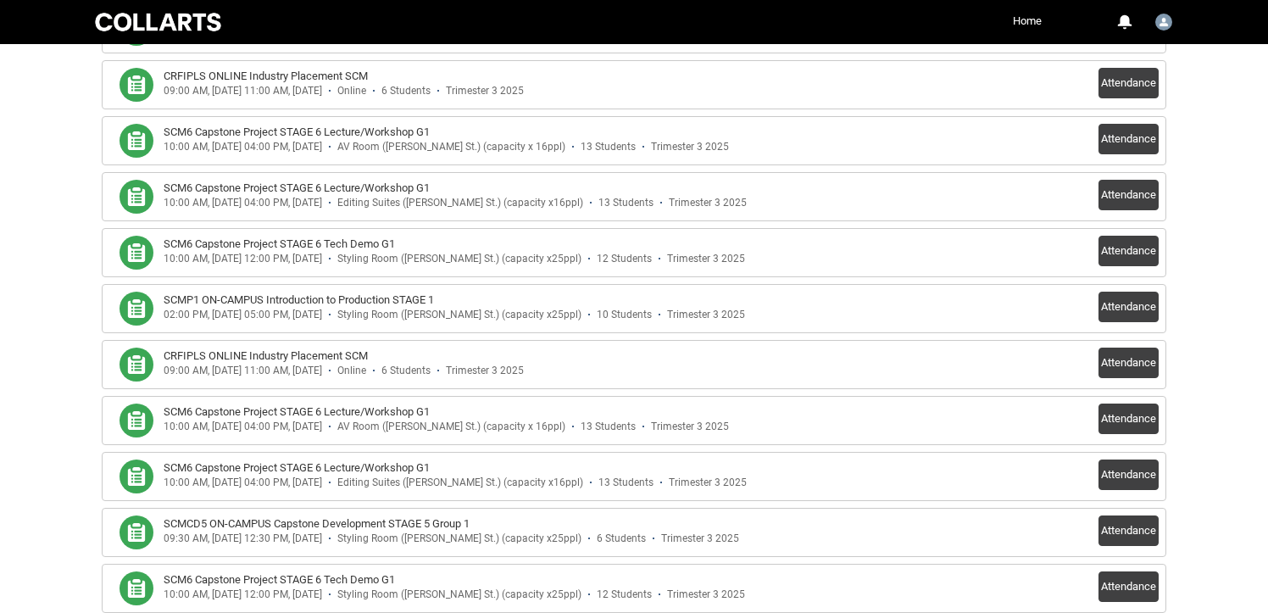
scroll to position [852, 0]
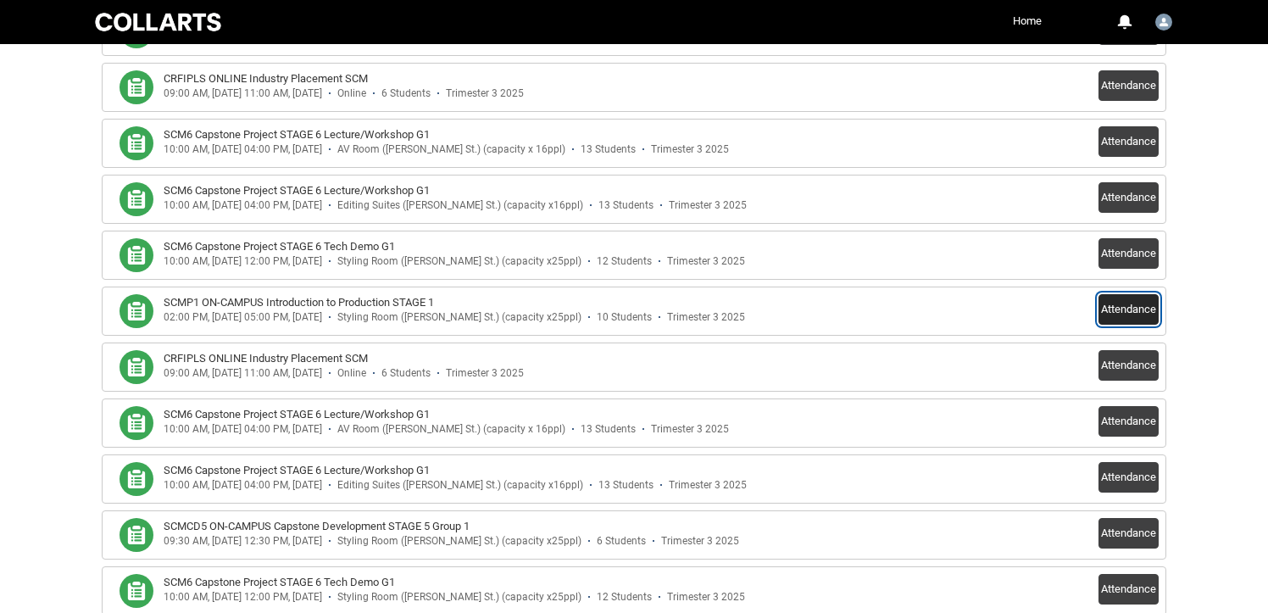
click at [1121, 311] on button "Attendance" at bounding box center [1129, 309] width 60 height 31
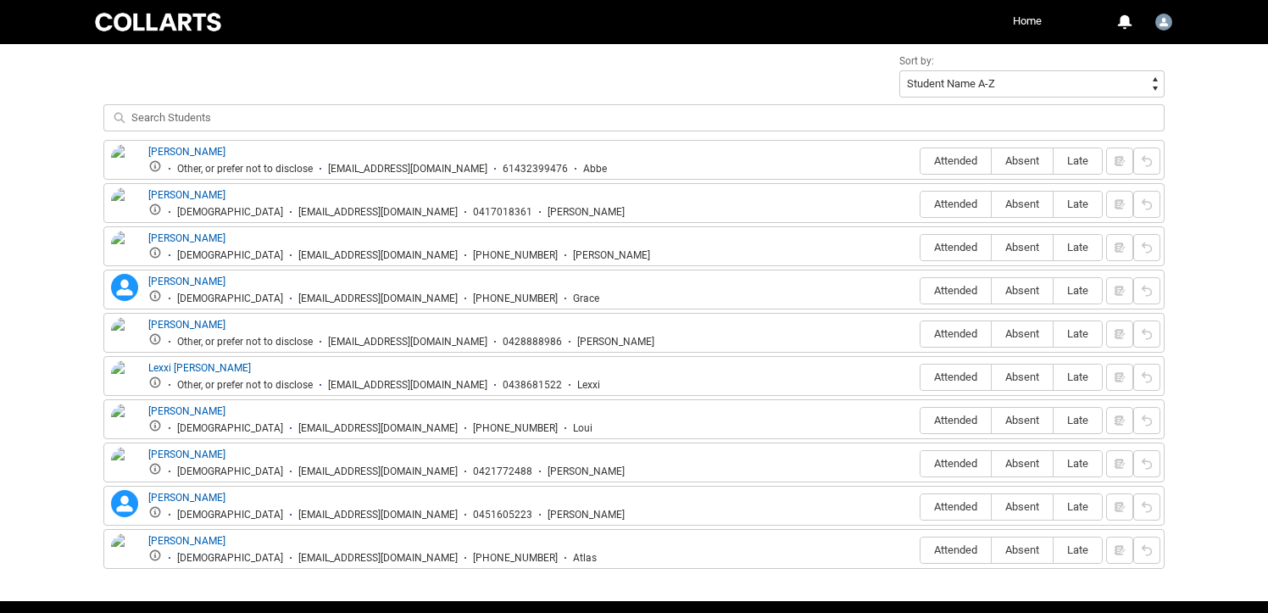
scroll to position [598, 0]
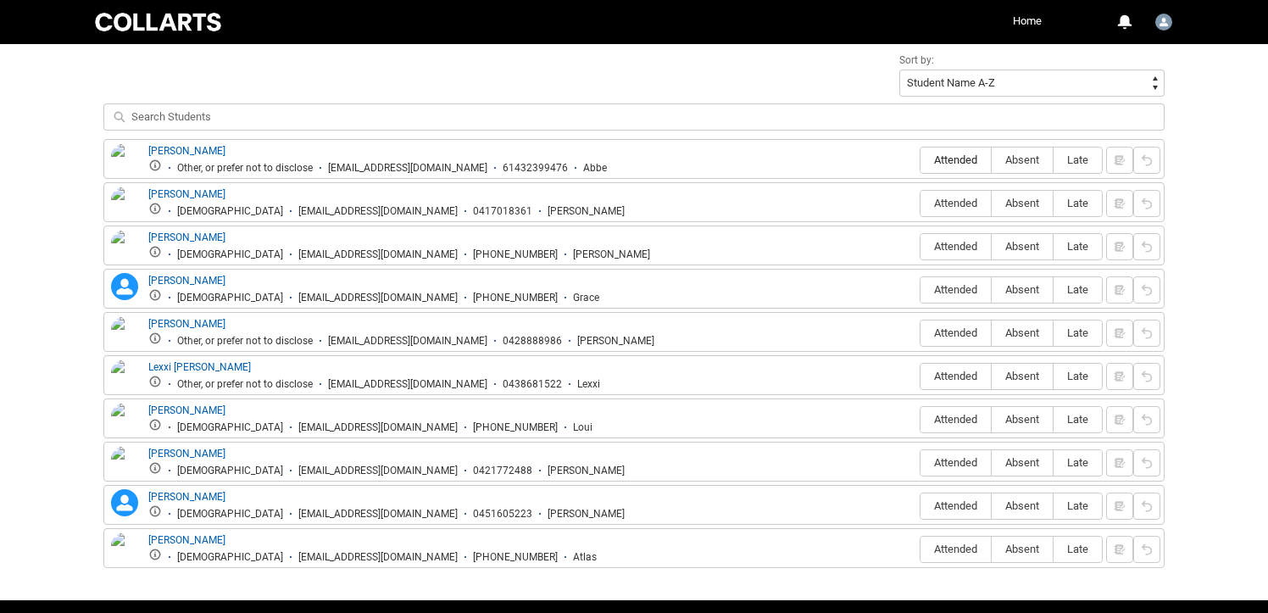
click at [942, 160] on span "Attended" at bounding box center [956, 159] width 70 height 13
click at [921, 160] on input "Attended" at bounding box center [920, 159] width 1 height 1
type lightning-radio-group "Attended"
radio input "true"
click at [945, 198] on span "Attended" at bounding box center [956, 203] width 70 height 13
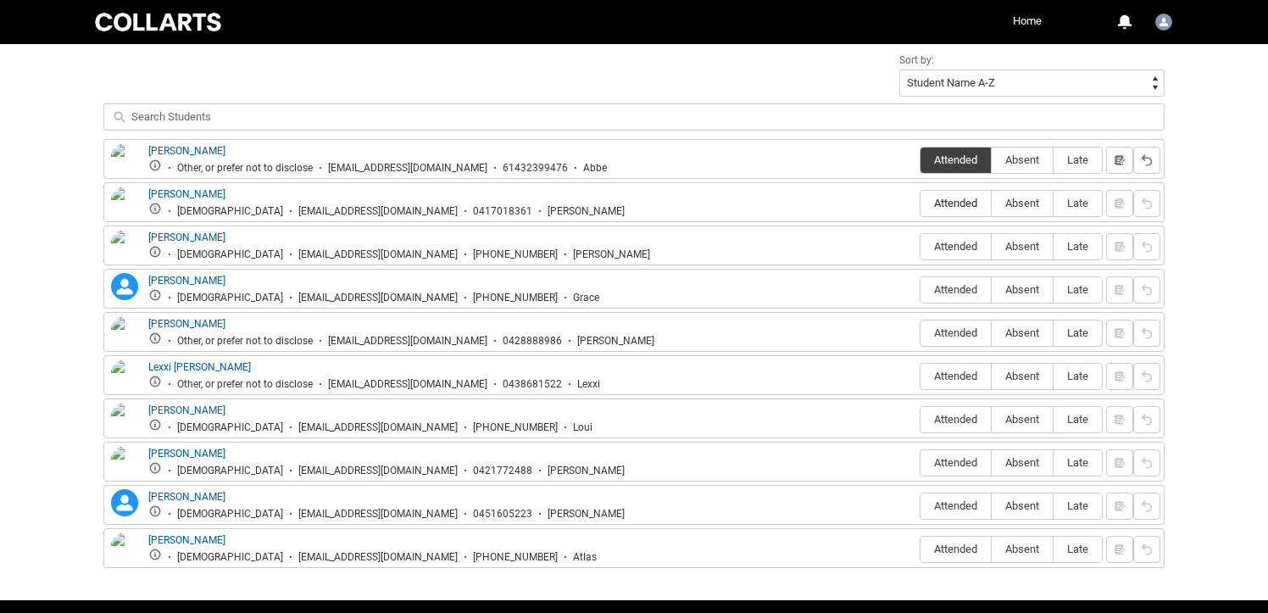
click at [921, 203] on input "Attended" at bounding box center [920, 203] width 1 height 1
type lightning-radio-group "Attended"
radio input "true"
click at [943, 331] on span "Attended" at bounding box center [956, 332] width 70 height 13
click at [921, 332] on input "Attended" at bounding box center [920, 332] width 1 height 1
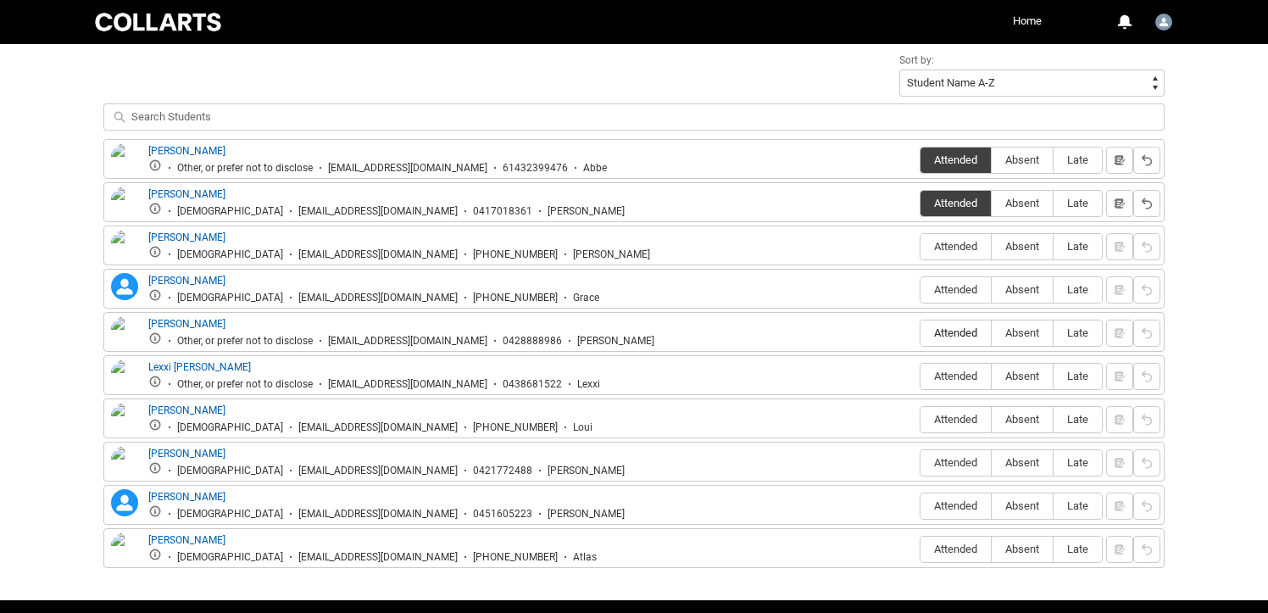
type lightning-radio-group "Attended"
radio input "true"
click at [945, 376] on span "Attended" at bounding box center [956, 376] width 70 height 13
click at [921, 376] on input "Attended" at bounding box center [920, 376] width 1 height 1
type lightning-radio-group "Attended"
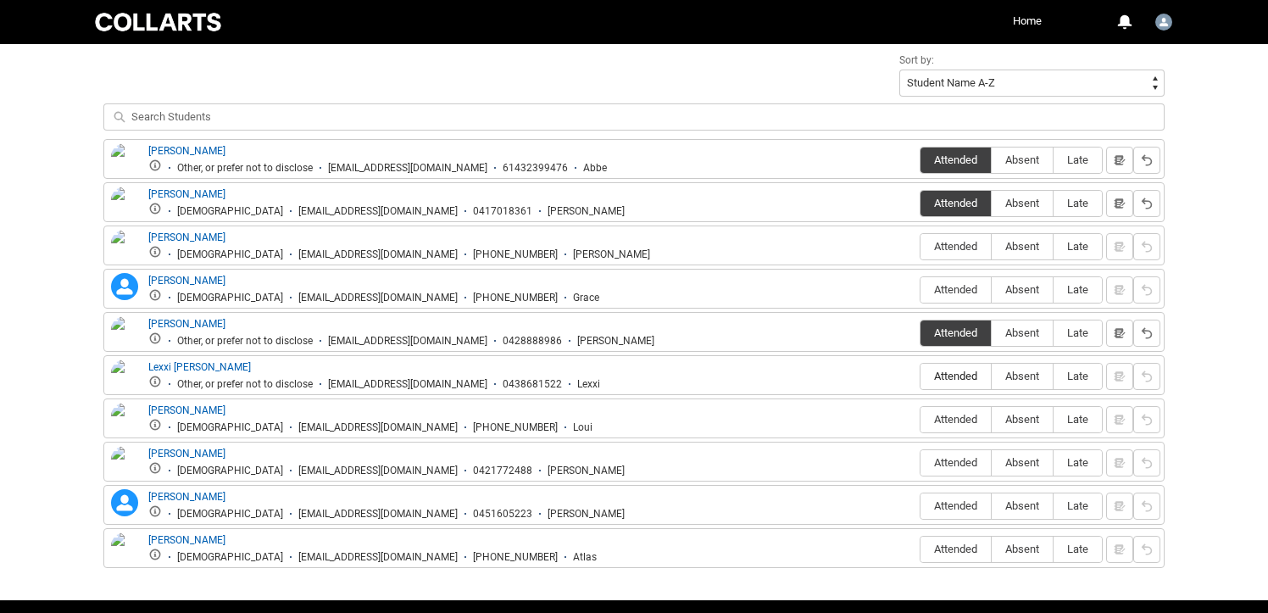
radio input "true"
click at [1024, 422] on span "Absent" at bounding box center [1022, 419] width 61 height 13
click at [992, 420] on input "Absent" at bounding box center [991, 419] width 1 height 1
type lightning-radio-group "Absent"
radio input "true"
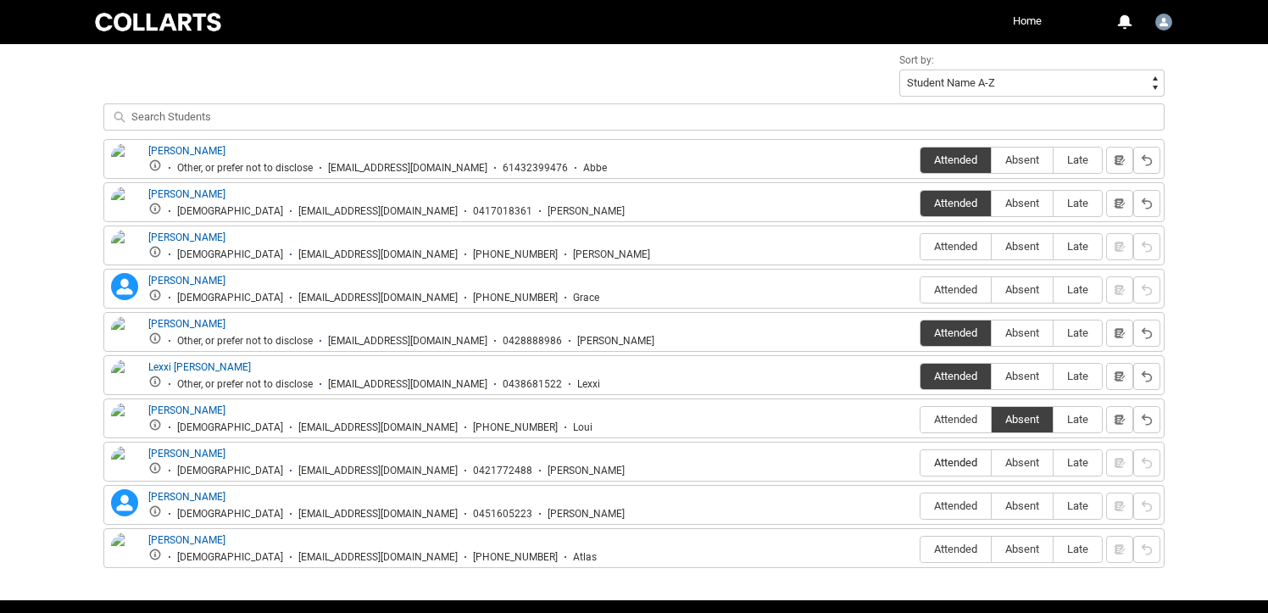
click at [945, 464] on span "Attended" at bounding box center [956, 462] width 70 height 13
click at [921, 463] on input "Attended" at bounding box center [920, 462] width 1 height 1
type lightning-radio-group "Attended"
radio input "true"
click at [1028, 503] on span "Absent" at bounding box center [1022, 505] width 61 height 13
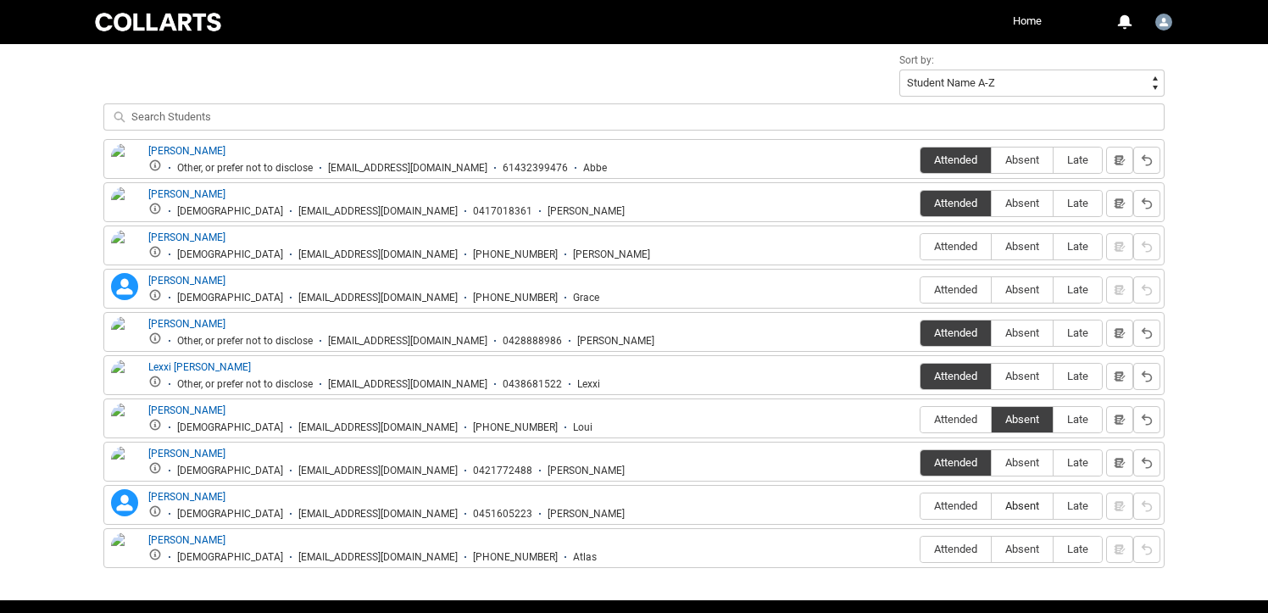
click at [992, 505] on input "Absent" at bounding box center [991, 505] width 1 height 1
type lightning-radio-group "Absent"
radio input "true"
click at [1027, 550] on span "Absent" at bounding box center [1022, 549] width 61 height 13
click at [992, 549] on input "Absent" at bounding box center [991, 549] width 1 height 1
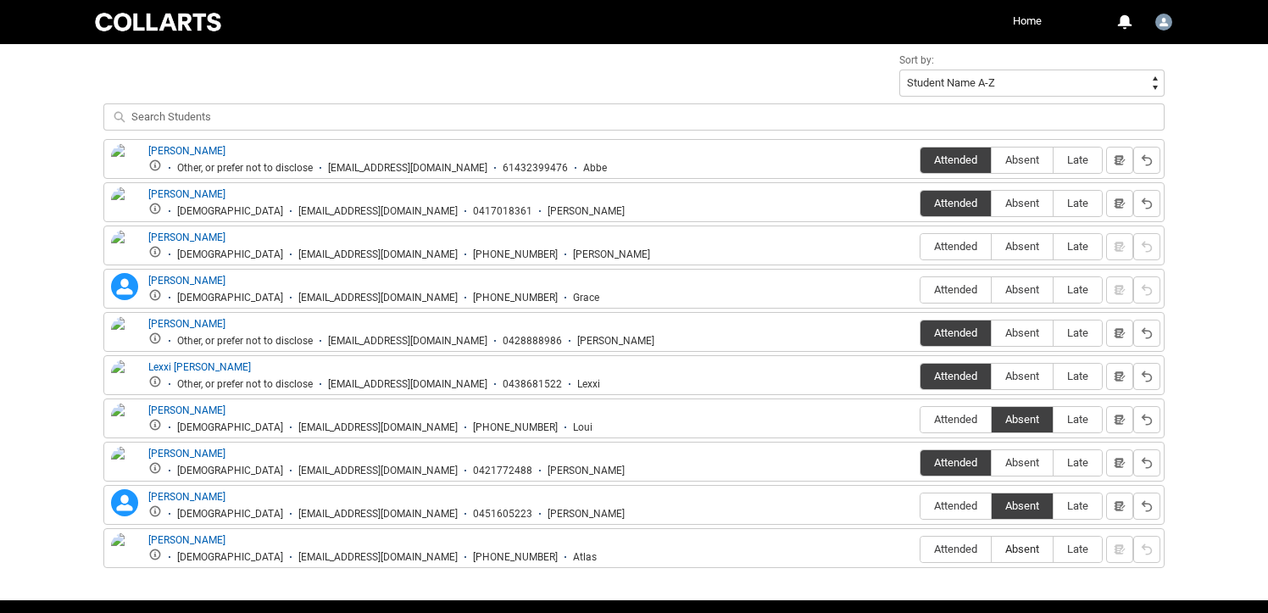
type lightning-radio-group "Absent"
radio input "true"
click at [1014, 293] on span "Absent" at bounding box center [1022, 289] width 61 height 13
click at [992, 290] on input "Absent" at bounding box center [991, 289] width 1 height 1
type lightning-radio-group "Absent"
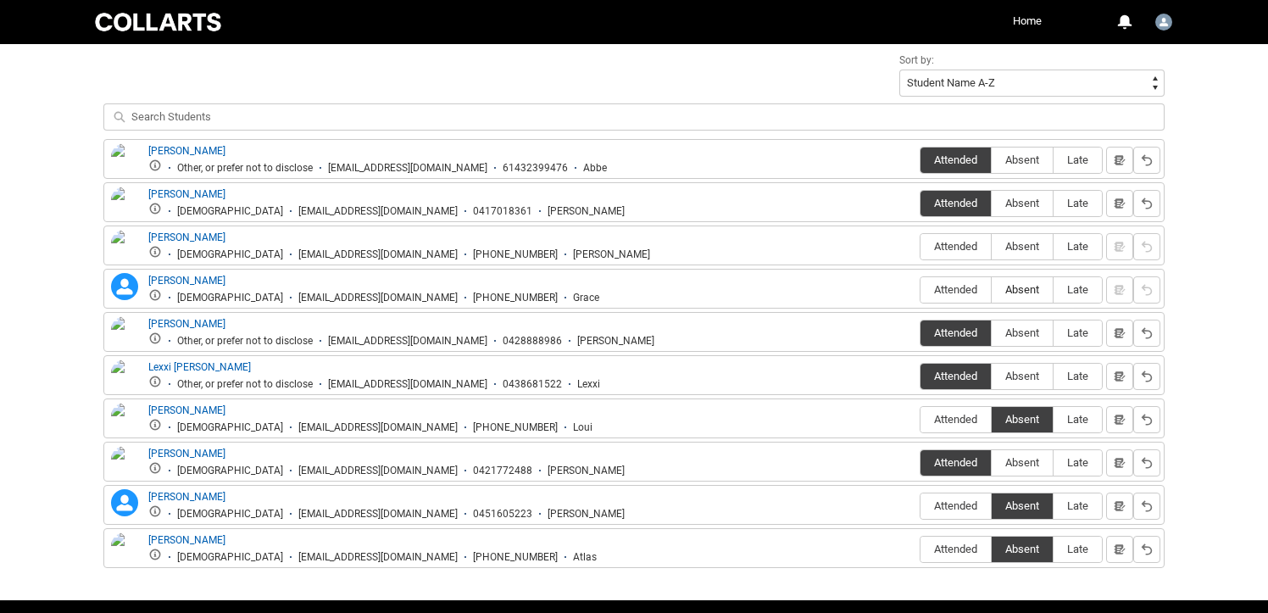
radio input "true"
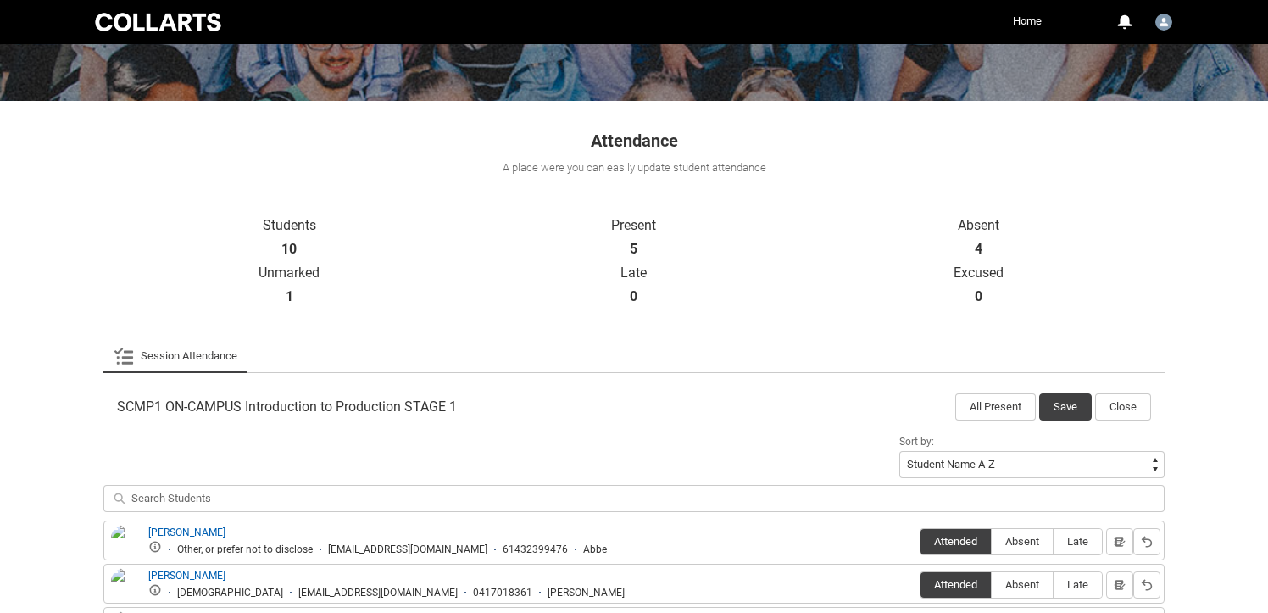
scroll to position [254, 0]
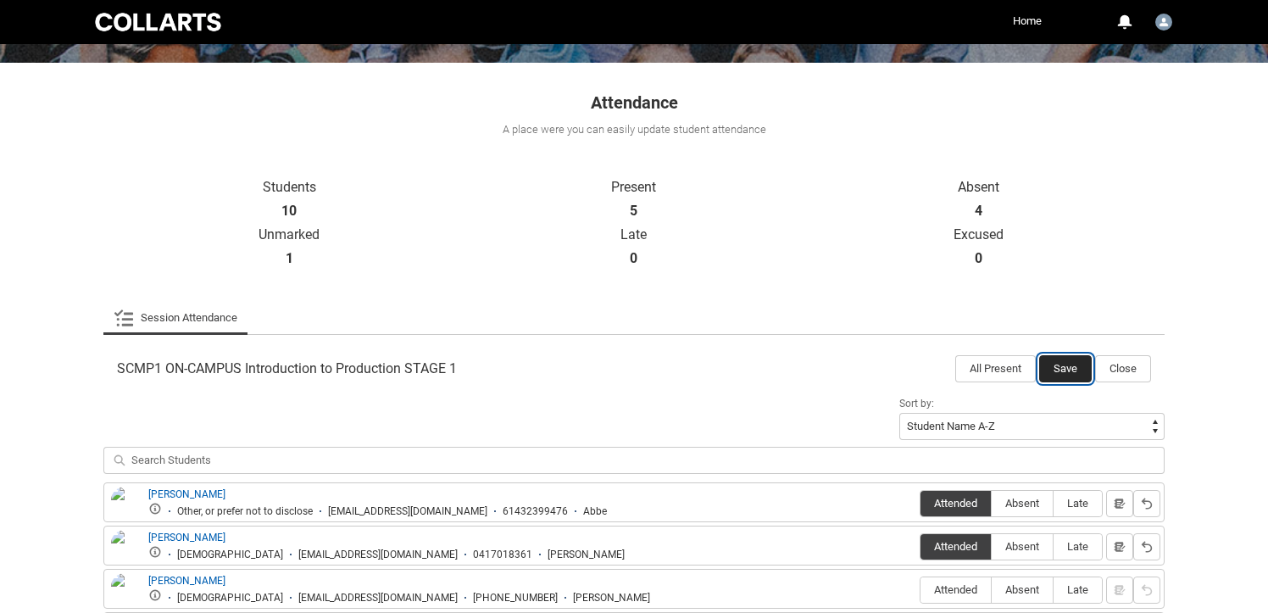
click at [1059, 369] on button "Save" at bounding box center [1066, 368] width 53 height 27
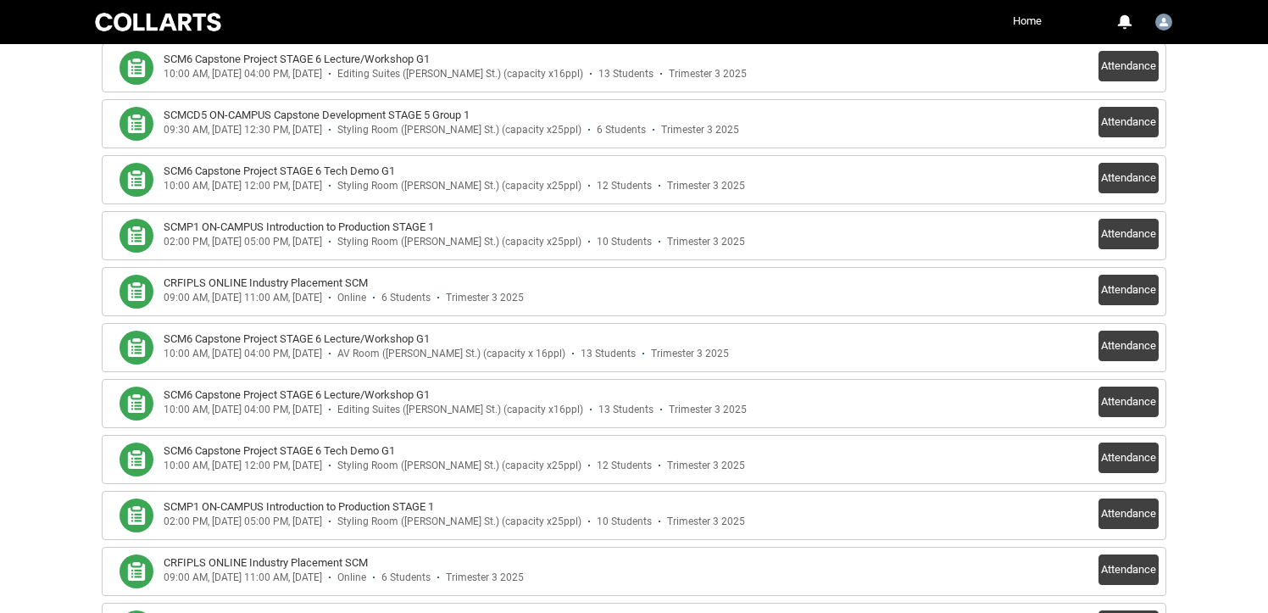
scroll to position [647, 0]
click at [1126, 236] on button "Attendance" at bounding box center [1129, 235] width 60 height 31
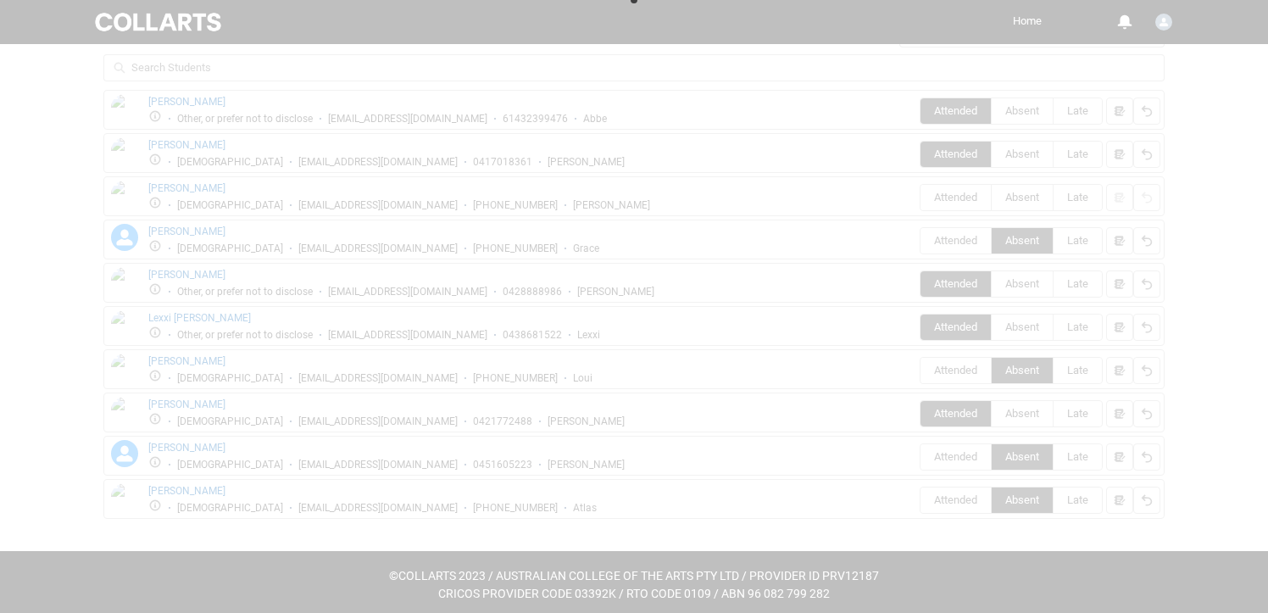
scroll to position [633, 0]
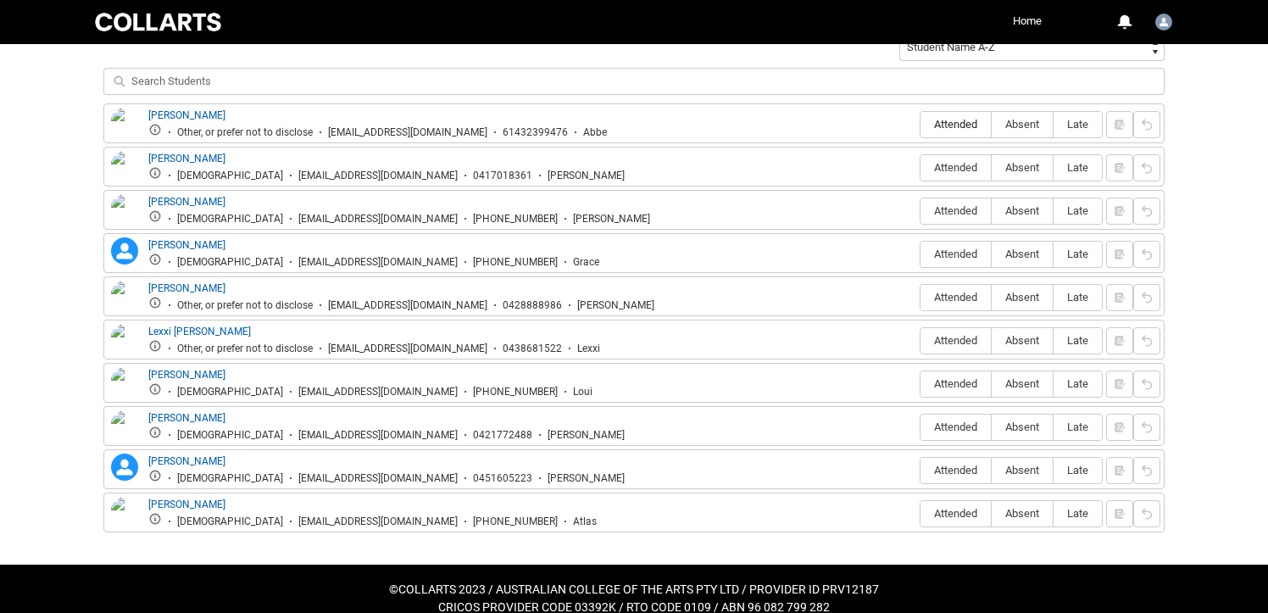
click at [956, 125] on span "Attended" at bounding box center [956, 124] width 70 height 13
click at [921, 125] on input "Attended" at bounding box center [920, 124] width 1 height 1
type lightning-radio-group "Attended"
radio input "true"
click at [959, 170] on span "Attended" at bounding box center [956, 167] width 70 height 13
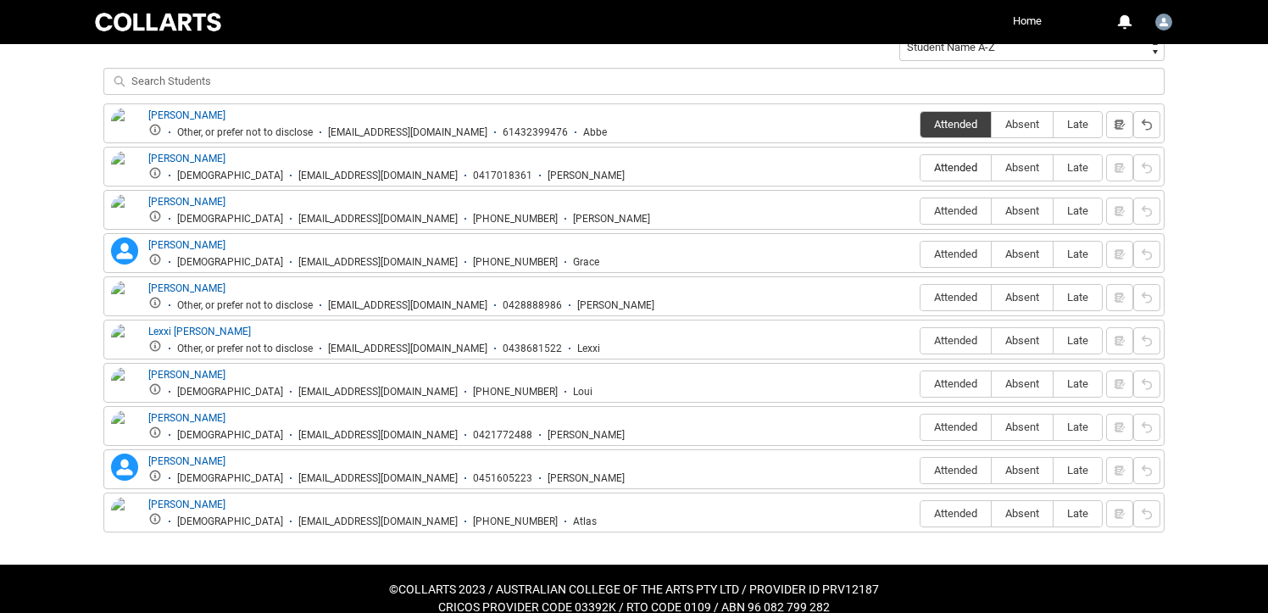
click at [921, 168] on input "Attended" at bounding box center [920, 167] width 1 height 1
type lightning-radio-group "Attended"
radio input "true"
click at [952, 211] on span "Attended" at bounding box center [956, 210] width 70 height 13
click at [921, 211] on input "Attended" at bounding box center [920, 210] width 1 height 1
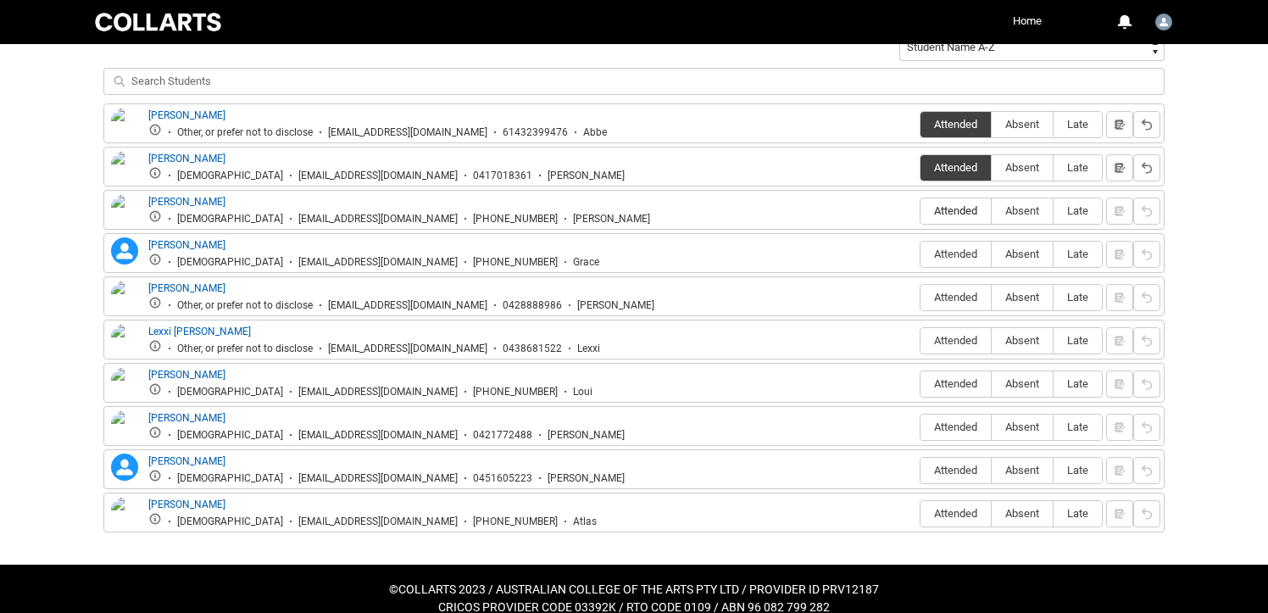
type lightning-radio-group "Attended"
radio input "true"
click at [1015, 254] on span "Absent" at bounding box center [1022, 254] width 61 height 13
click at [992, 254] on input "Absent" at bounding box center [991, 254] width 1 height 1
type lightning-radio-group "Absent"
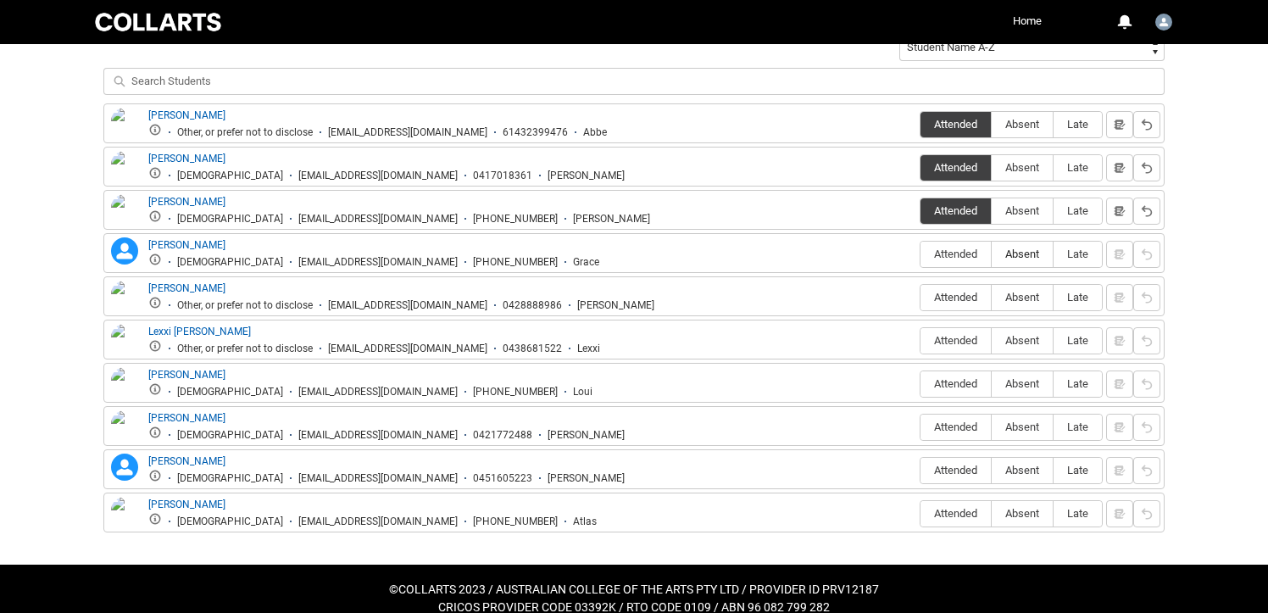
radio input "true"
click at [950, 297] on span "Attended" at bounding box center [956, 297] width 70 height 13
click at [921, 297] on input "Attended" at bounding box center [920, 297] width 1 height 1
type lightning-radio-group "Attended"
radio input "true"
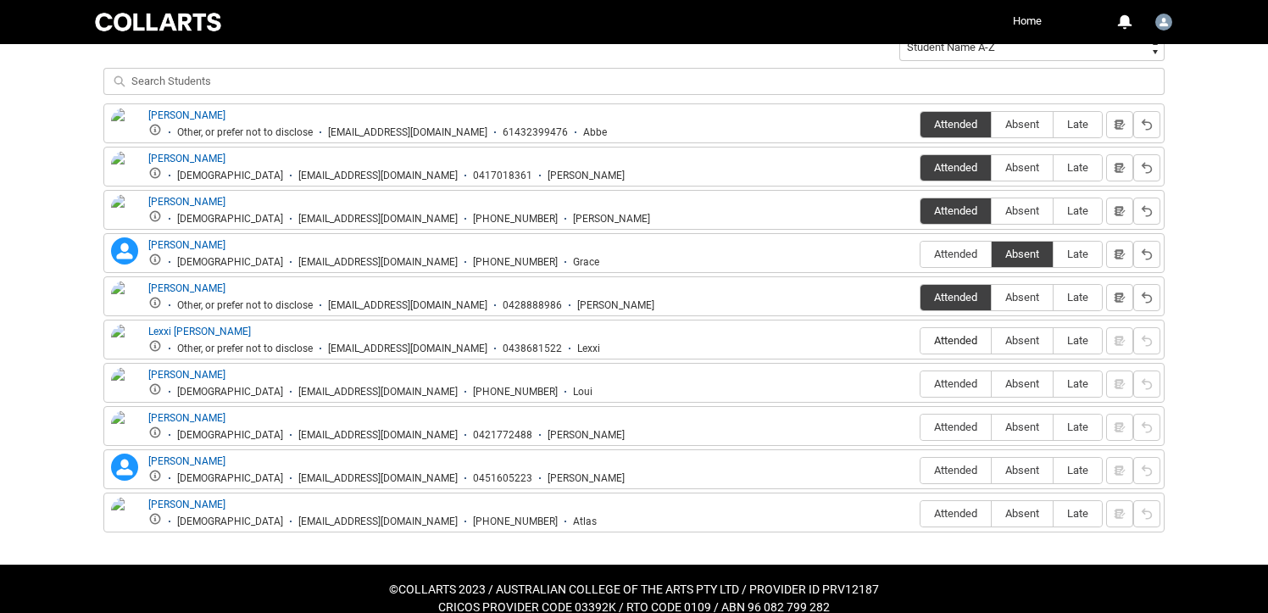
click at [951, 337] on span "Attended" at bounding box center [956, 340] width 70 height 13
click at [921, 340] on input "Attended" at bounding box center [920, 340] width 1 height 1
type lightning-radio-group "Attended"
radio input "true"
click at [1026, 384] on span "Absent" at bounding box center [1022, 383] width 61 height 13
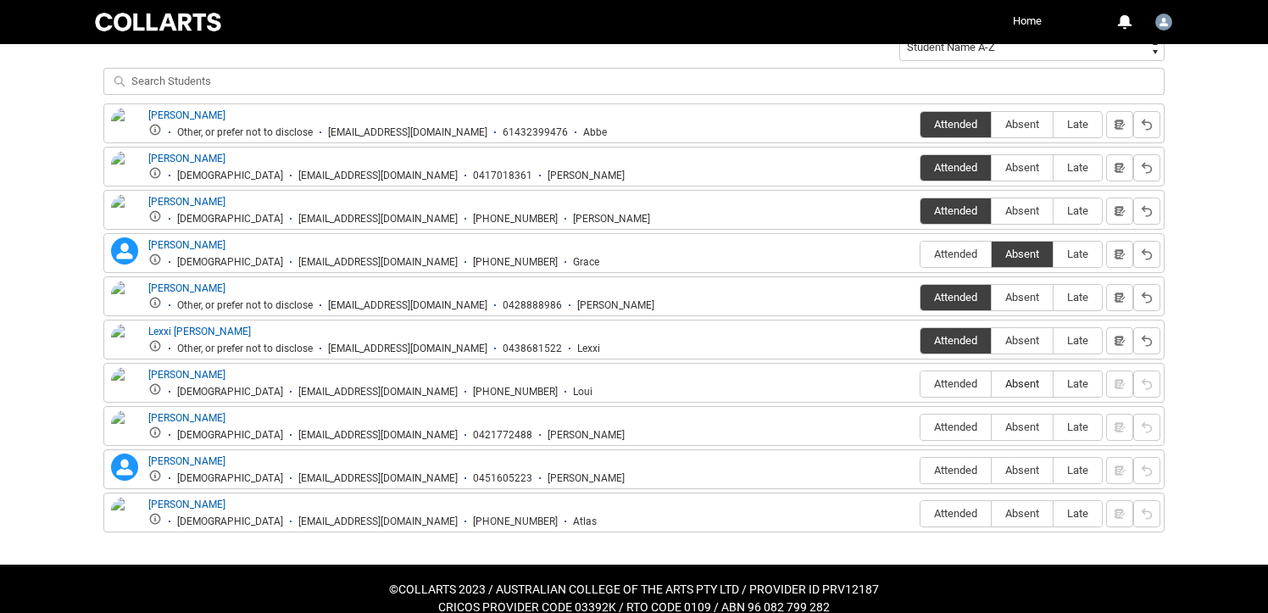
click at [992, 384] on input "Absent" at bounding box center [991, 383] width 1 height 1
type lightning-radio-group "Absent"
radio input "true"
click at [956, 424] on span "Attended" at bounding box center [956, 427] width 70 height 13
click at [921, 426] on input "Attended" at bounding box center [920, 426] width 1 height 1
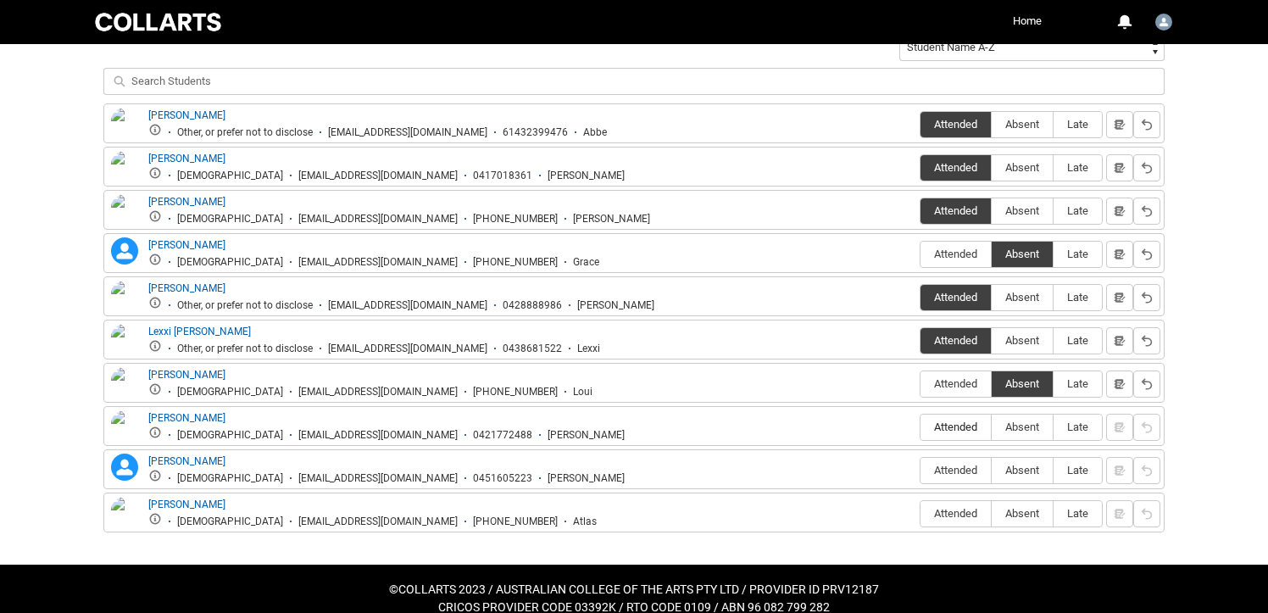
type lightning-radio-group "Attended"
radio input "true"
click at [946, 471] on span "Attended" at bounding box center [956, 470] width 70 height 13
click at [921, 471] on input "Attended" at bounding box center [920, 470] width 1 height 1
type lightning-radio-group "Attended"
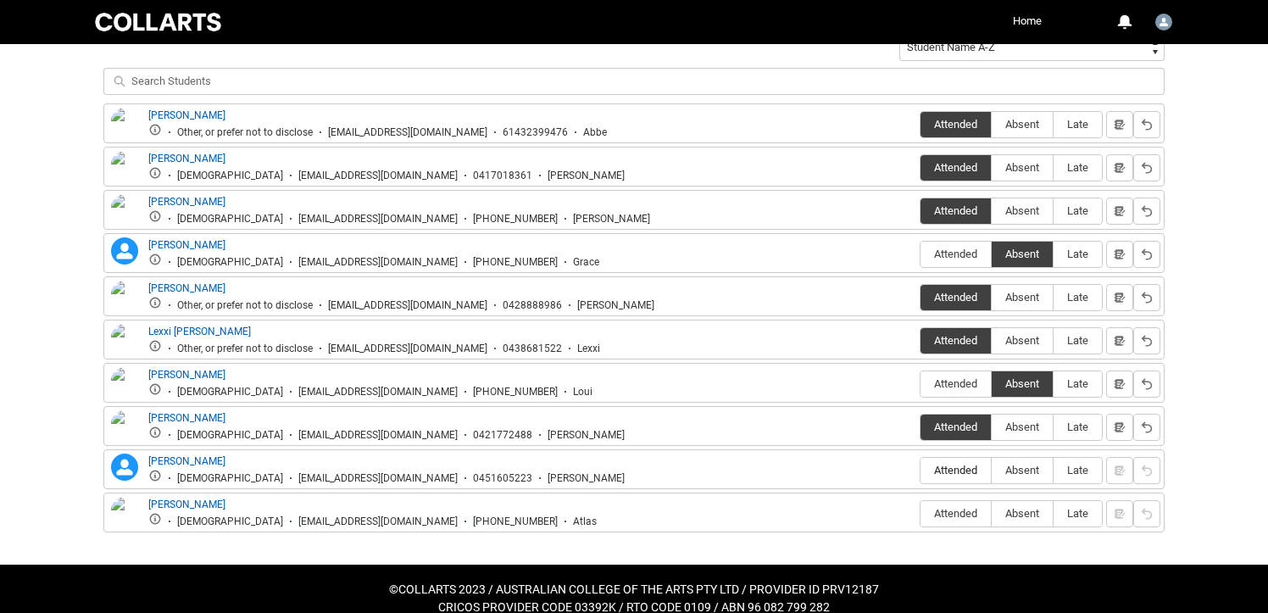
radio input "true"
click at [1020, 515] on span "Absent" at bounding box center [1022, 513] width 61 height 13
click at [992, 514] on input "Absent" at bounding box center [991, 513] width 1 height 1
type lightning-radio-group "Absent"
radio input "true"
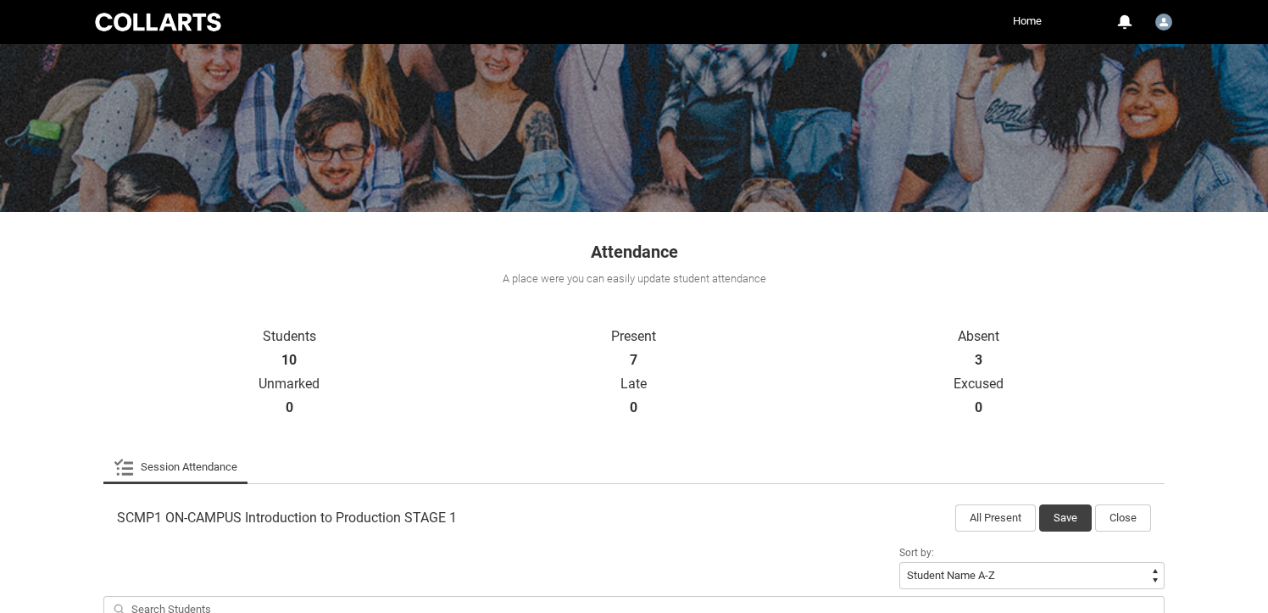
scroll to position [98, 0]
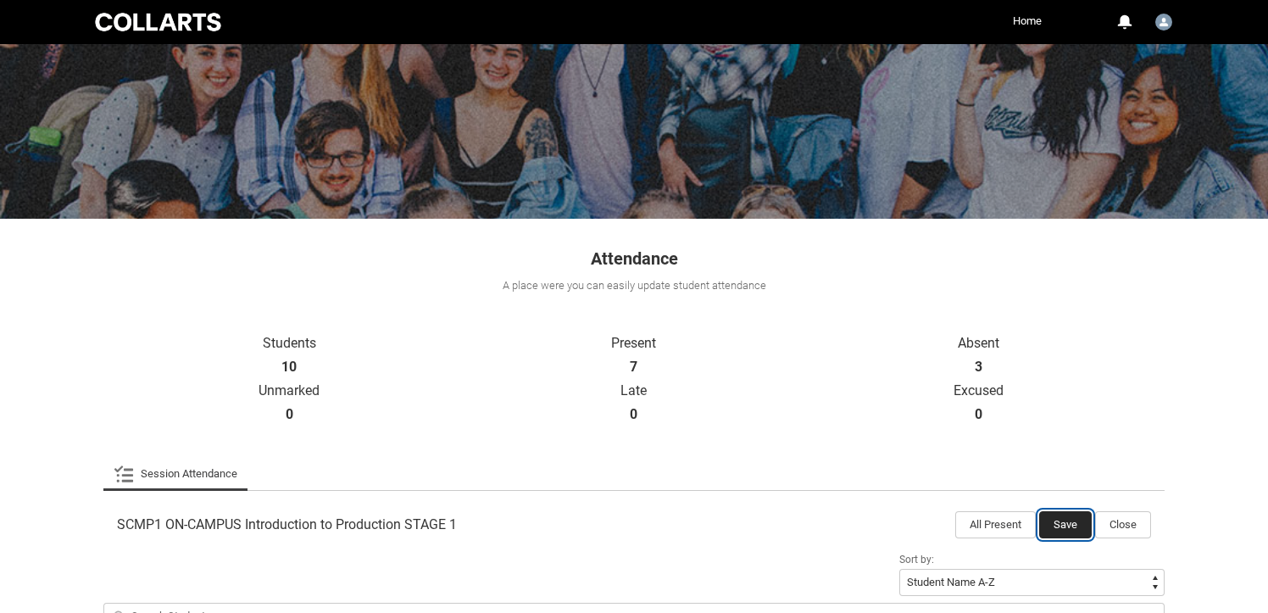
click at [1070, 522] on button "Save" at bounding box center [1066, 524] width 53 height 27
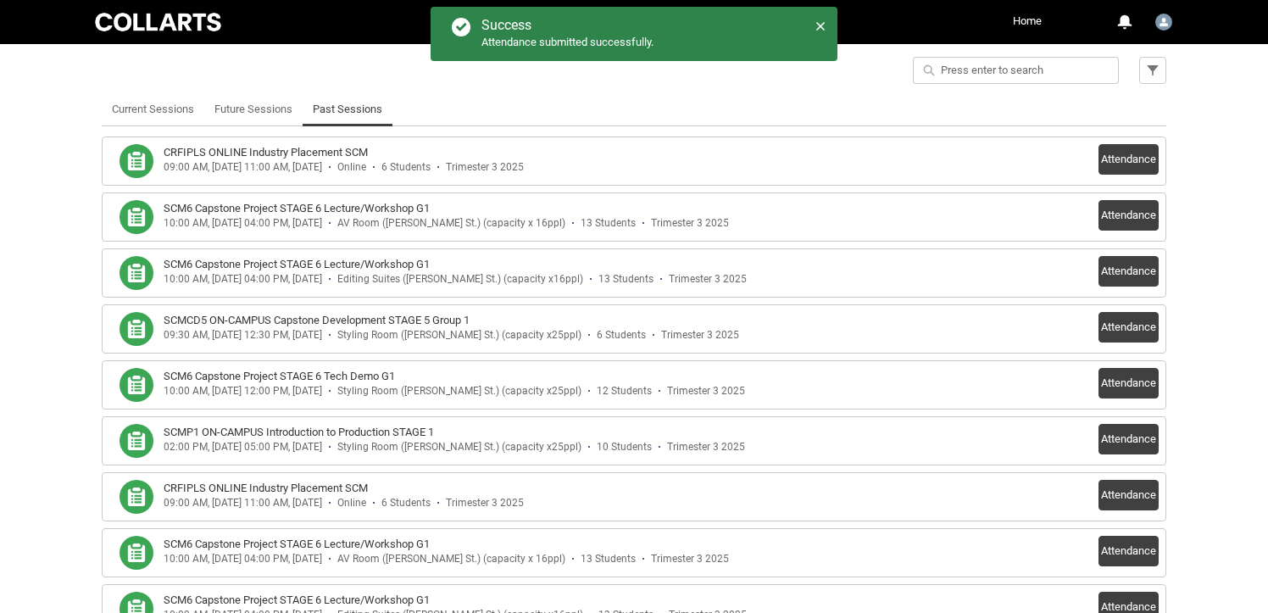
scroll to position [434, 0]
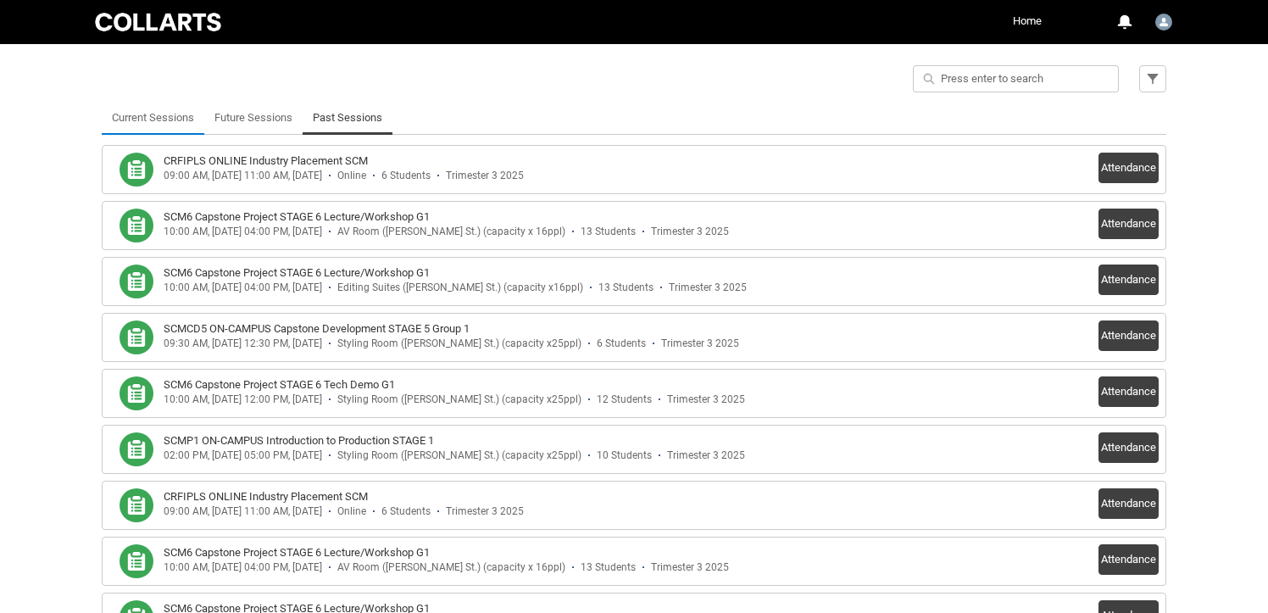
click at [164, 115] on link "Current Sessions" at bounding box center [153, 118] width 82 height 34
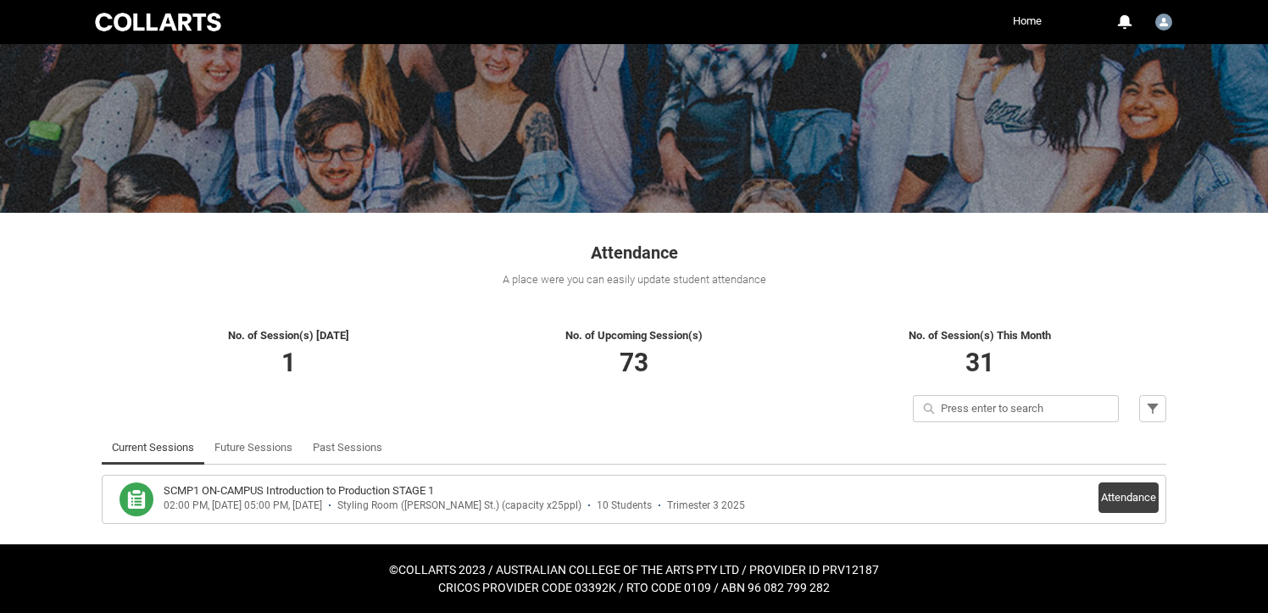
scroll to position [104, 0]
click at [1123, 496] on button "Attendance" at bounding box center [1129, 497] width 60 height 31
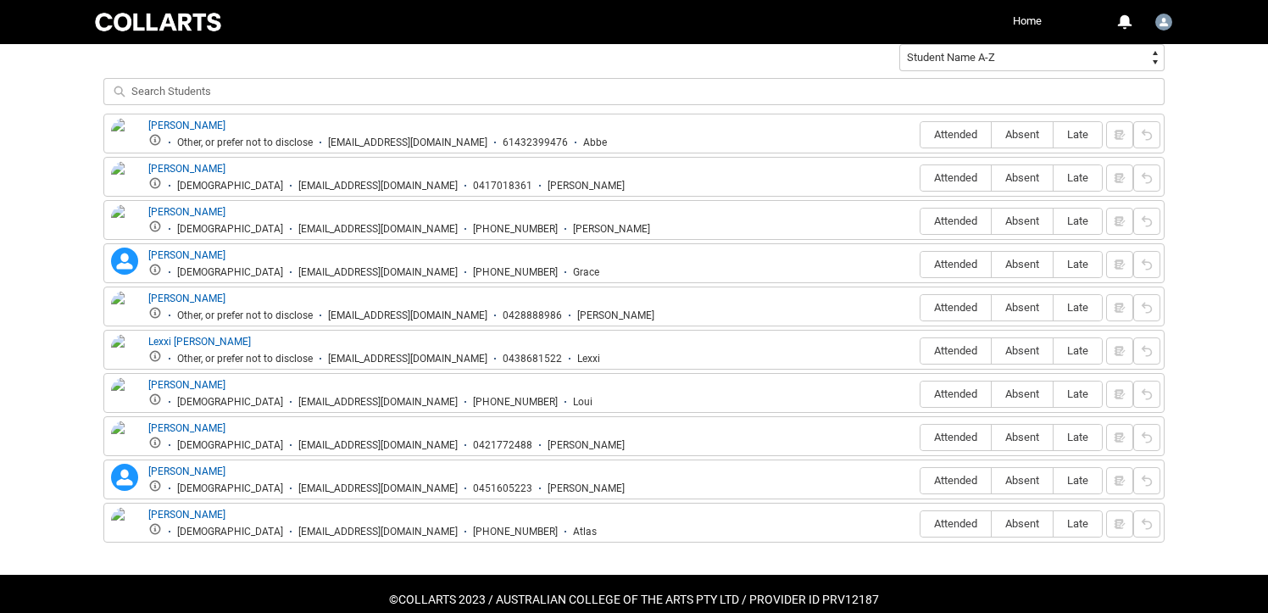
scroll to position [612, 0]
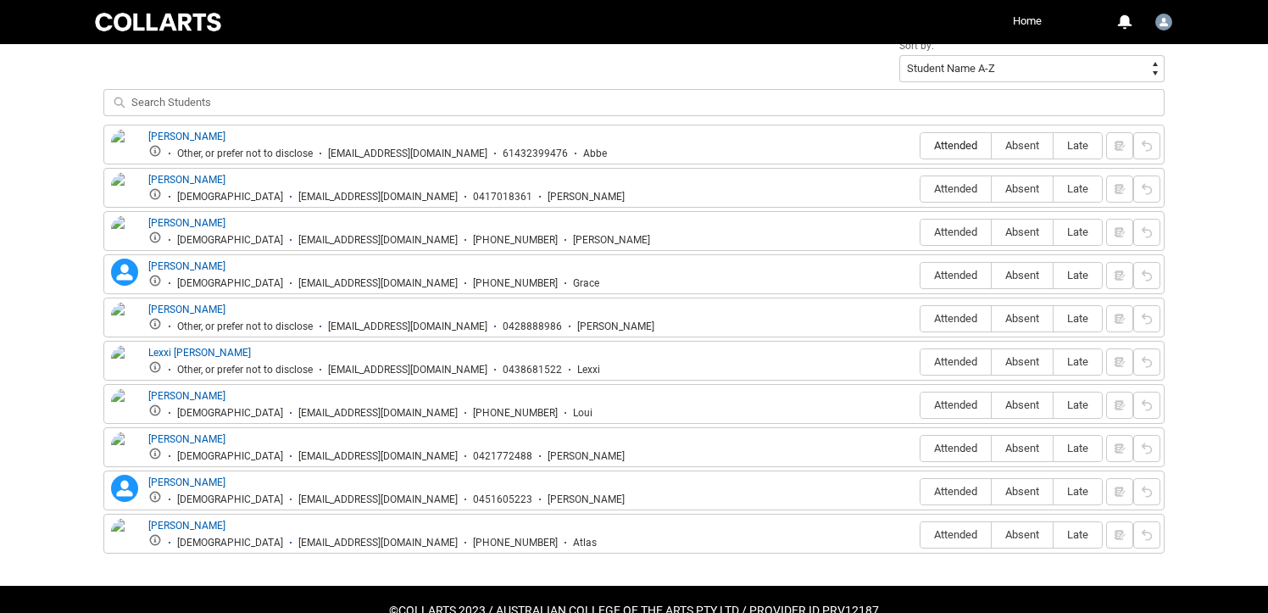
click at [951, 146] on span "Attended" at bounding box center [956, 145] width 70 height 13
click at [921, 146] on input "Attended" at bounding box center [920, 145] width 1 height 1
type lightning-radio-group "Attended"
radio input "true"
click at [951, 187] on span "Attended" at bounding box center [956, 188] width 70 height 13
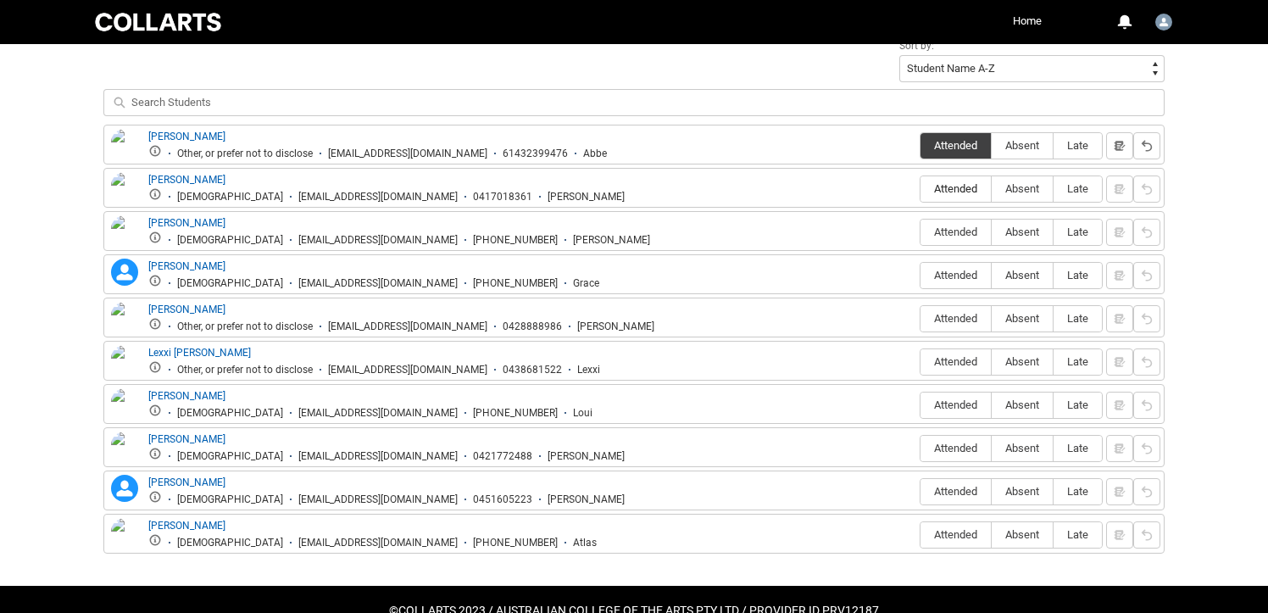
click at [921, 188] on input "Attended" at bounding box center [920, 188] width 1 height 1
type lightning-radio-group "Attended"
radio input "true"
click at [952, 229] on span "Attended" at bounding box center [956, 232] width 70 height 13
click at [921, 231] on input "Attended" at bounding box center [920, 231] width 1 height 1
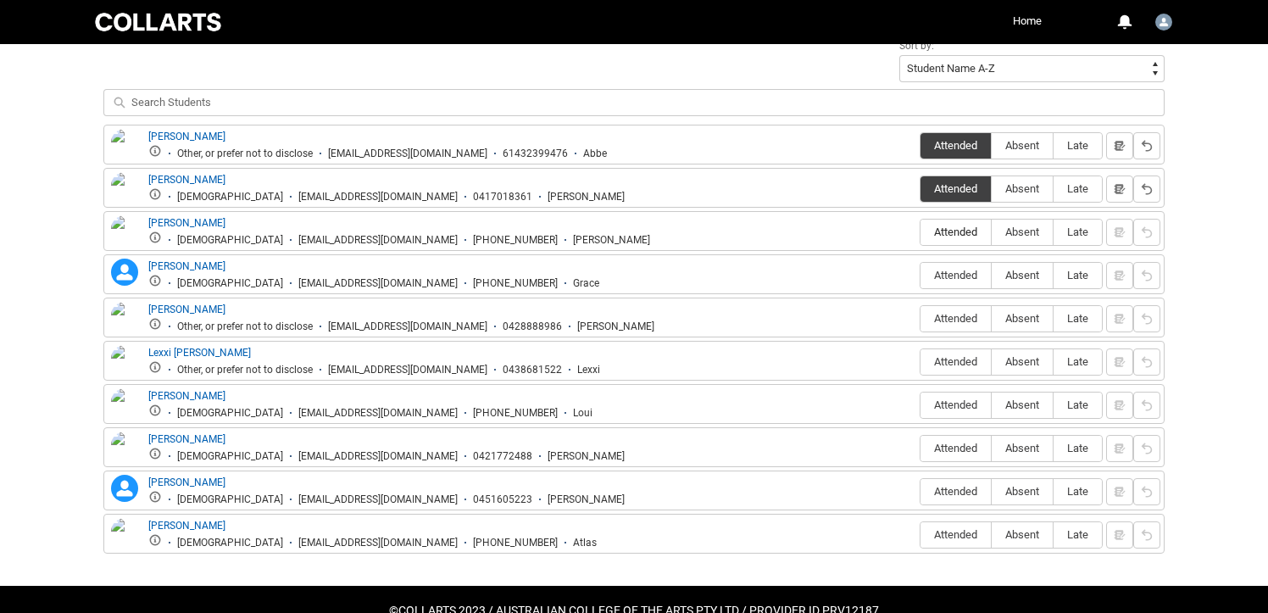
type lightning-radio-group "Attended"
radio input "true"
click at [1029, 276] on span "Absent" at bounding box center [1022, 275] width 61 height 13
click at [992, 276] on input "Absent" at bounding box center [991, 275] width 1 height 1
type lightning-radio-group "Absent"
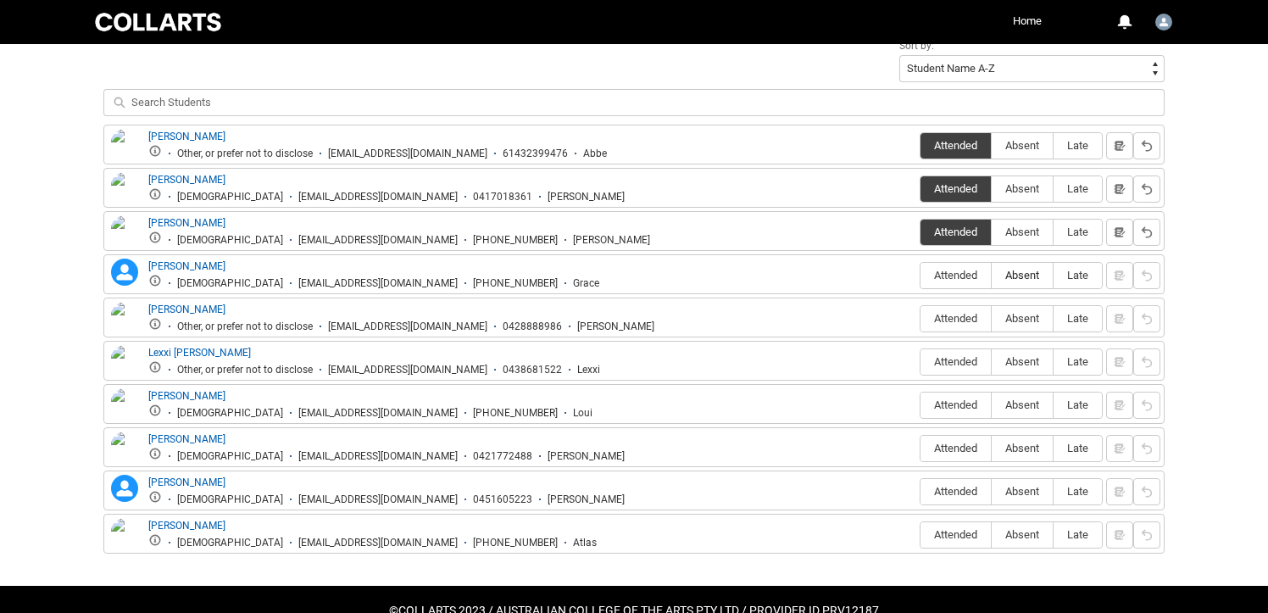
radio input "true"
click at [1029, 318] on span "Absent" at bounding box center [1022, 318] width 61 height 13
click at [992, 318] on input "Absent" at bounding box center [991, 318] width 1 height 1
type lightning-radio-group "Absent"
radio input "true"
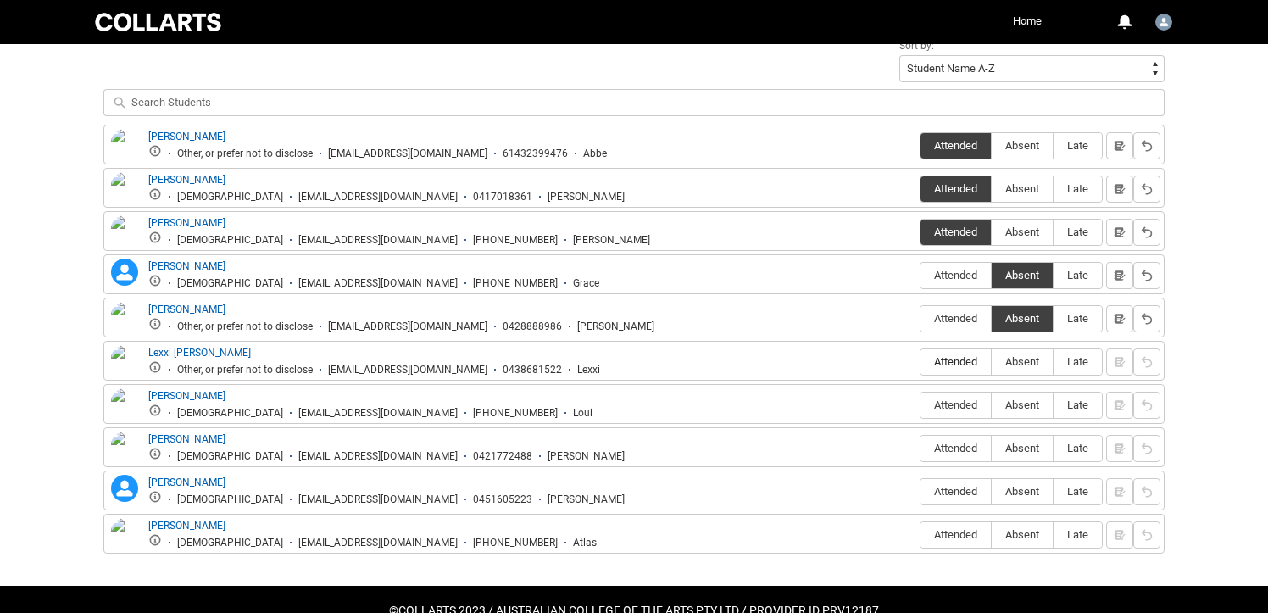
click at [952, 359] on span "Attended" at bounding box center [956, 361] width 70 height 13
click at [921, 361] on input "Attended" at bounding box center [920, 361] width 1 height 1
type lightning-radio-group "Attended"
radio input "true"
click at [1040, 404] on span "Absent" at bounding box center [1022, 405] width 61 height 13
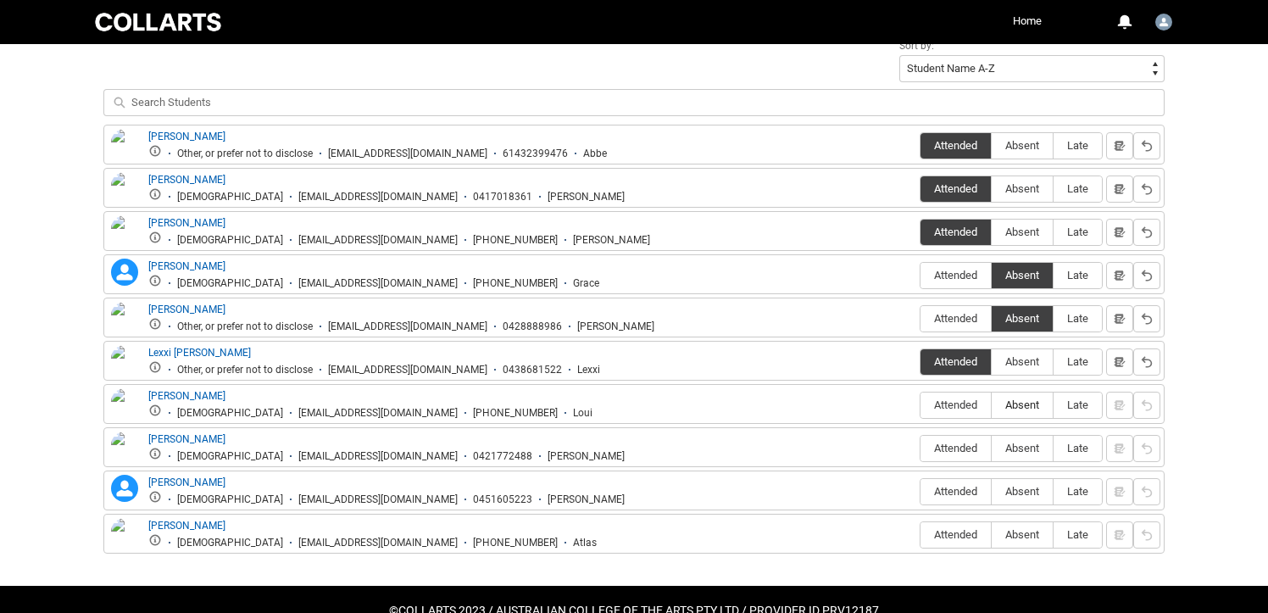
click at [992, 404] on input "Absent" at bounding box center [991, 404] width 1 height 1
type lightning-radio-group "Absent"
radio input "true"
click at [958, 446] on span "Attended" at bounding box center [956, 448] width 70 height 13
click at [921, 448] on input "Attended" at bounding box center [920, 448] width 1 height 1
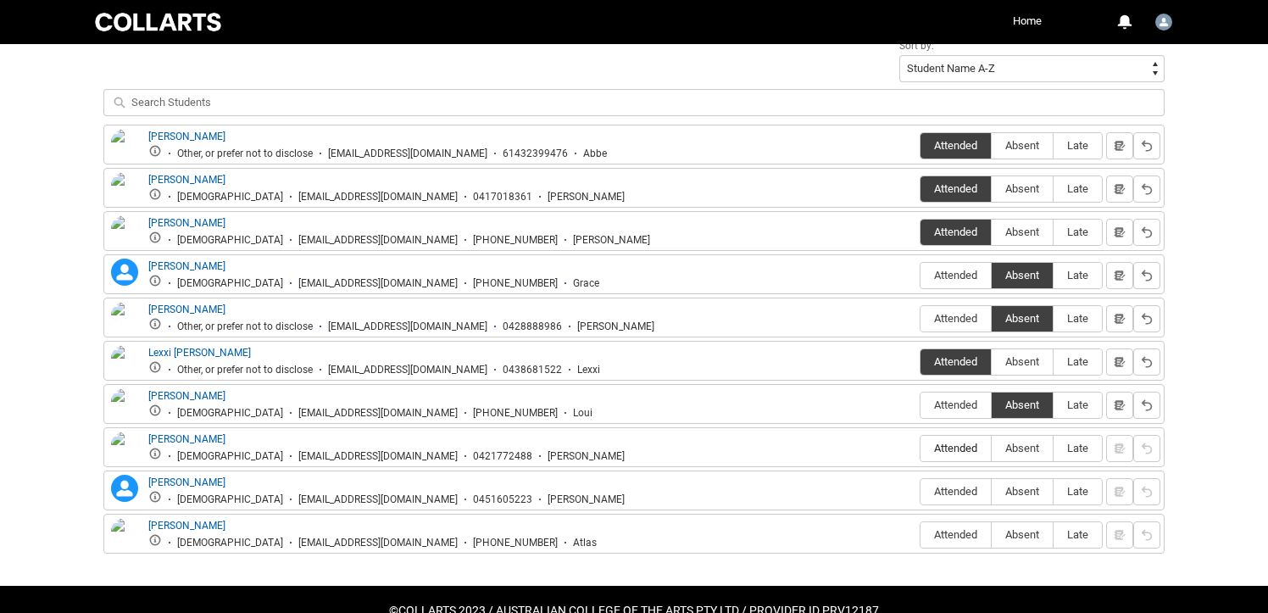
type lightning-radio-group "Attended"
radio input "true"
click at [1017, 488] on span "Absent" at bounding box center [1022, 491] width 61 height 13
click at [992, 491] on input "Absent" at bounding box center [991, 491] width 1 height 1
type lightning-radio-group "Absent"
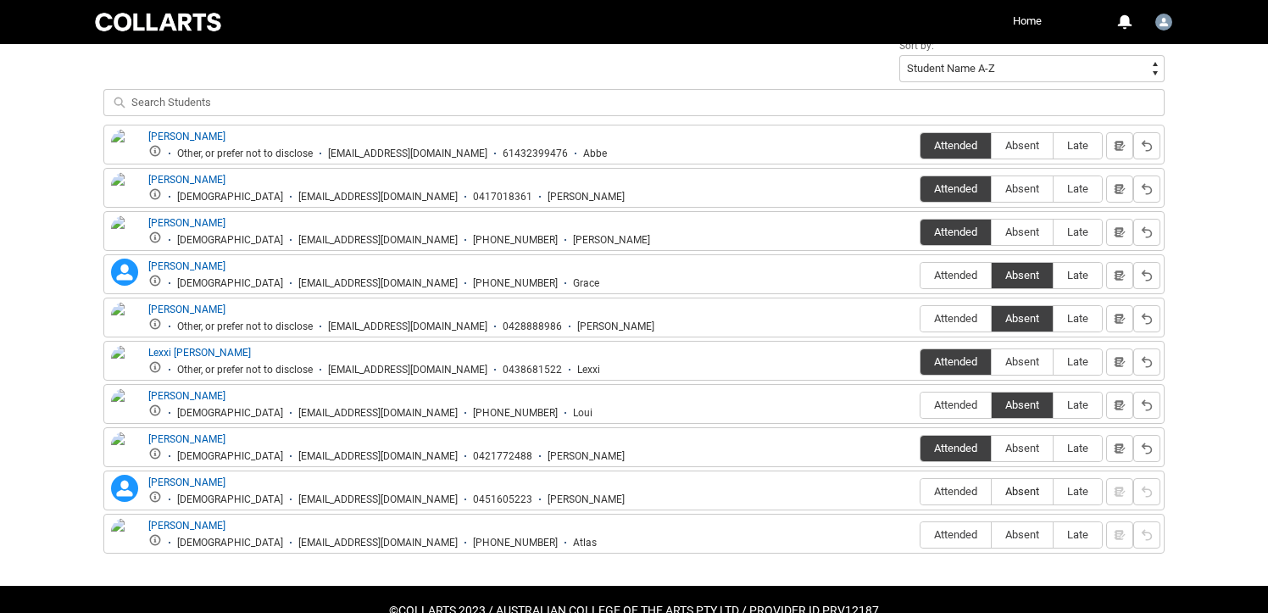
radio input "true"
click at [1029, 532] on span "Absent" at bounding box center [1022, 534] width 61 height 13
click at [992, 534] on input "Absent" at bounding box center [991, 534] width 1 height 1
type lightning-radio-group "Absent"
radio input "true"
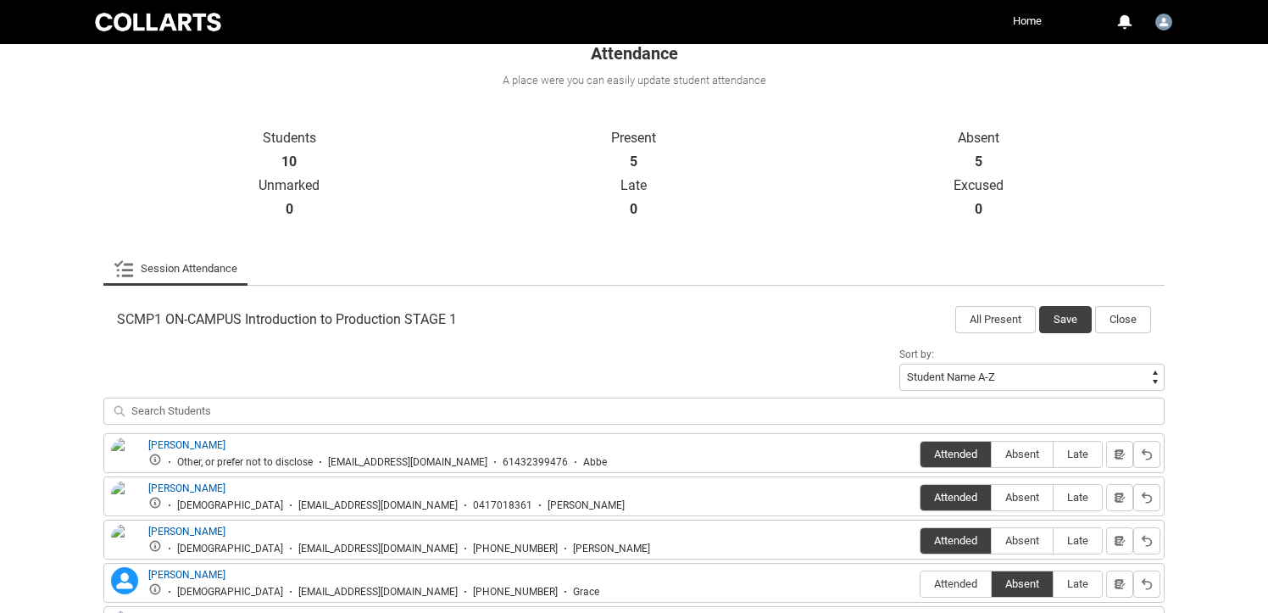
scroll to position [312, 0]
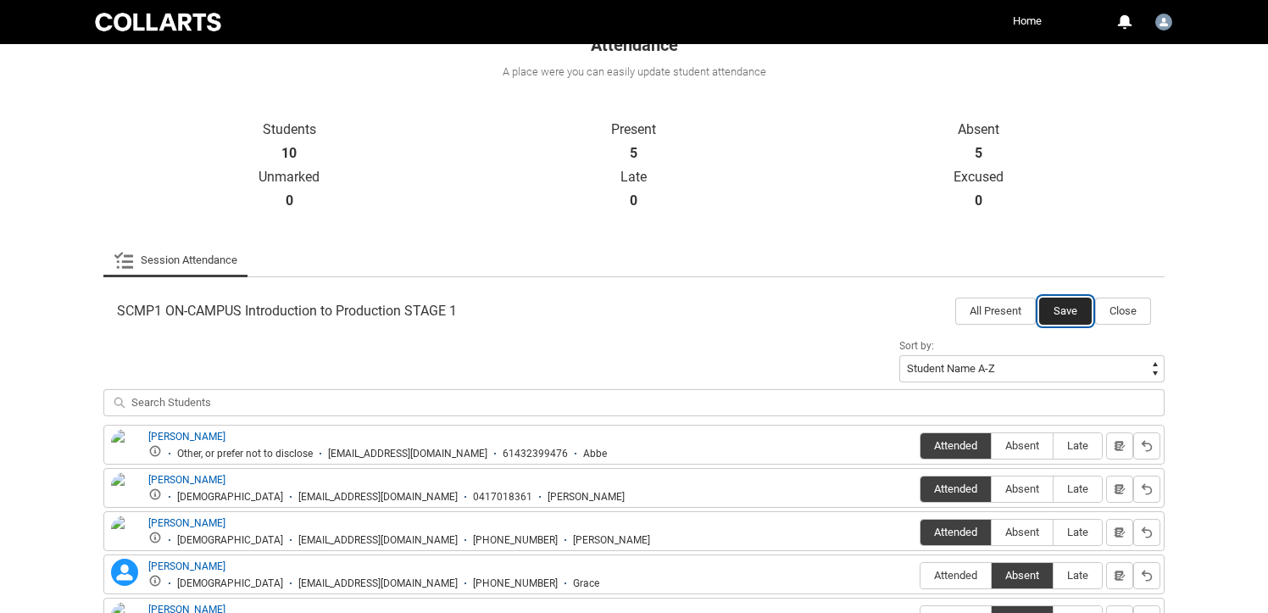
click at [1062, 311] on button "Save" at bounding box center [1066, 311] width 53 height 27
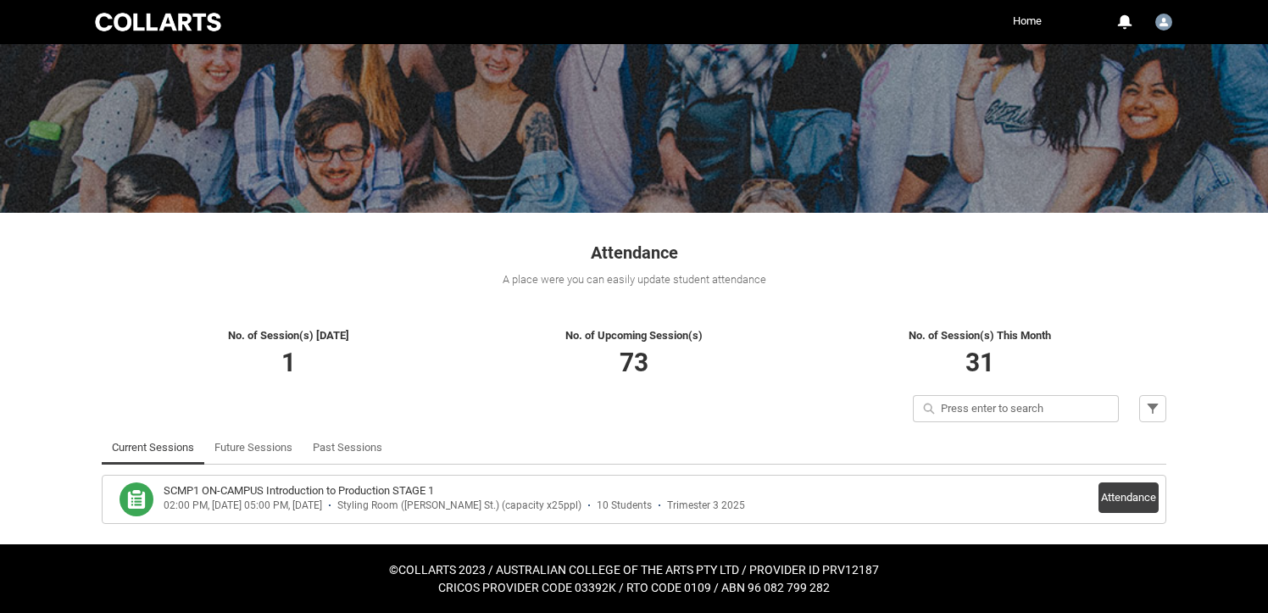
scroll to position [0, 0]
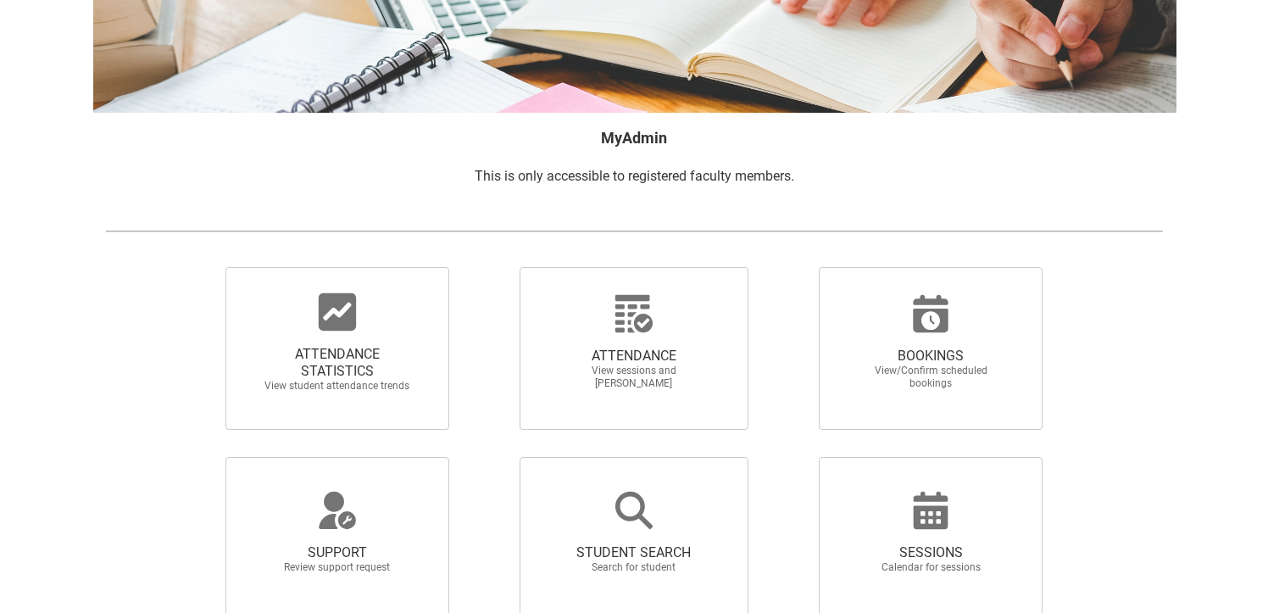
scroll to position [218, 0]
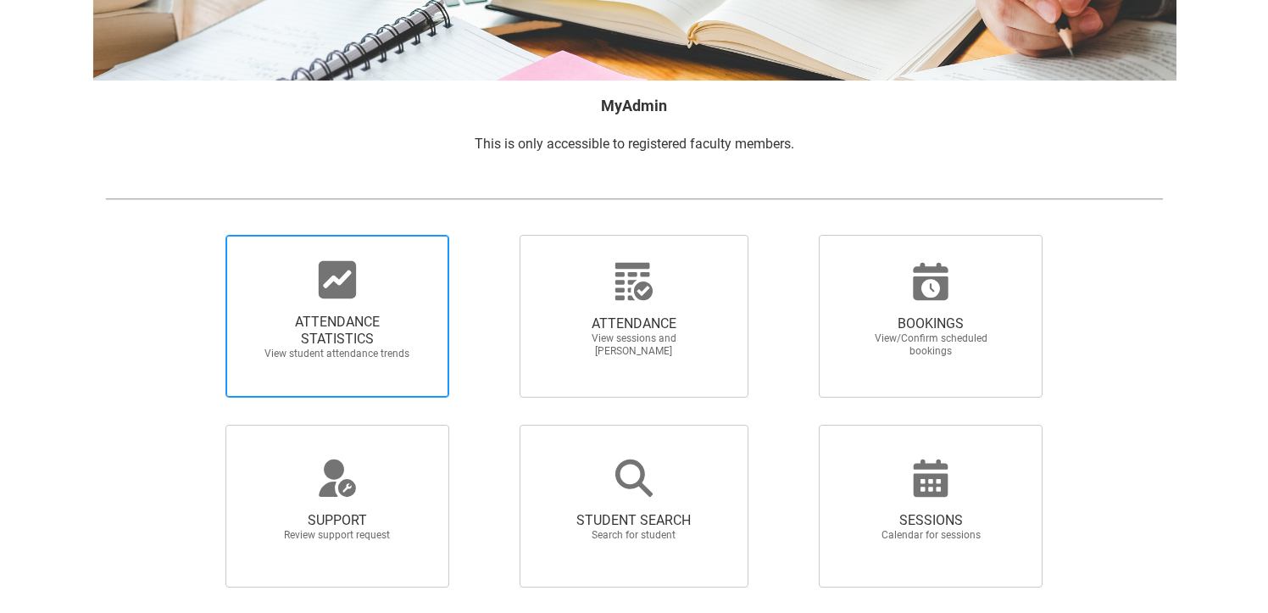
click at [363, 344] on span "ATTENDANCE STATISTICS" at bounding box center [337, 331] width 149 height 34
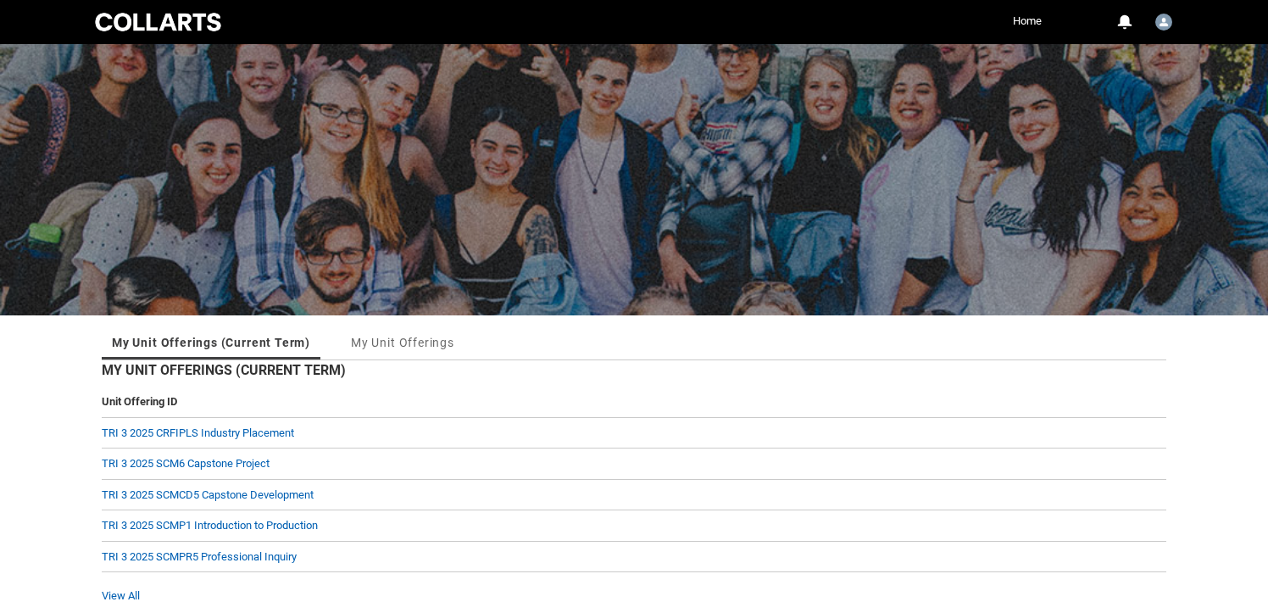
scroll to position [71, 0]
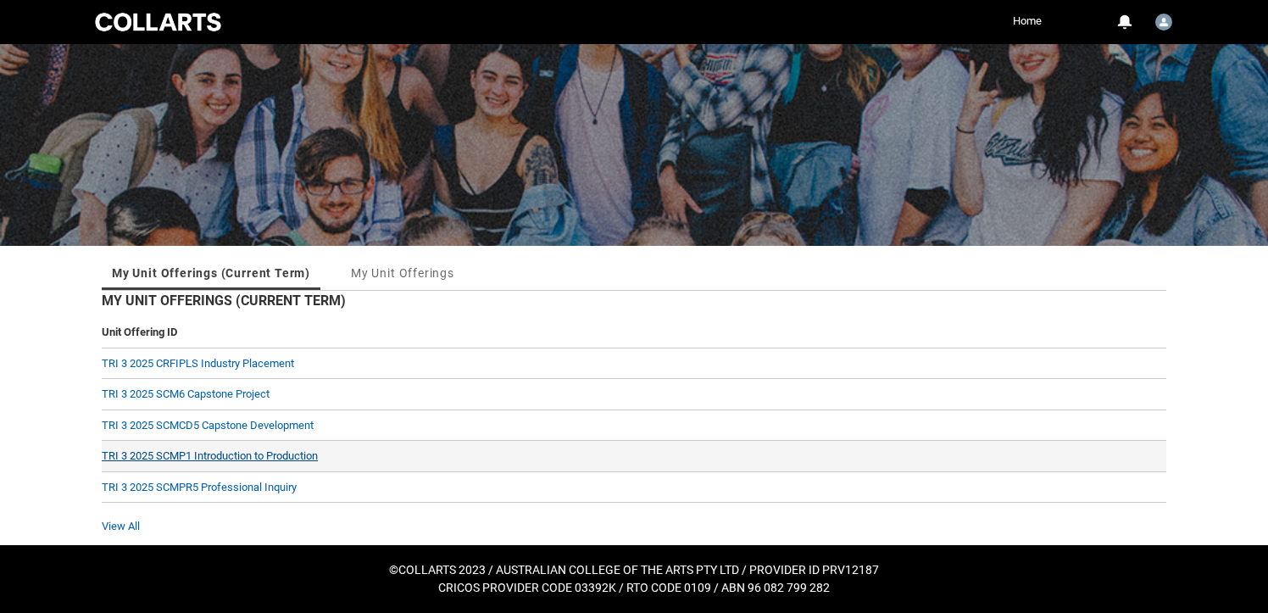
click at [230, 453] on link "TRI 3 2025 SCMP1 Introduction to Production" at bounding box center [210, 455] width 216 height 13
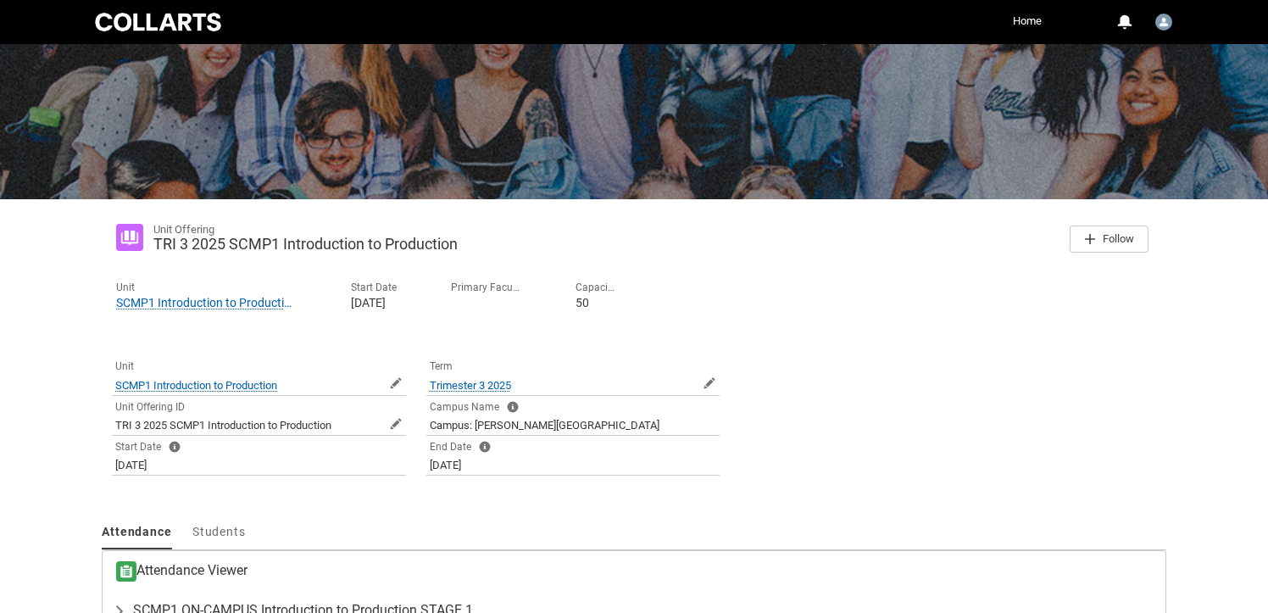
scroll to position [224, 0]
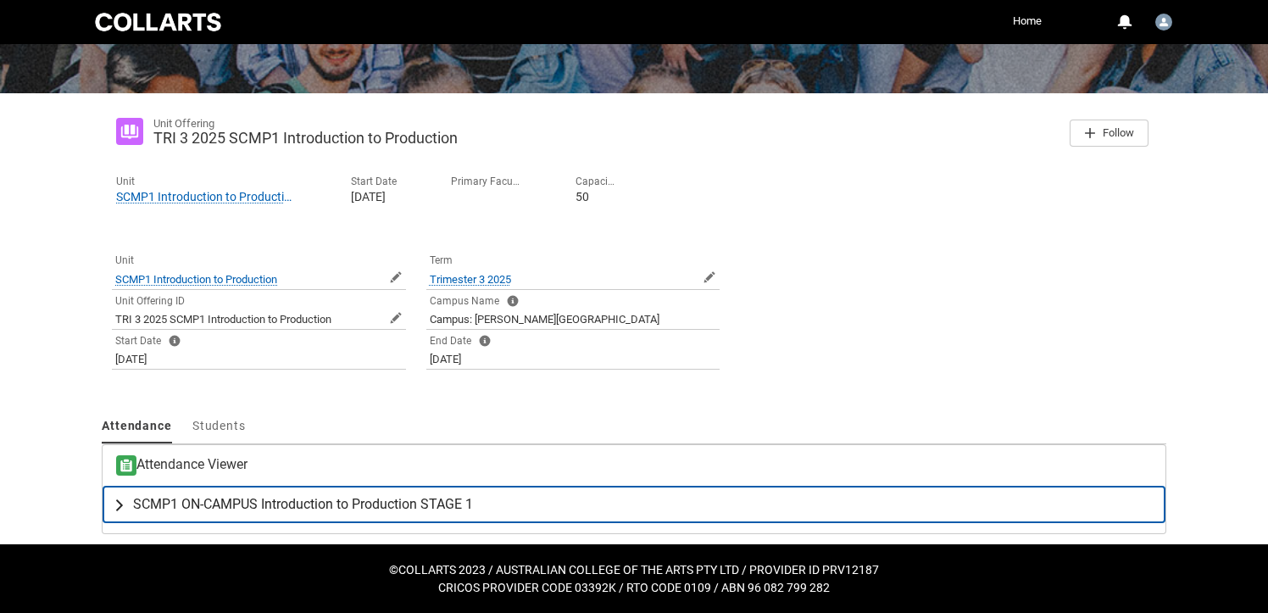
click at [237, 501] on span "SCMP1 ON-CAMPUS Introduction to Production STAGE 1" at bounding box center [303, 504] width 340 height 17
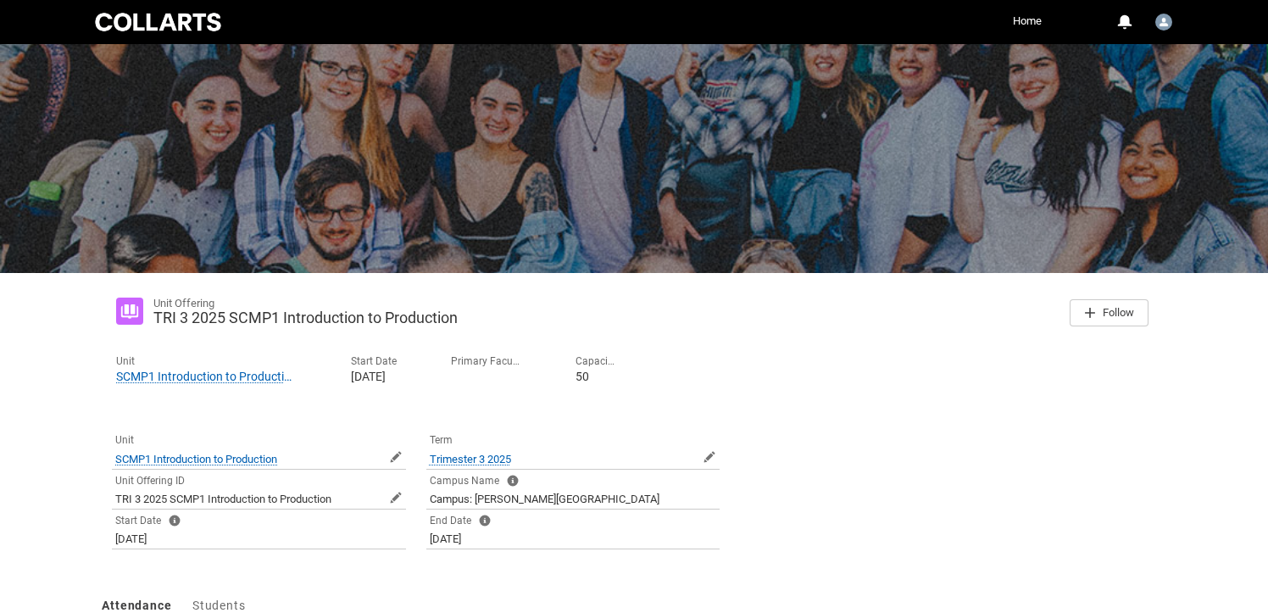
scroll to position [0, 0]
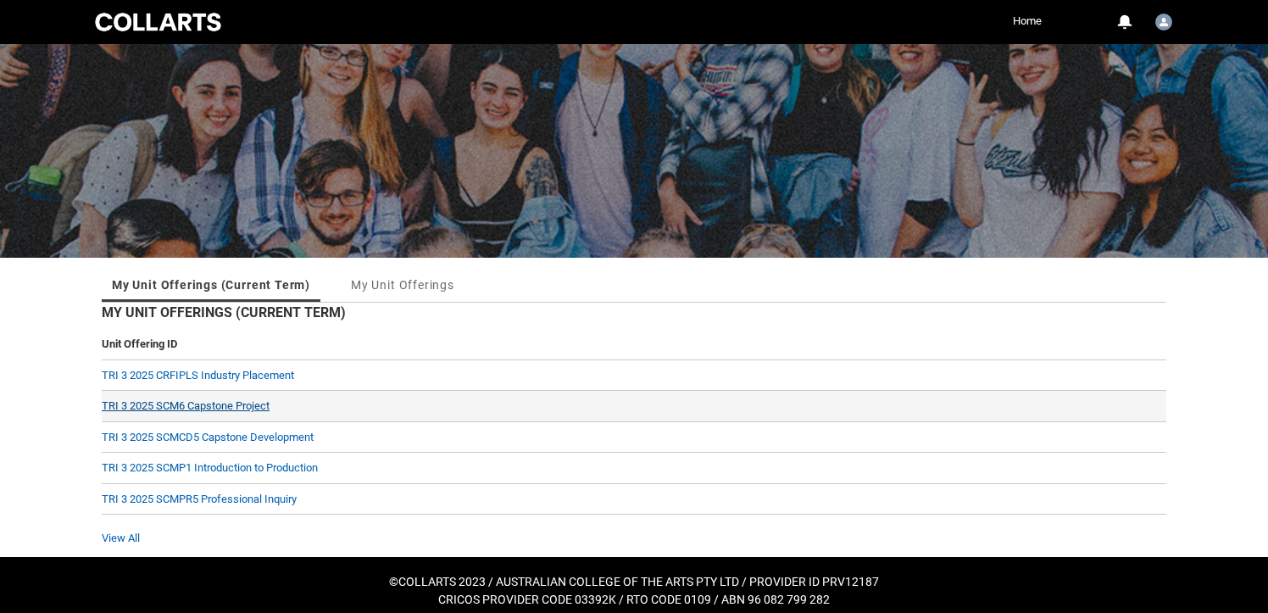
scroll to position [71, 0]
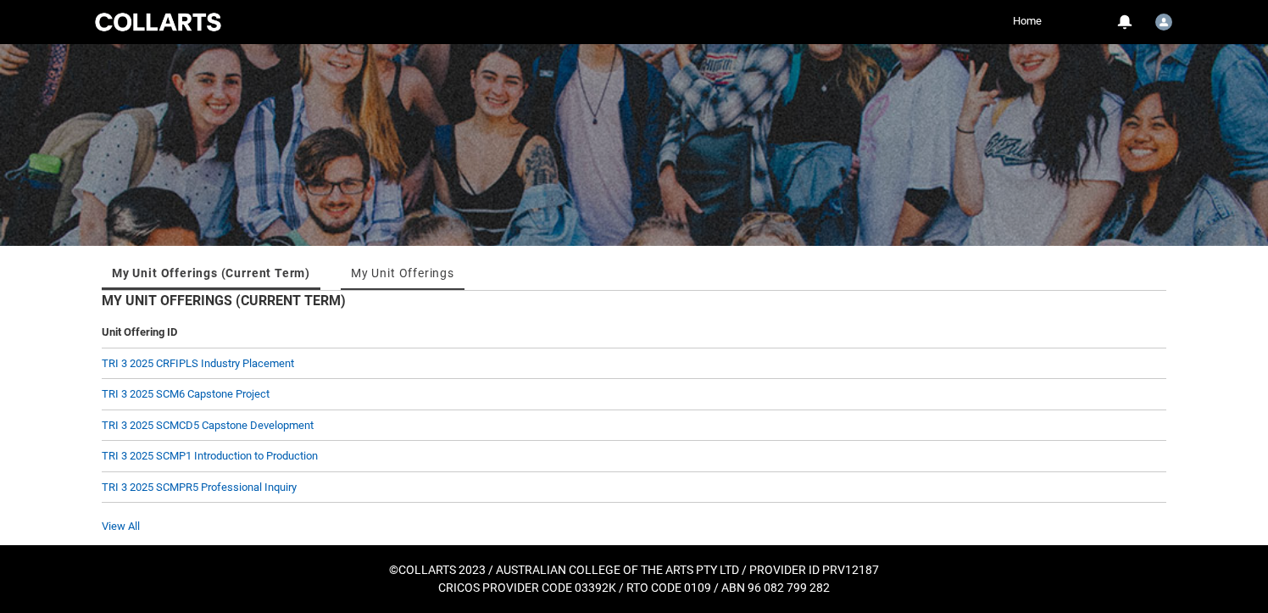
click at [406, 273] on link "My Unit Offerings" at bounding box center [402, 273] width 103 height 34
